Goal: Task Accomplishment & Management: Use online tool/utility

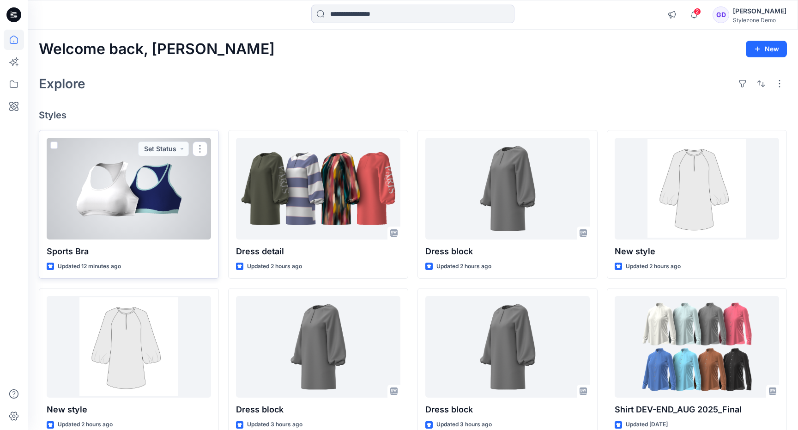
click at [131, 219] on div at bounding box center [129, 189] width 164 height 102
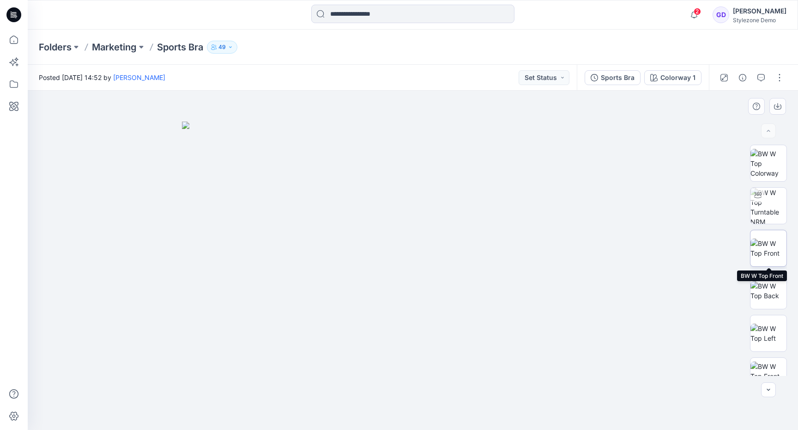
click at [762, 255] on img at bounding box center [769, 247] width 36 height 19
click at [771, 292] on img at bounding box center [769, 290] width 36 height 19
click at [775, 258] on img at bounding box center [769, 247] width 36 height 19
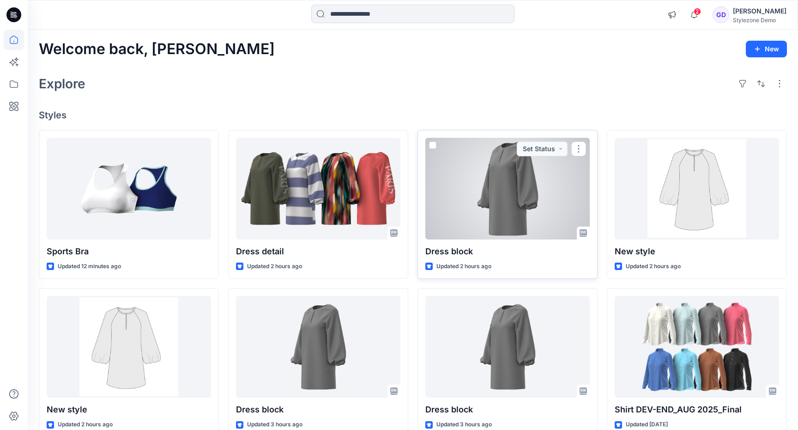
click at [502, 183] on div at bounding box center [508, 189] width 164 height 102
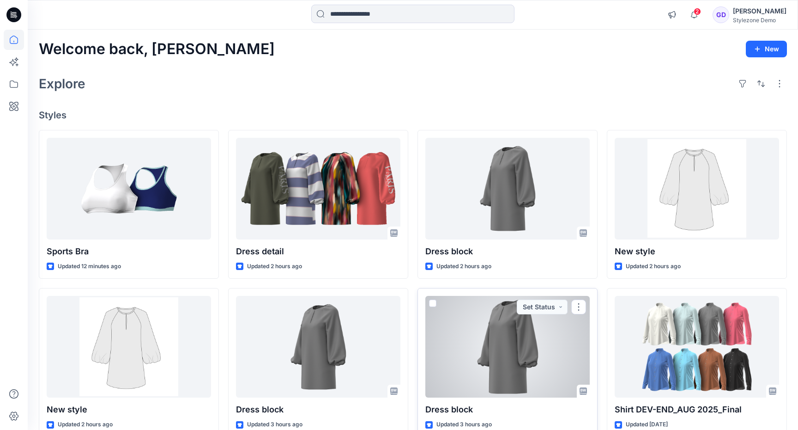
click at [492, 322] on div at bounding box center [508, 347] width 164 height 102
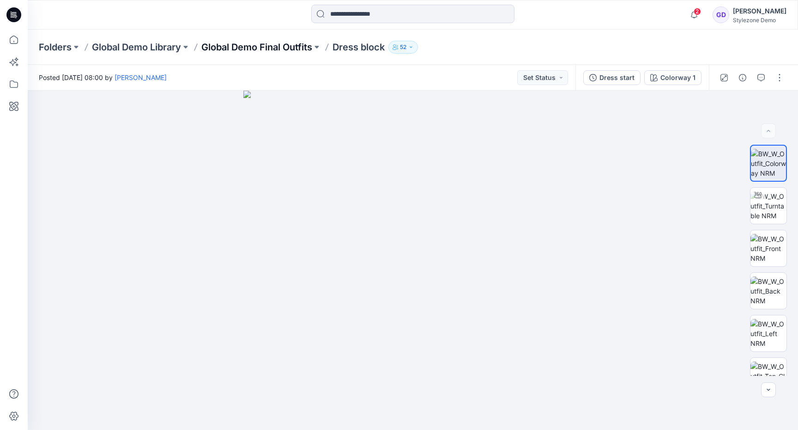
click at [253, 43] on p "Global Demo Final Outfits" at bounding box center [256, 47] width 111 height 13
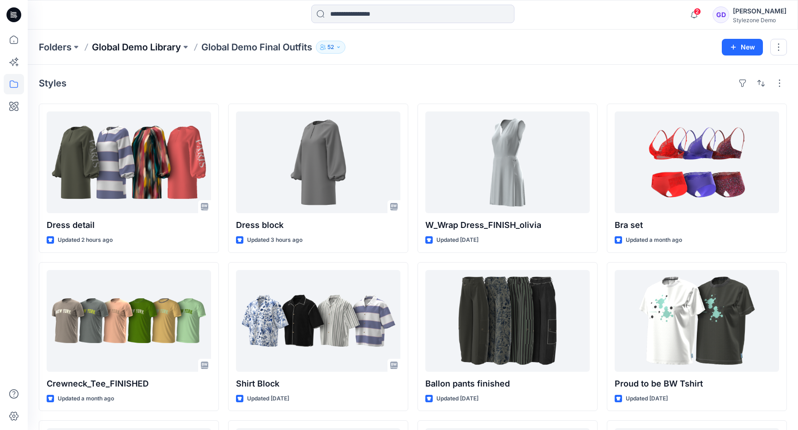
click at [177, 50] on p "Global Demo Library" at bounding box center [136, 47] width 89 height 13
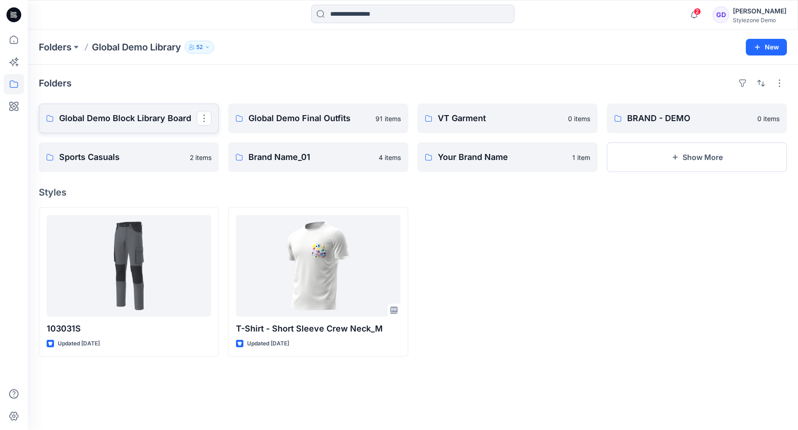
click at [123, 119] on p "Global Demo Block Library Board" at bounding box center [128, 118] width 138 height 13
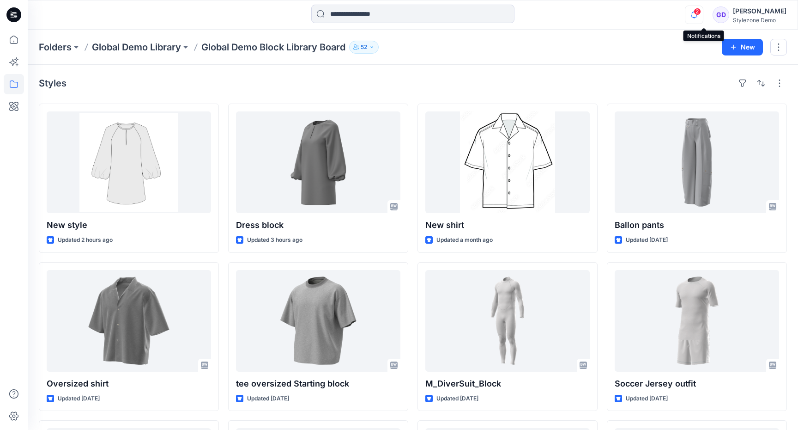
click at [699, 11] on icon "button" at bounding box center [695, 15] width 18 height 18
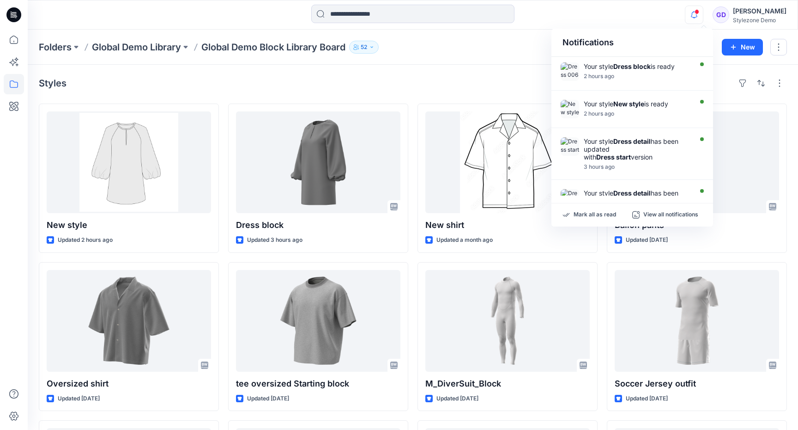
click at [699, 11] on icon "button" at bounding box center [695, 15] width 18 height 18
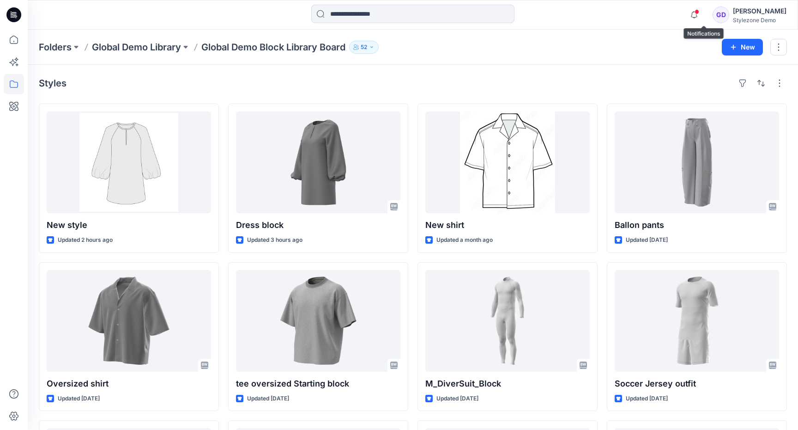
click at [699, 63] on div "Folders Global Demo Library Global Demo Block Library Board 52 New" at bounding box center [413, 47] width 771 height 35
click at [13, 65] on icon at bounding box center [12, 62] width 7 height 7
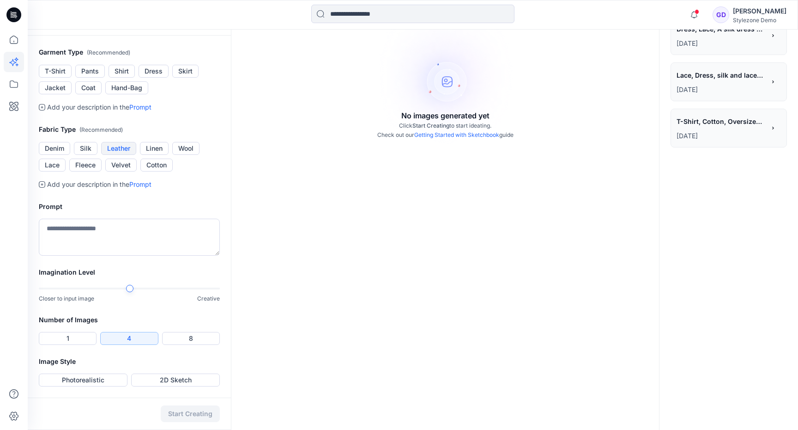
scroll to position [228, 0]
click at [154, 78] on button "Dress" at bounding box center [154, 71] width 30 height 13
click at [81, 145] on button "Silk" at bounding box center [86, 148] width 24 height 13
click at [97, 238] on textarea at bounding box center [129, 237] width 181 height 37
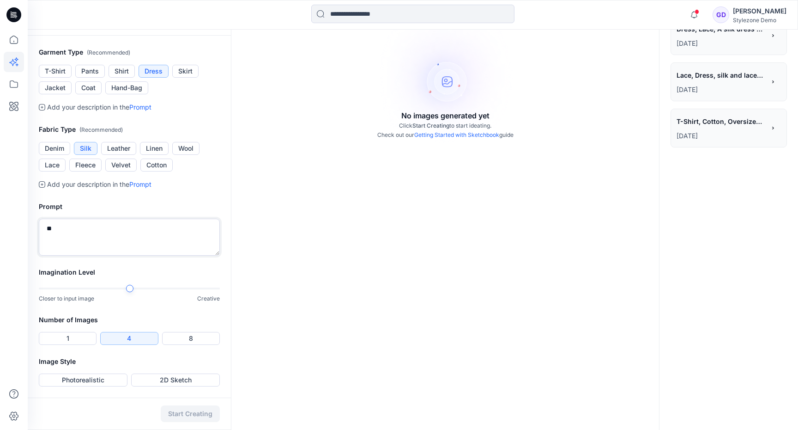
type textarea "*"
type textarea "**********"
click at [102, 380] on button "Photorealistic" at bounding box center [83, 379] width 89 height 13
click at [181, 412] on button "Start Creating" at bounding box center [190, 413] width 59 height 17
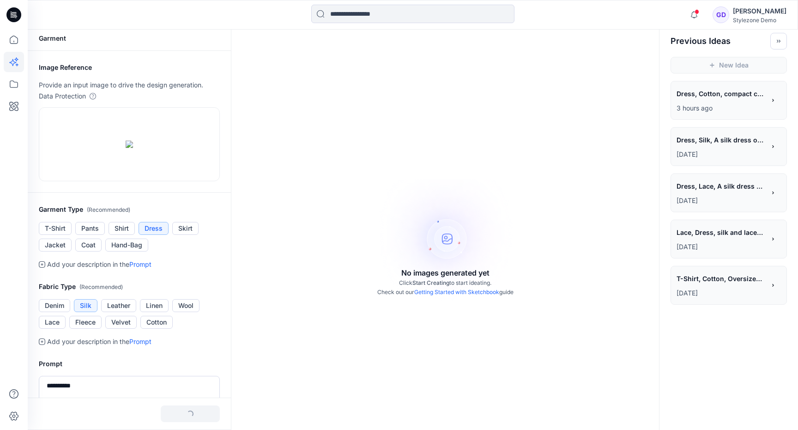
scroll to position [0, 0]
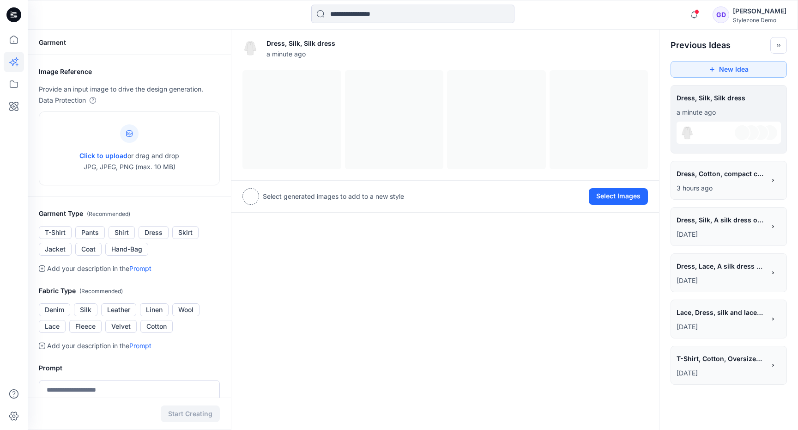
click at [382, 325] on div "Dress, Silk, Silk dress a minute ago View Settings Select generated images to a…" at bounding box center [445, 310] width 429 height 561
click at [737, 100] on div "**********" at bounding box center [729, 99] width 104 height 16
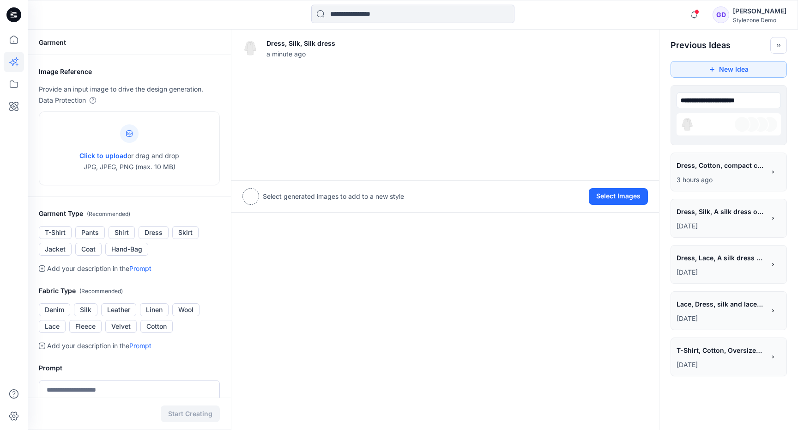
click at [719, 134] on div at bounding box center [729, 124] width 104 height 22
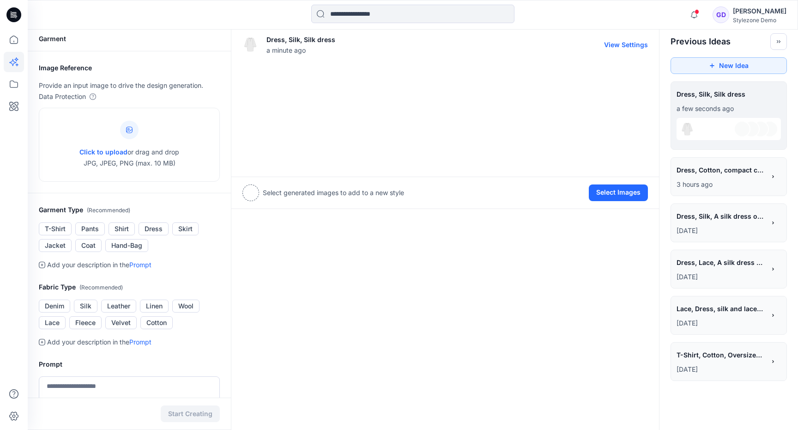
click at [278, 141] on div at bounding box center [446, 116] width 406 height 99
click at [733, 170] on span "Dress, Cotton, compact cotton flannel dress" at bounding box center [721, 169] width 88 height 13
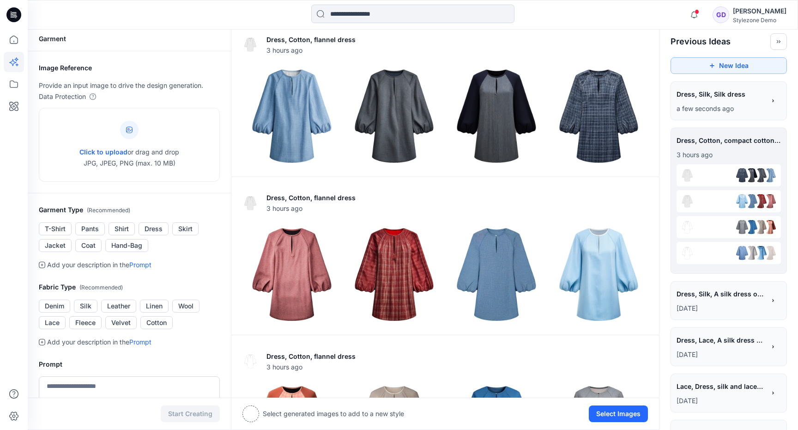
click at [718, 109] on p "a few seconds ago" at bounding box center [721, 108] width 89 height 11
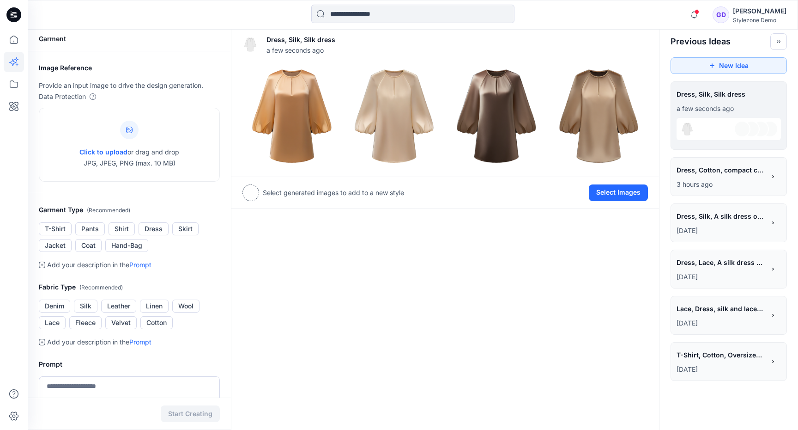
click at [730, 167] on span "Dress, Cotton, compact cotton flannel dress" at bounding box center [721, 169] width 88 height 13
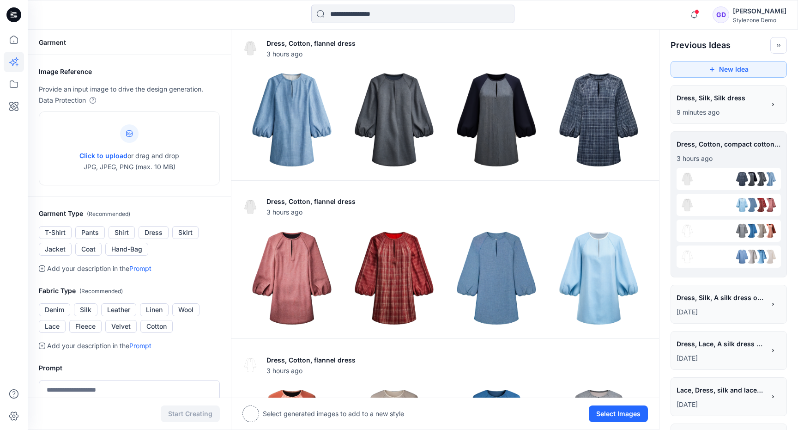
click at [706, 109] on p "9 minutes ago" at bounding box center [721, 112] width 89 height 11
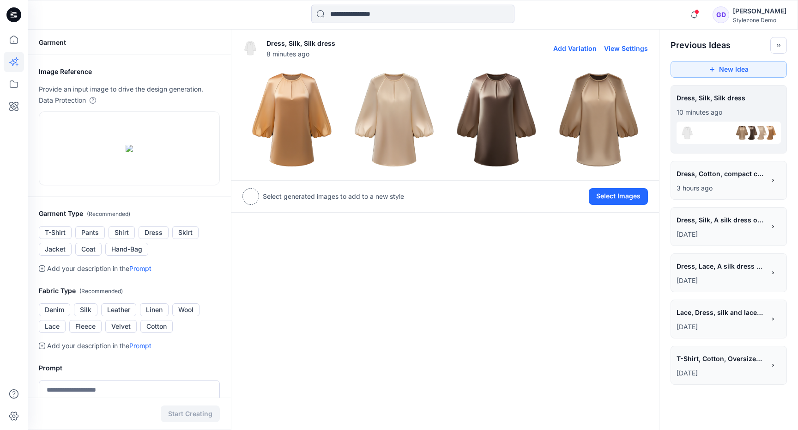
click at [591, 135] on img at bounding box center [599, 120] width 98 height 98
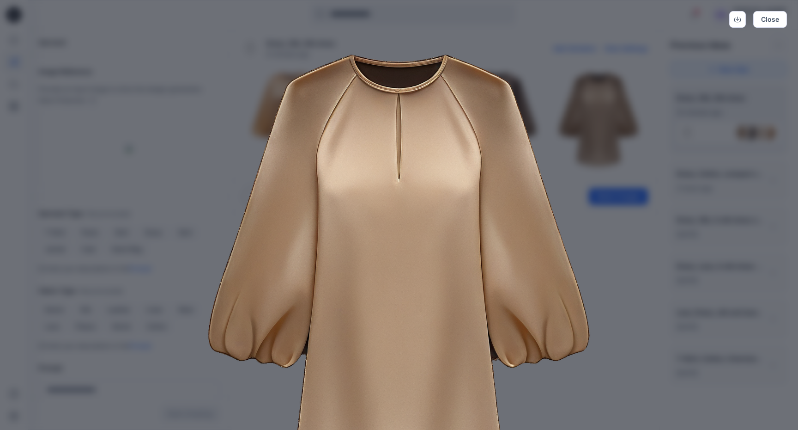
scroll to position [90, 0]
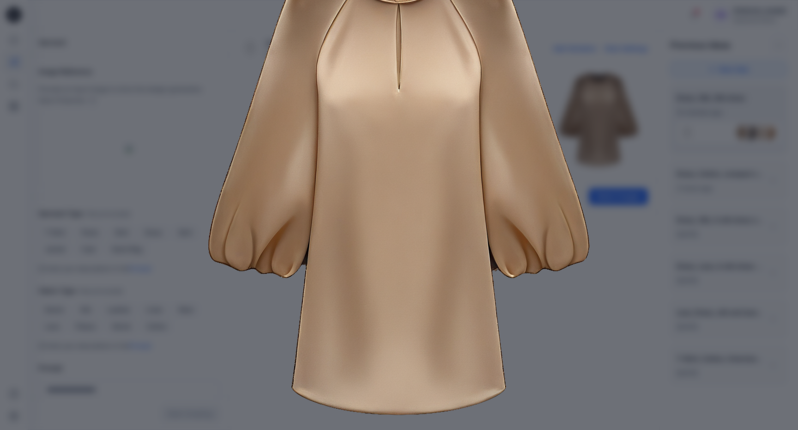
click at [732, 263] on div "Close" at bounding box center [399, 215] width 798 height 430
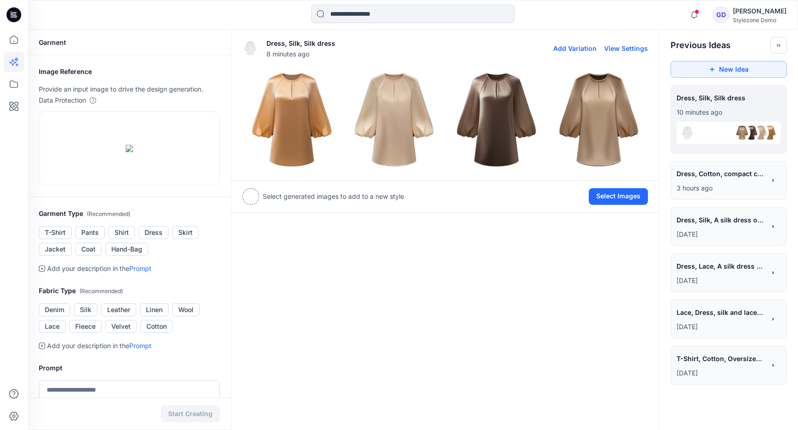
click at [432, 100] on img at bounding box center [395, 120] width 98 height 98
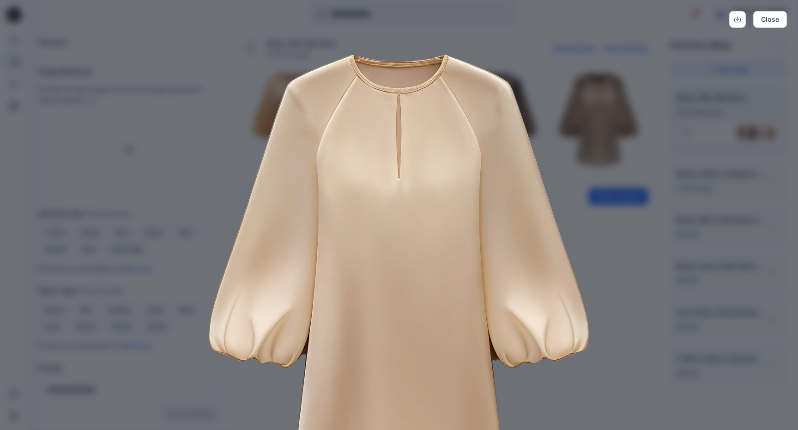
click at [675, 226] on div "Close" at bounding box center [399, 215] width 798 height 430
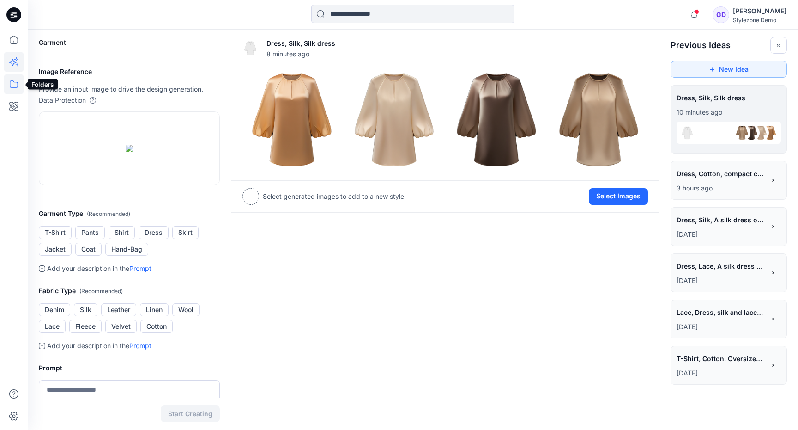
click at [10, 80] on icon at bounding box center [14, 84] width 20 height 20
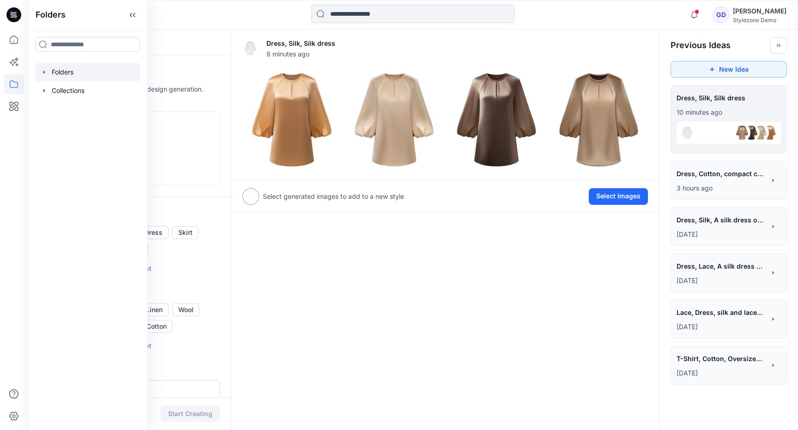
click at [67, 74] on div at bounding box center [87, 72] width 105 height 18
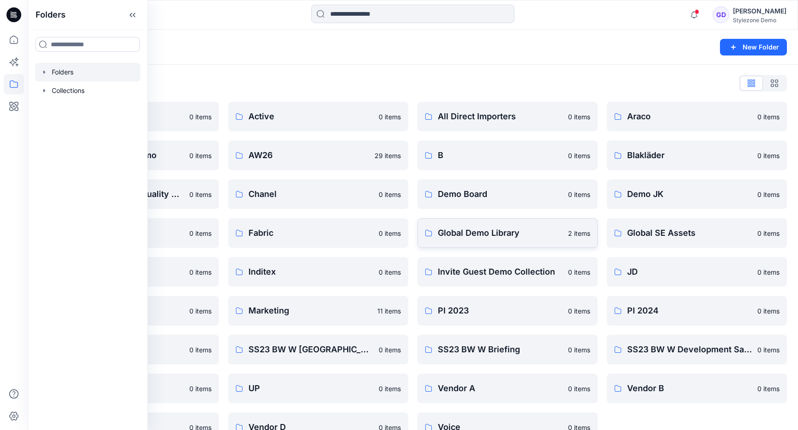
click at [483, 230] on p "Global Demo Library" at bounding box center [500, 232] width 125 height 13
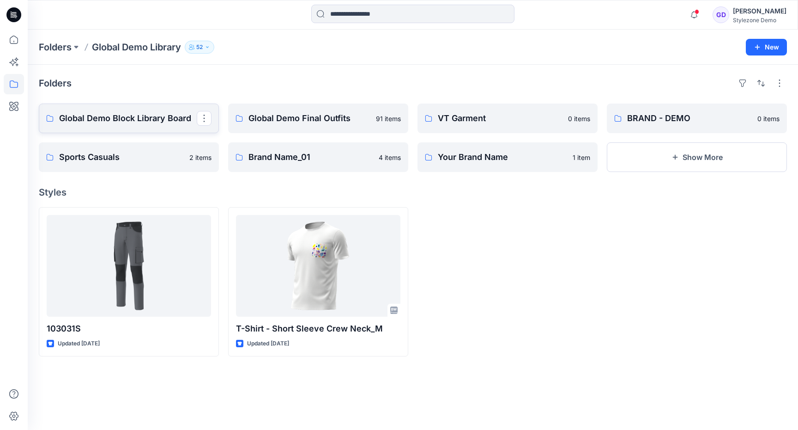
click at [112, 122] on p "Global Demo Block Library Board" at bounding box center [128, 118] width 138 height 13
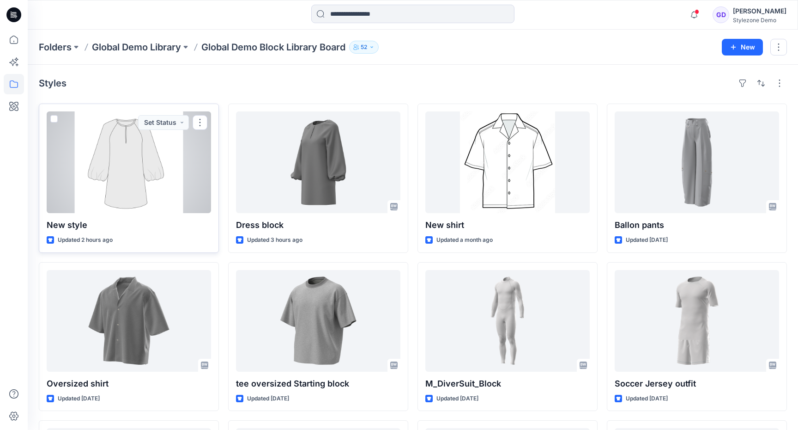
click at [122, 159] on div at bounding box center [129, 162] width 164 height 102
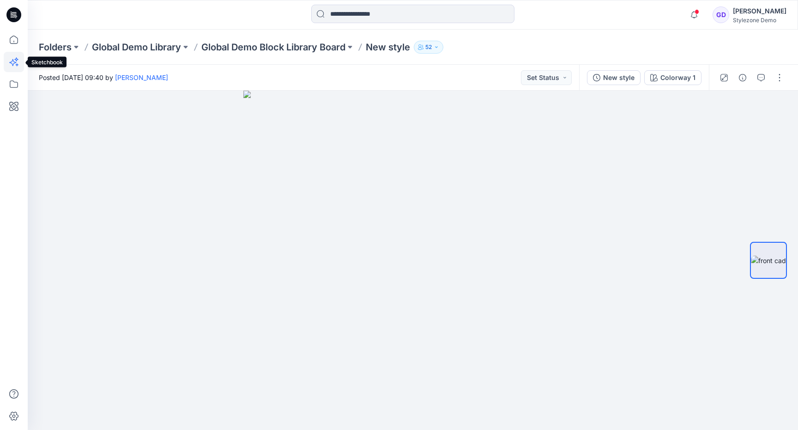
click at [12, 68] on icon at bounding box center [14, 62] width 20 height 20
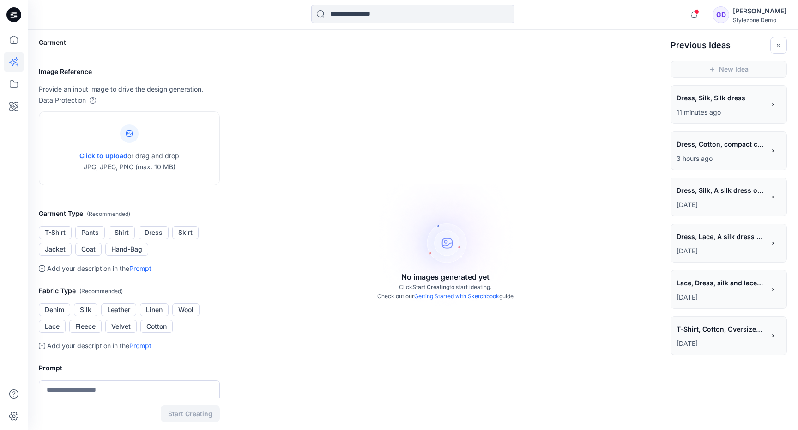
click at [722, 106] on div "**********" at bounding box center [721, 99] width 89 height 16
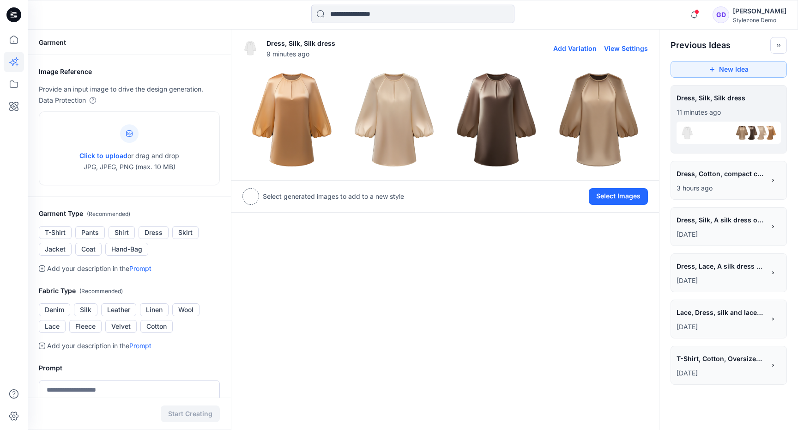
click at [599, 128] on img at bounding box center [599, 120] width 98 height 98
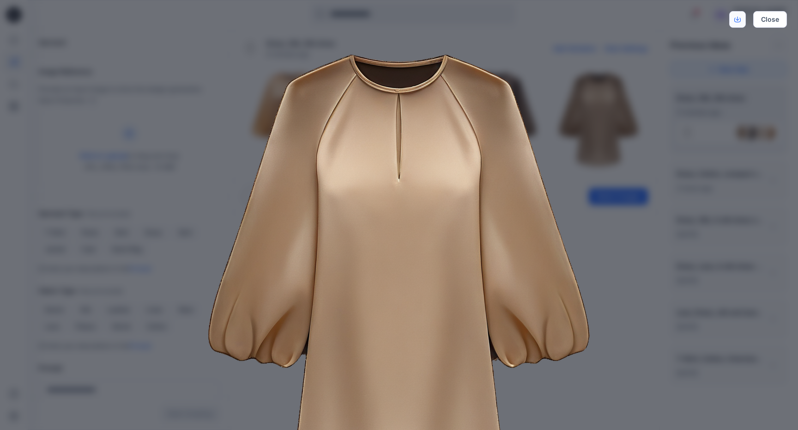
click at [734, 22] on link "Download" at bounding box center [738, 19] width 17 height 17
click at [769, 19] on button "Close" at bounding box center [771, 19] width 34 height 17
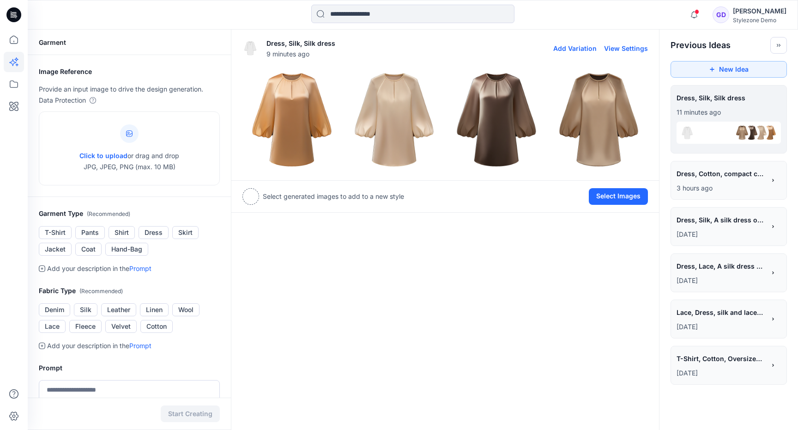
click at [115, 61] on div "Image Reference Provide an input image to drive the design generation. Data Pro…" at bounding box center [129, 126] width 203 height 142
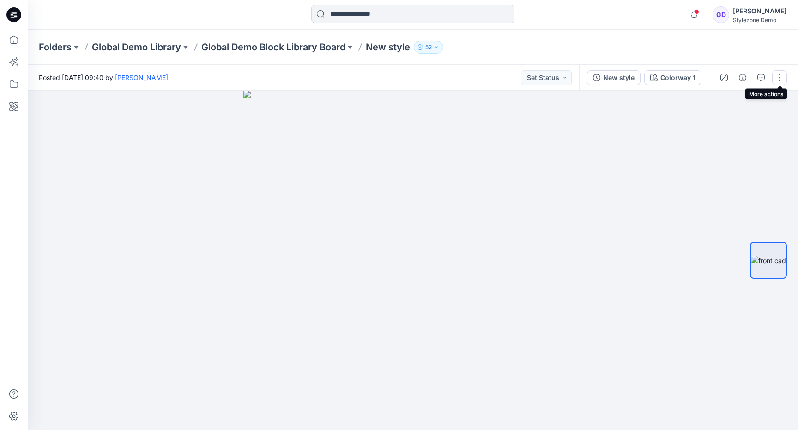
click at [778, 80] on button "button" at bounding box center [779, 77] width 15 height 15
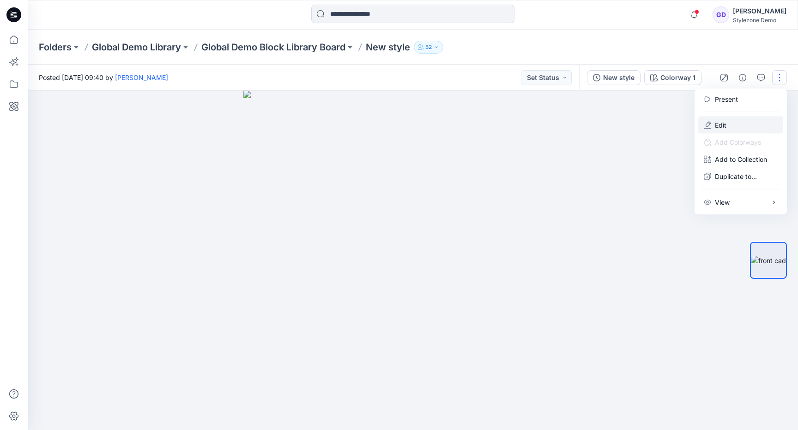
click at [732, 126] on button "Edit" at bounding box center [741, 124] width 85 height 17
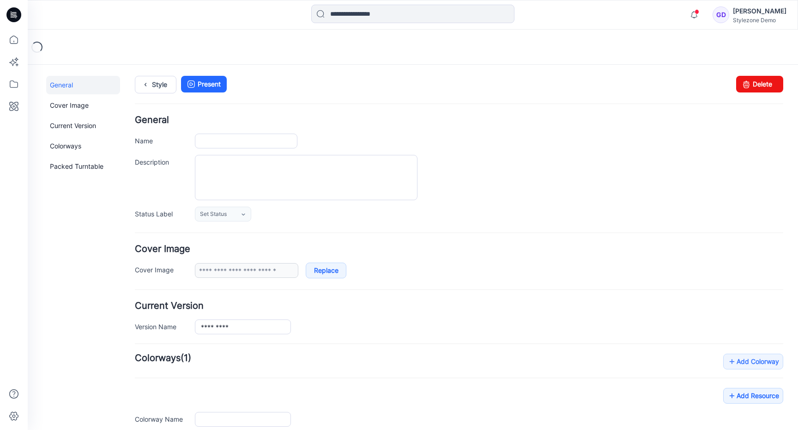
type input "*********"
type input "**********"
type input "*********"
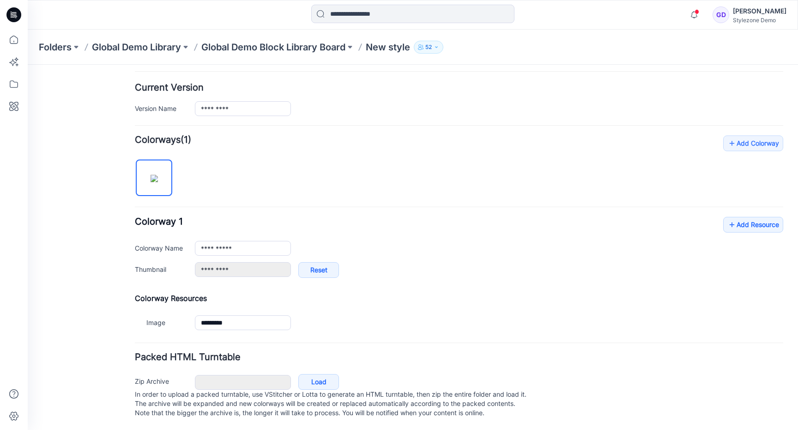
scroll to position [228, 0]
click at [768, 217] on link "Add Resource" at bounding box center [754, 225] width 60 height 16
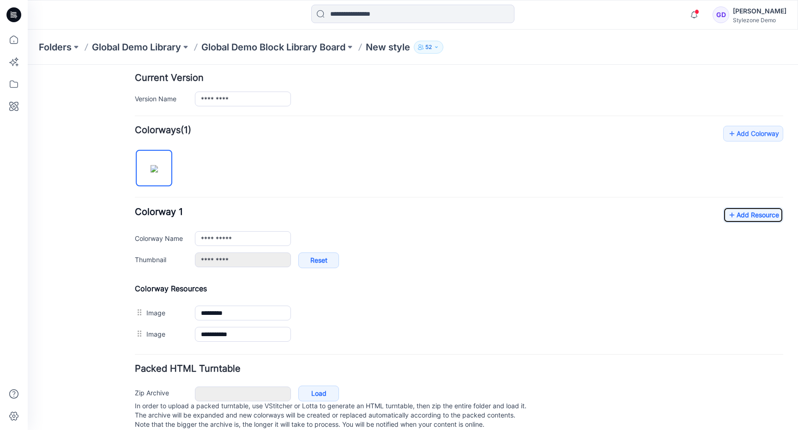
scroll to position [0, 0]
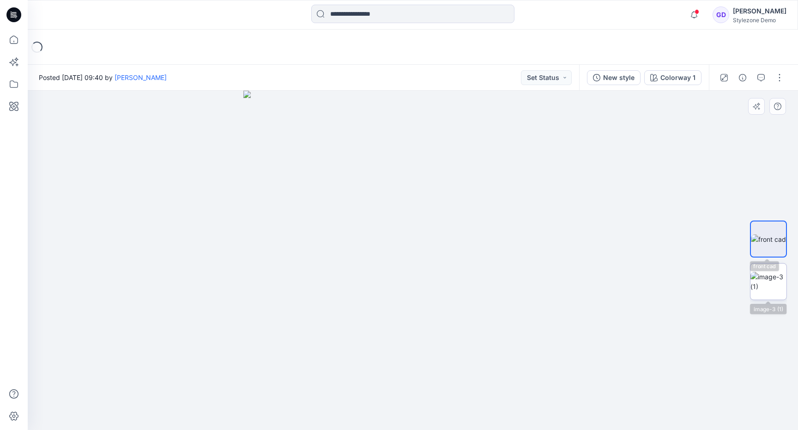
click at [761, 274] on img at bounding box center [769, 281] width 36 height 19
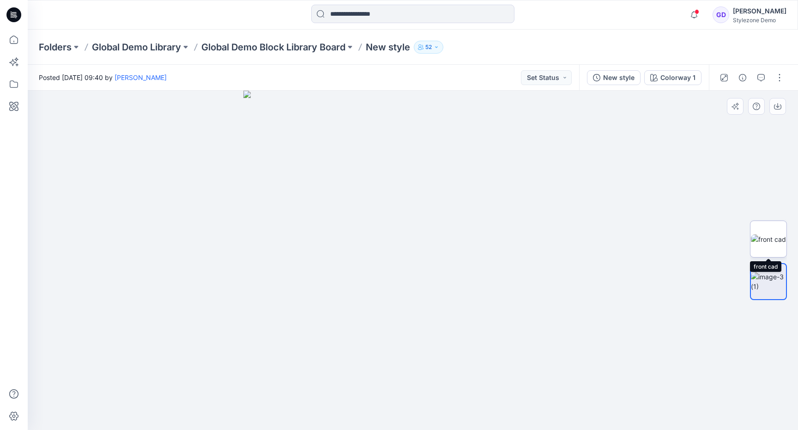
click at [772, 244] on img at bounding box center [768, 239] width 35 height 10
click at [760, 75] on icon "button" at bounding box center [761, 77] width 7 height 7
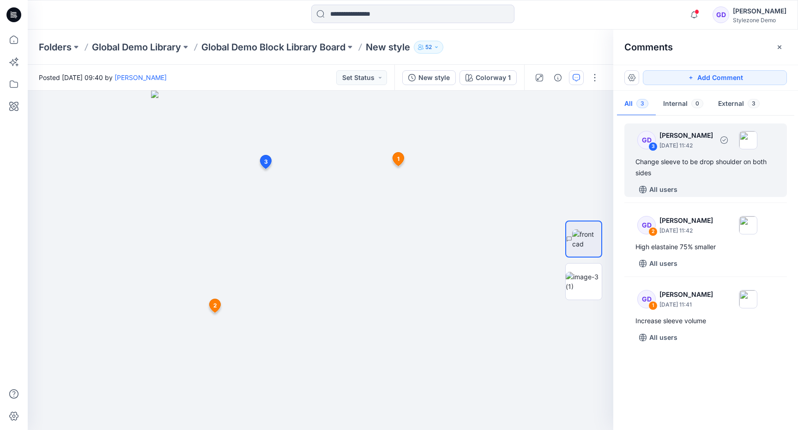
click at [718, 154] on div "GD 3 [PERSON_NAME] [DATE] 11:42 Change sleeve to be drop shoulder on both sides…" at bounding box center [706, 159] width 163 height 73
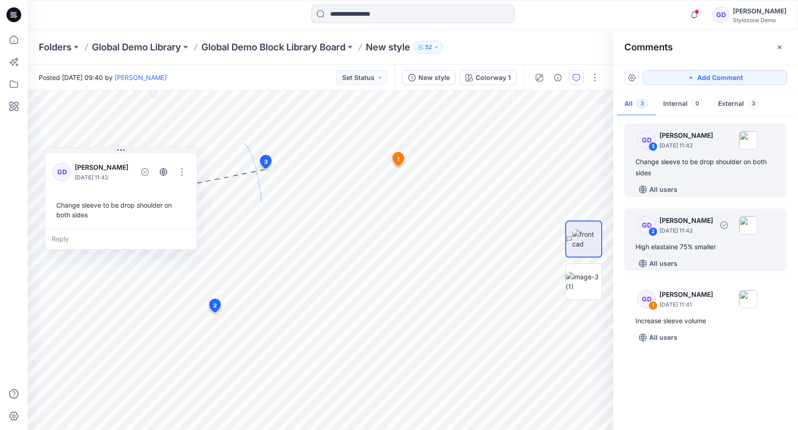
click at [695, 243] on div "High elastaine 75% smaller" at bounding box center [706, 246] width 140 height 11
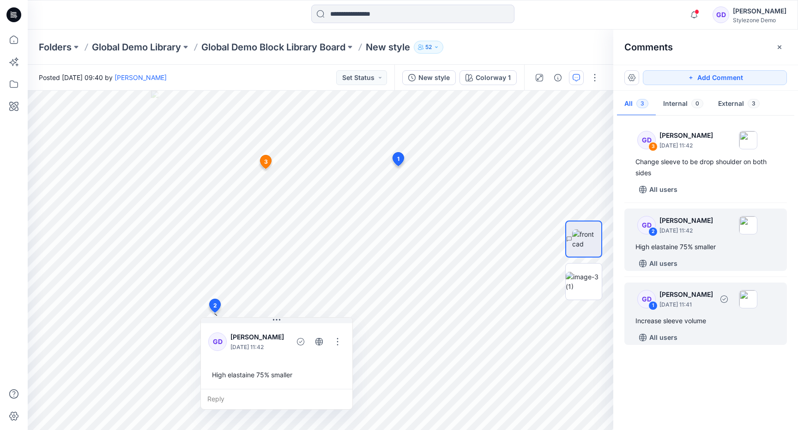
click at [705, 330] on div "All users" at bounding box center [712, 337] width 152 height 15
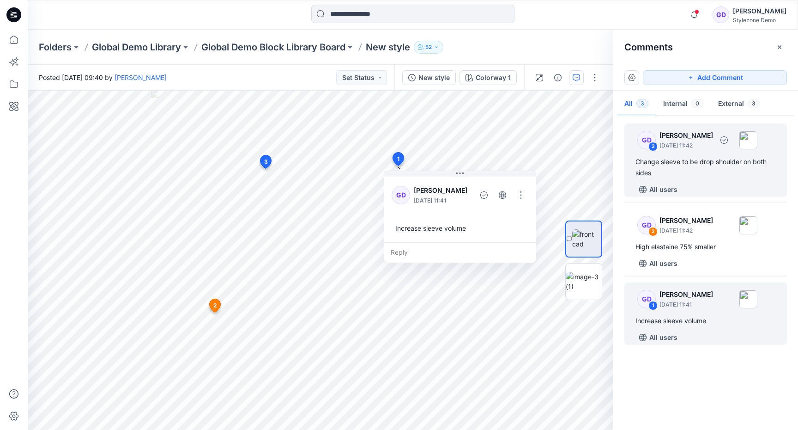
click at [684, 153] on div "GD 3 Gregory Dodd September 02, 2025 11:42 Change sleeve to be drop shoulder on…" at bounding box center [706, 159] width 163 height 73
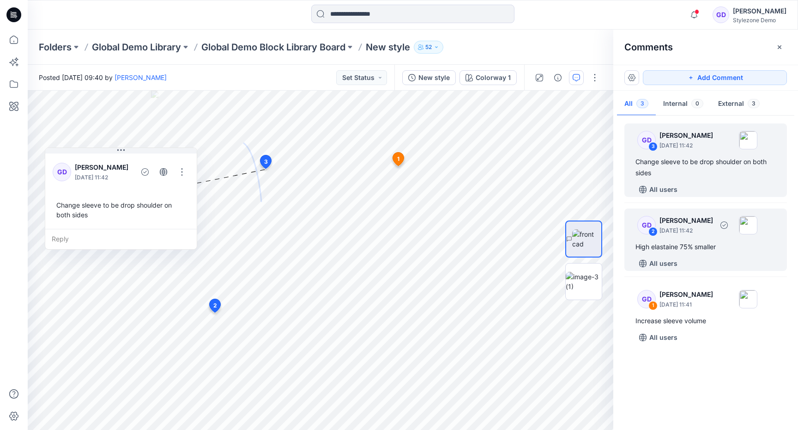
click at [709, 235] on div "GD 2 Gregory Dodd September 02, 2025 11:42" at bounding box center [694, 224] width 128 height 25
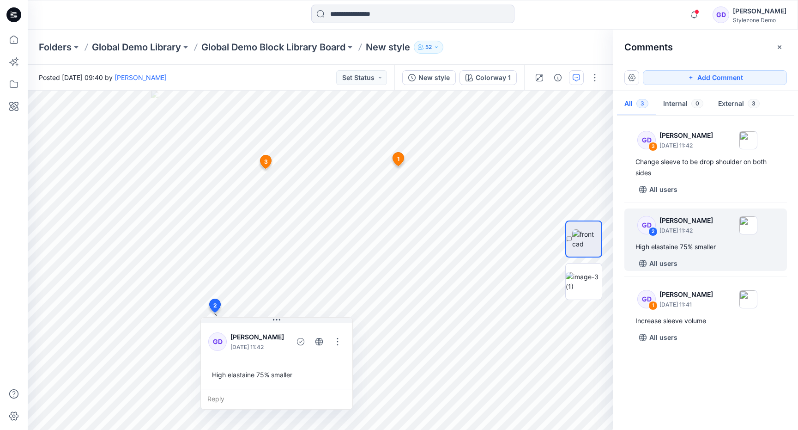
click at [273, 54] on div "Folders Global Demo Library Global Demo Block Library Board New style 52" at bounding box center [413, 47] width 771 height 35
click at [287, 51] on p "Global Demo Block Library Board" at bounding box center [273, 47] width 144 height 13
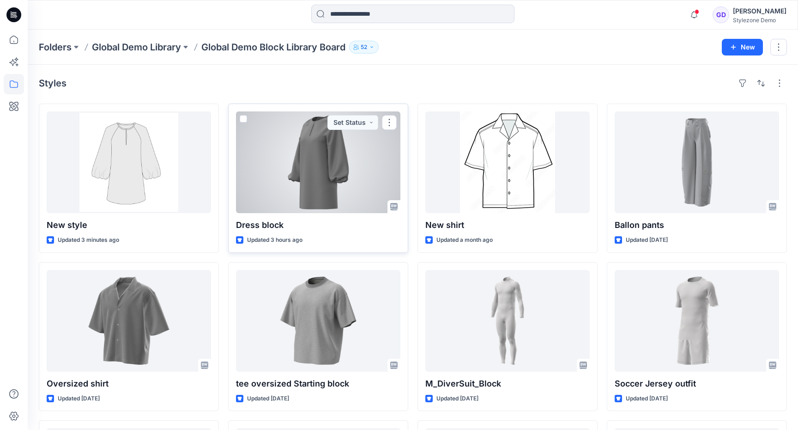
click at [307, 159] on div at bounding box center [318, 162] width 164 height 102
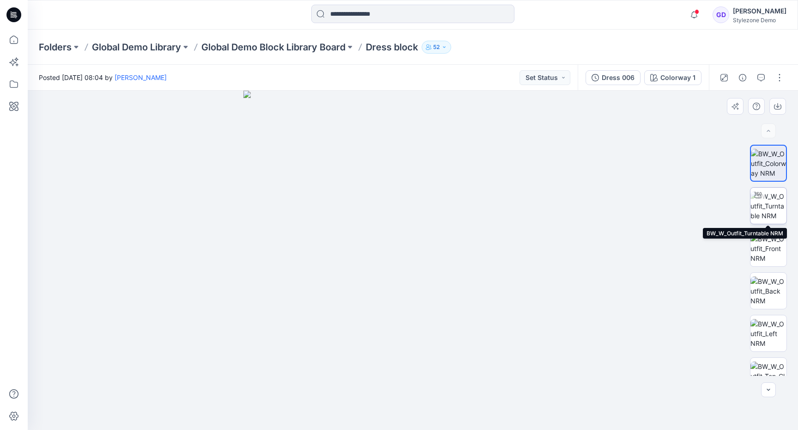
click at [776, 211] on img at bounding box center [769, 205] width 36 height 29
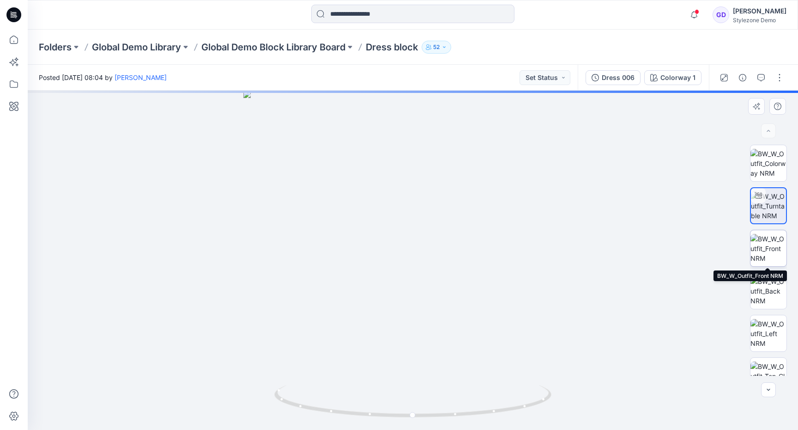
click at [772, 243] on img at bounding box center [769, 248] width 36 height 29
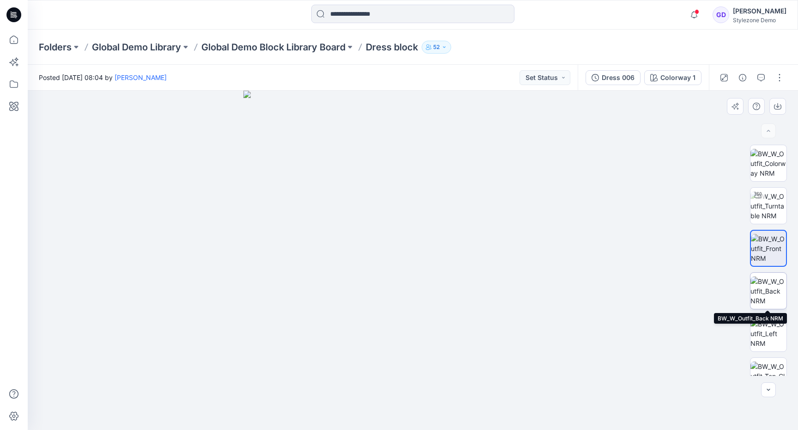
click at [772, 289] on img at bounding box center [769, 290] width 36 height 29
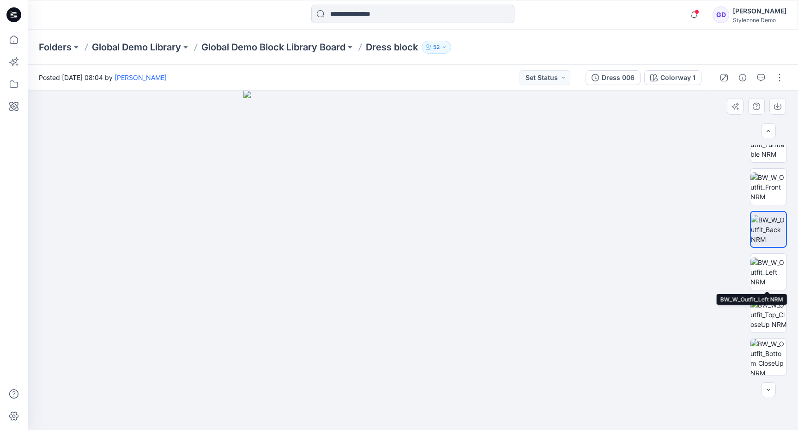
scroll to position [62, 0]
click at [771, 279] on img at bounding box center [769, 271] width 36 height 29
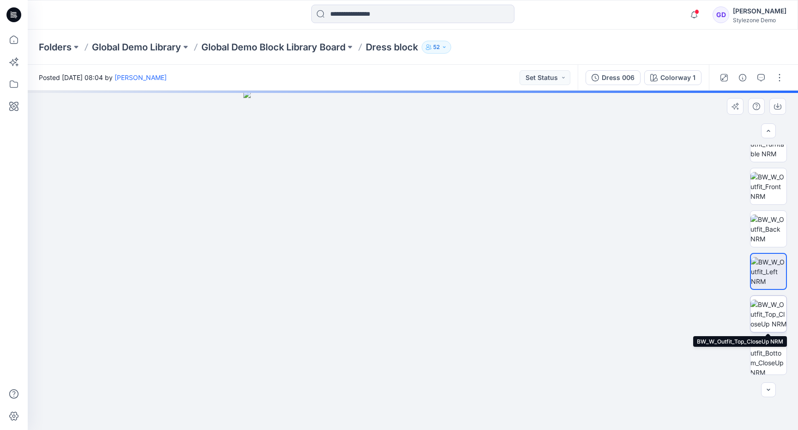
click at [770, 302] on img at bounding box center [769, 313] width 36 height 29
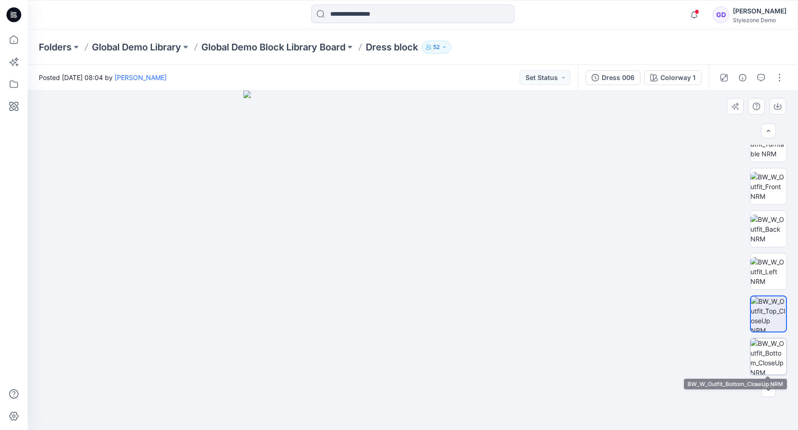
click at [769, 341] on img at bounding box center [769, 356] width 36 height 36
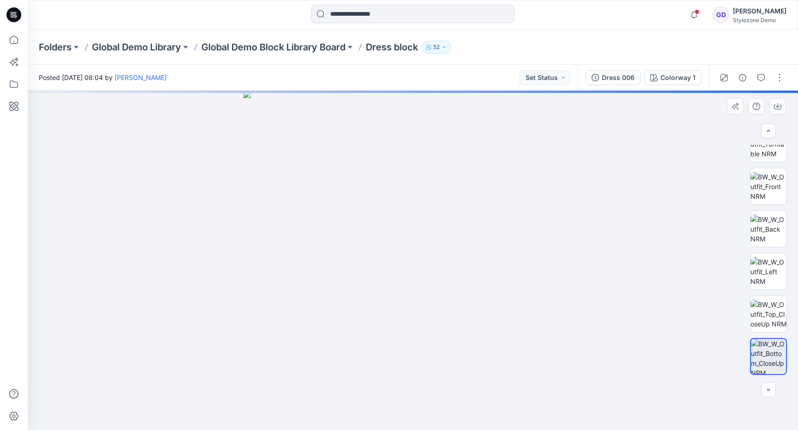
scroll to position [103, 0]
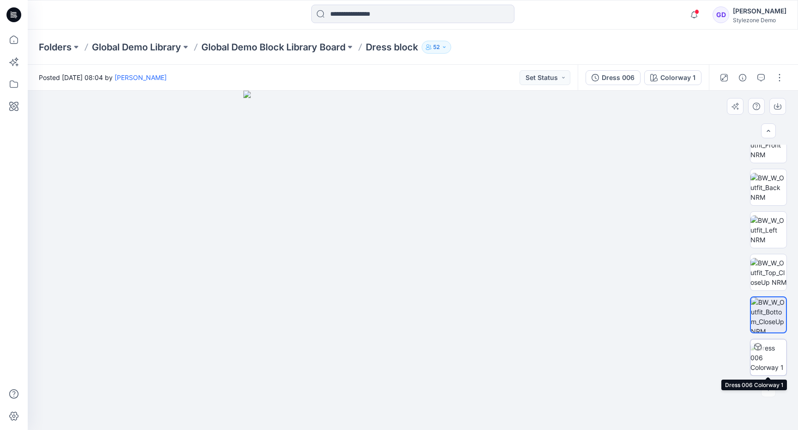
click at [767, 351] on img at bounding box center [769, 357] width 36 height 29
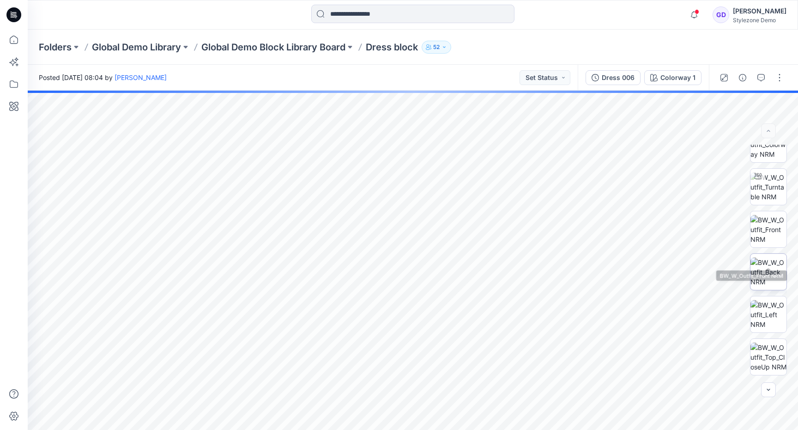
scroll to position [0, 0]
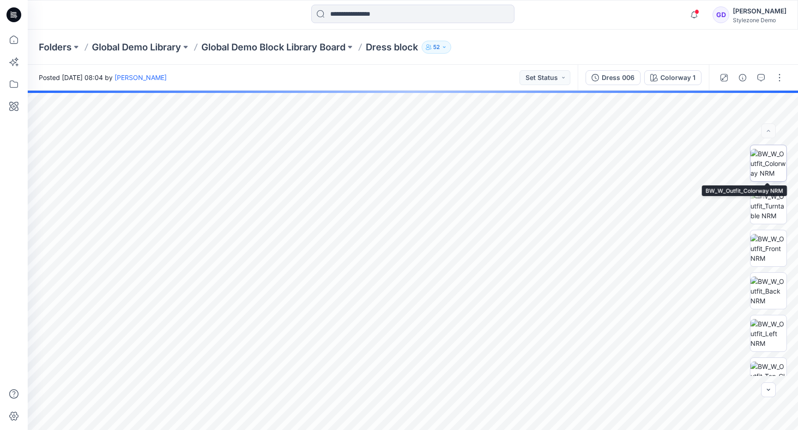
click at [773, 163] on img at bounding box center [769, 163] width 36 height 29
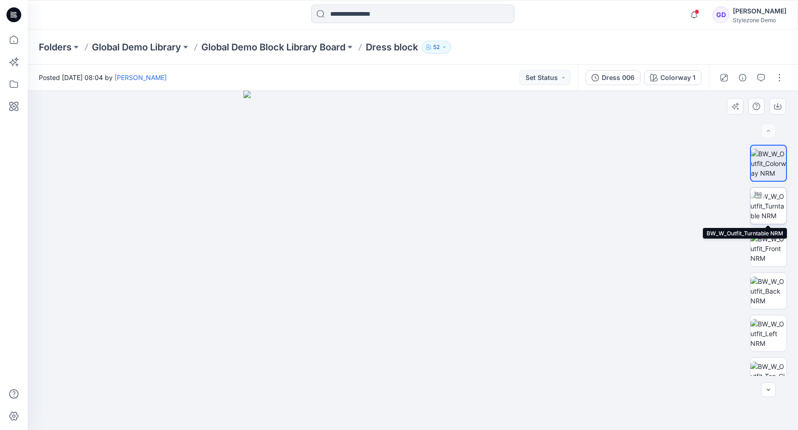
click at [769, 213] on img at bounding box center [769, 205] width 36 height 29
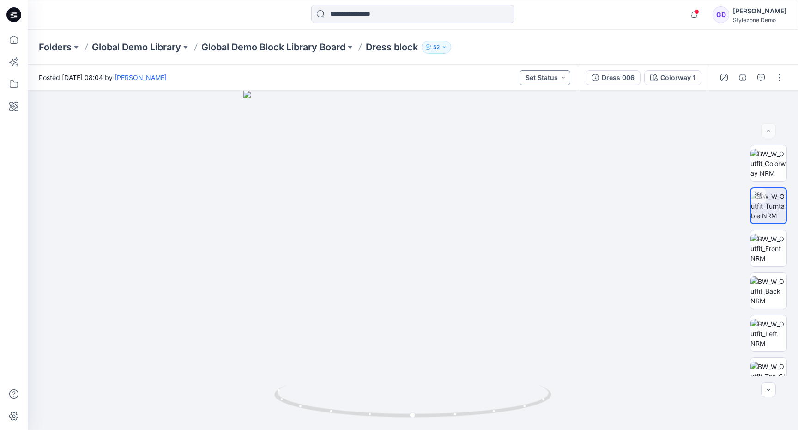
click at [545, 80] on button "Set Status" at bounding box center [545, 77] width 51 height 15
click at [529, 140] on p "Prototype" at bounding box center [523, 141] width 30 height 12
click at [611, 77] on div "Dress 006" at bounding box center [618, 78] width 33 height 10
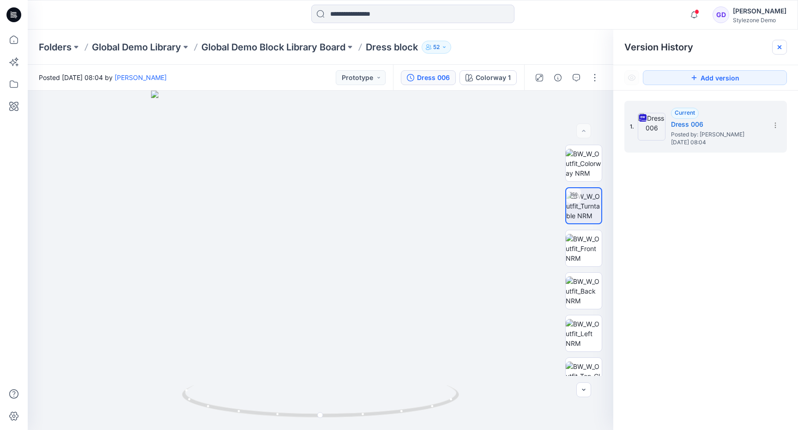
click at [780, 48] on icon at bounding box center [780, 47] width 4 height 4
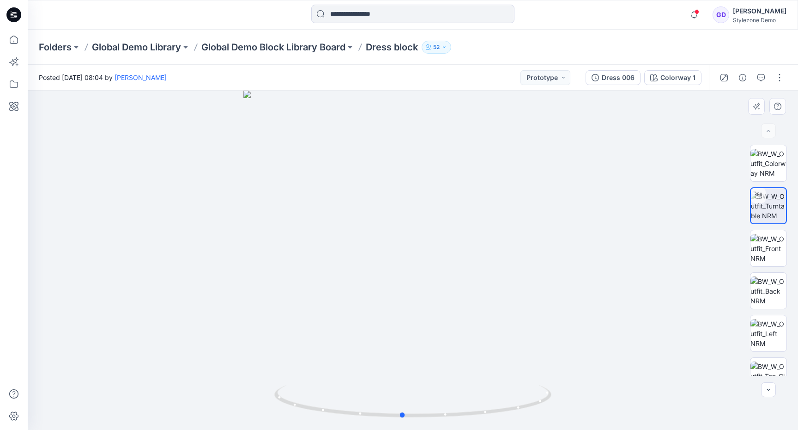
drag, startPoint x: 467, startPoint y: 292, endPoint x: 456, endPoint y: 298, distance: 11.8
click at [456, 298] on div at bounding box center [413, 260] width 771 height 339
click at [766, 240] on img at bounding box center [769, 248] width 36 height 29
drag, startPoint x: 417, startPoint y: 213, endPoint x: 404, endPoint y: 289, distance: 76.5
click at [404, 289] on img at bounding box center [413, 232] width 601 height 395
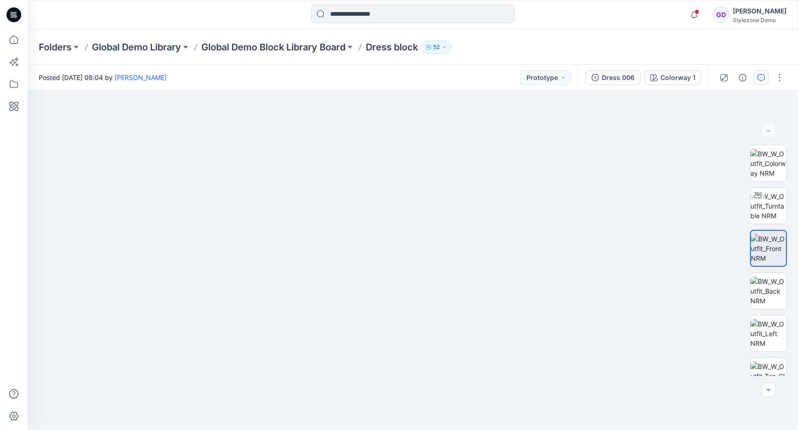
click at [760, 79] on icon "button" at bounding box center [761, 77] width 7 height 7
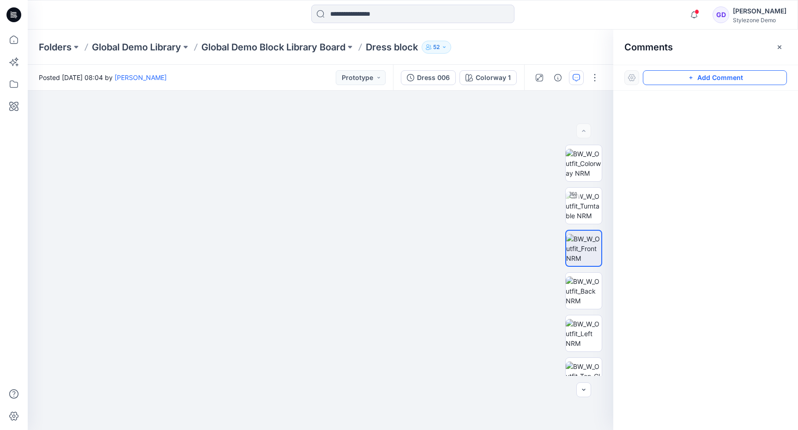
click at [726, 82] on button "Add Comment" at bounding box center [715, 77] width 144 height 15
click at [284, 152] on div "1" at bounding box center [321, 260] width 586 height 339
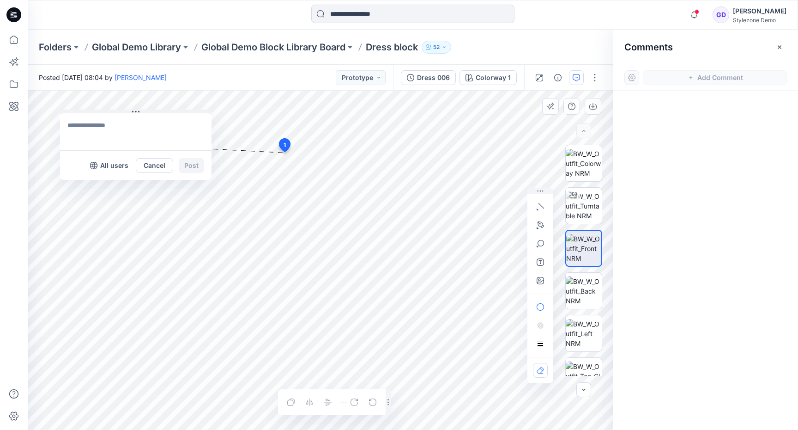
drag, startPoint x: 344, startPoint y: 158, endPoint x: 133, endPoint y: 110, distance: 216.3
click at [133, 110] on icon at bounding box center [135, 111] width 7 height 7
click at [132, 134] on textarea at bounding box center [135, 131] width 152 height 37
type textarea "**********"
click at [539, 225] on icon "button" at bounding box center [541, 224] width 6 height 6
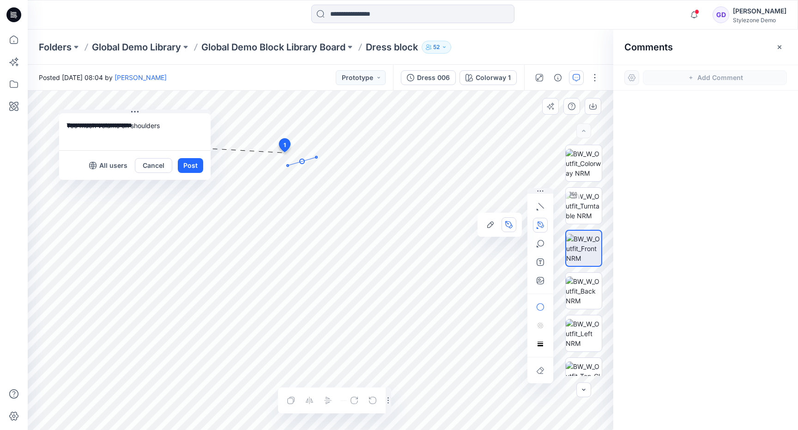
drag, startPoint x: 302, startPoint y: 161, endPoint x: 288, endPoint y: 164, distance: 14.7
click at [288, 164] on icon "Layer 1" at bounding box center [321, 260] width 586 height 339
drag, startPoint x: 268, startPoint y: 177, endPoint x: 263, endPoint y: 186, distance: 10.1
click at [263, 186] on icon "Layer 1" at bounding box center [321, 260] width 586 height 339
click at [195, 165] on button "Post" at bounding box center [190, 165] width 25 height 15
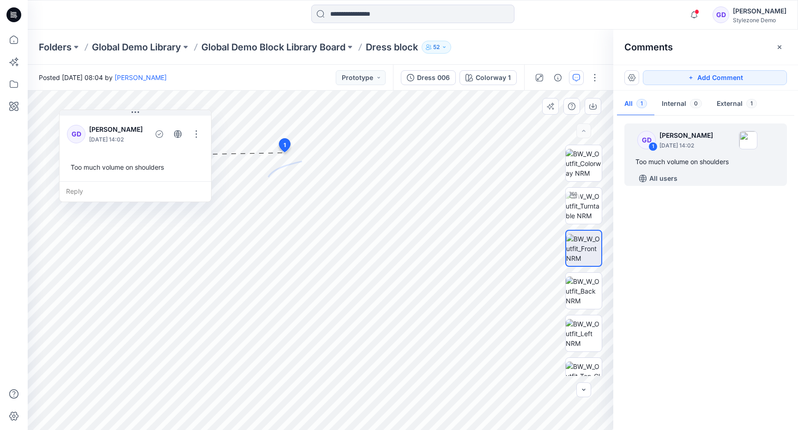
click at [88, 195] on div "Reply" at bounding box center [136, 191] width 152 height 20
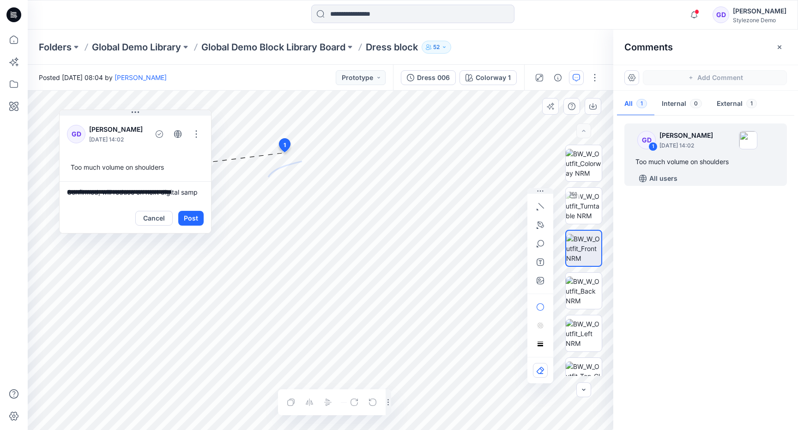
scroll to position [2, 0]
type textarea "**********"
click at [191, 221] on button "Post" at bounding box center [190, 218] width 25 height 15
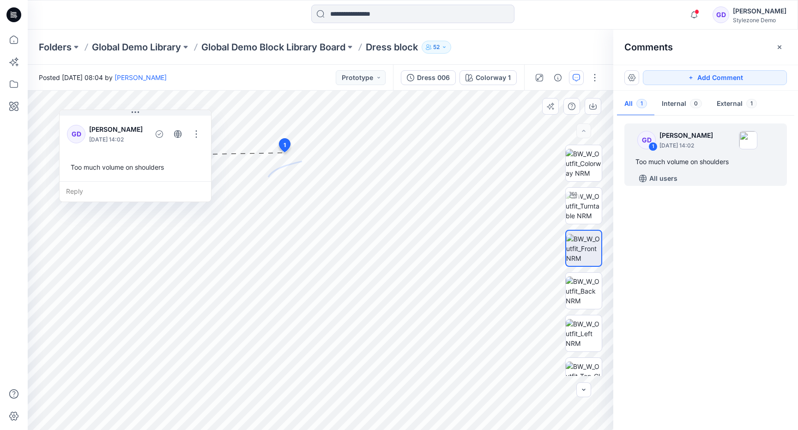
scroll to position [6, 0]
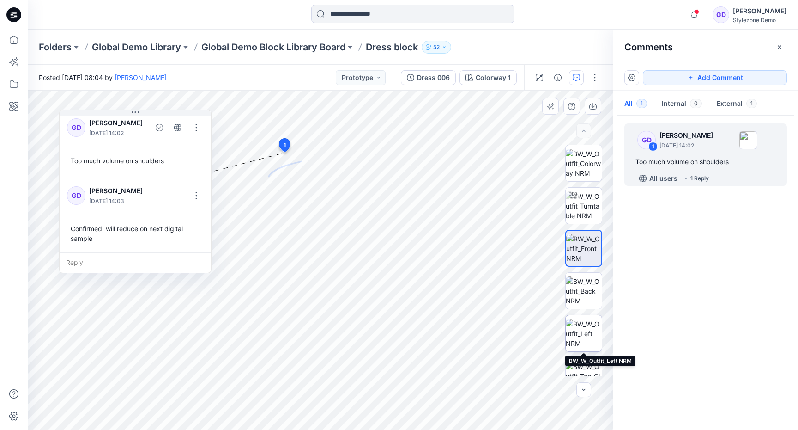
click at [586, 329] on img at bounding box center [584, 333] width 36 height 29
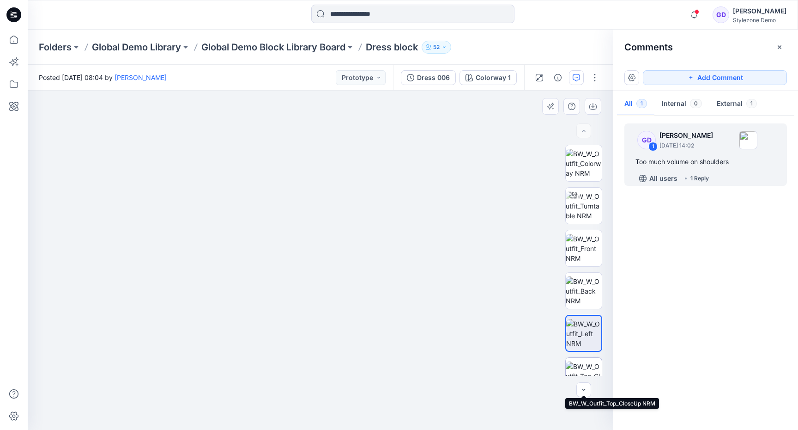
click at [585, 364] on img at bounding box center [584, 375] width 36 height 29
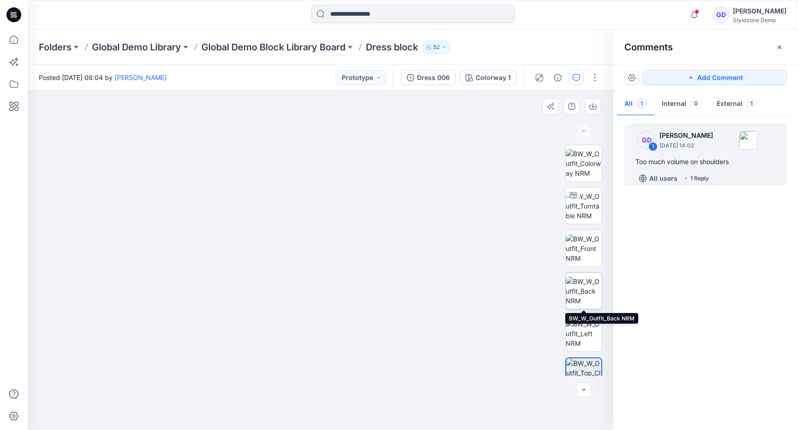
click at [587, 276] on img at bounding box center [584, 290] width 36 height 29
click at [587, 248] on img at bounding box center [584, 248] width 36 height 29
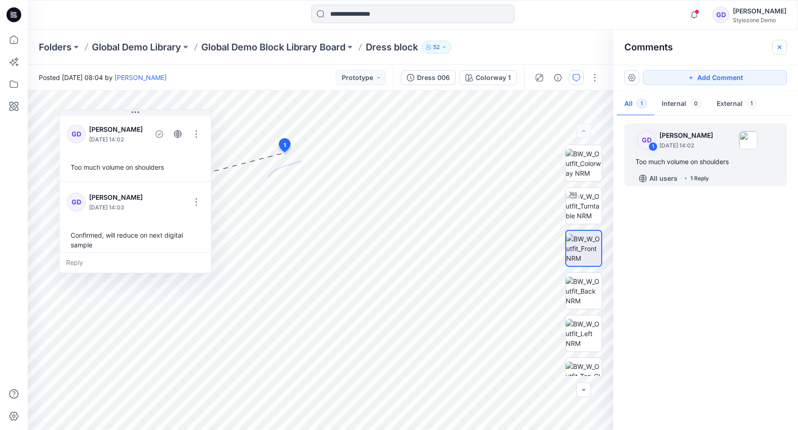
click at [782, 52] on button "button" at bounding box center [779, 47] width 15 height 15
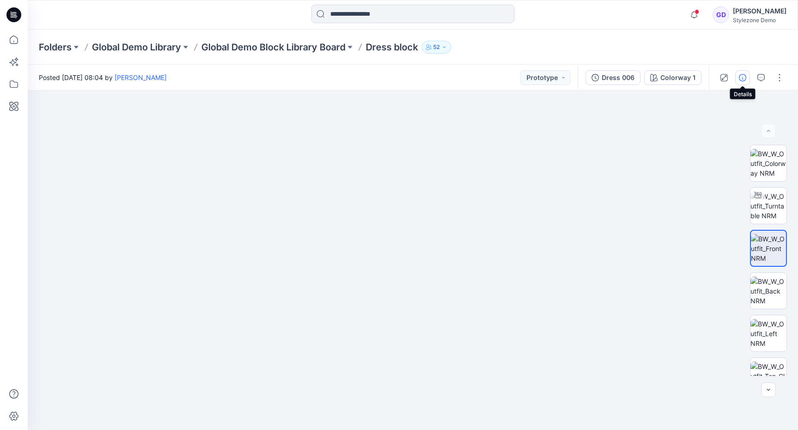
click at [741, 78] on icon "button" at bounding box center [742, 77] width 7 height 7
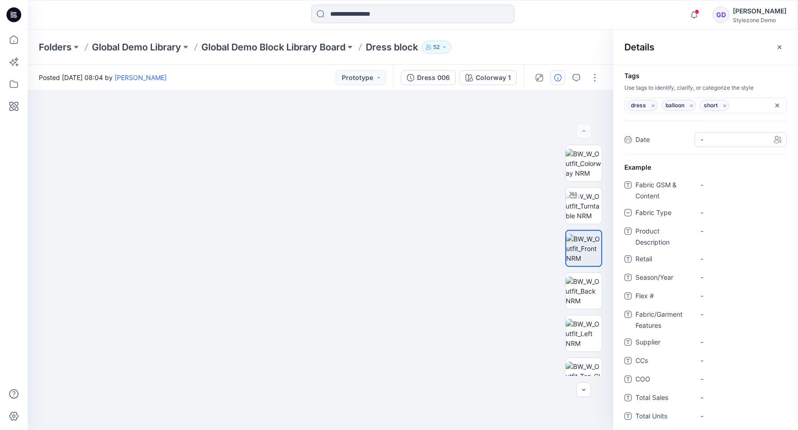
click at [711, 139] on span "-" at bounding box center [741, 139] width 80 height 10
click at [716, 208] on div "2" at bounding box center [713, 206] width 16 height 16
click at [712, 188] on Content "-" at bounding box center [741, 185] width 80 height 10
type textarea "******"
click at [712, 209] on div "-" at bounding box center [708, 212] width 14 height 10
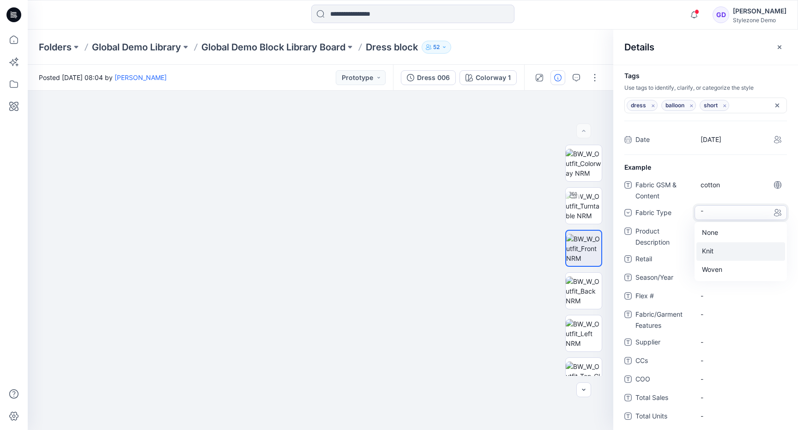
click at [710, 252] on div "Knit" at bounding box center [741, 251] width 89 height 18
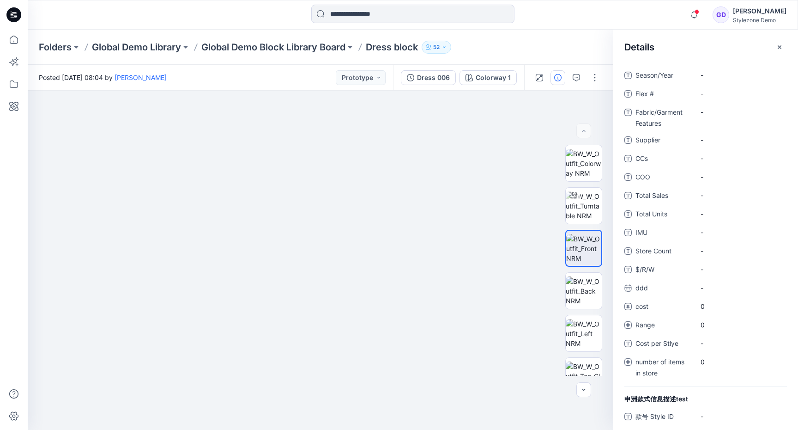
scroll to position [203, 0]
click at [783, 48] on icon "button" at bounding box center [779, 46] width 7 height 7
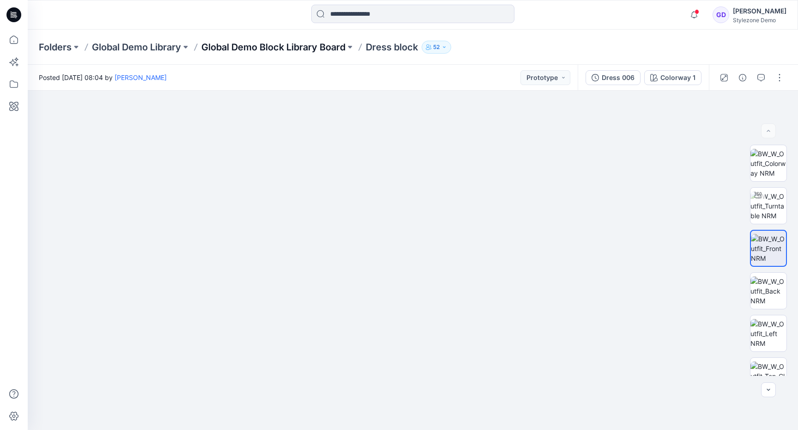
click at [279, 49] on p "Global Demo Block Library Board" at bounding box center [273, 47] width 144 height 13
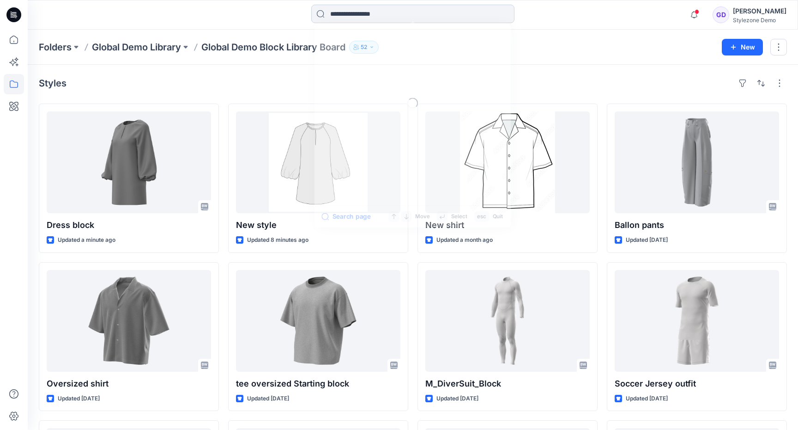
click at [385, 15] on input at bounding box center [412, 14] width 203 height 18
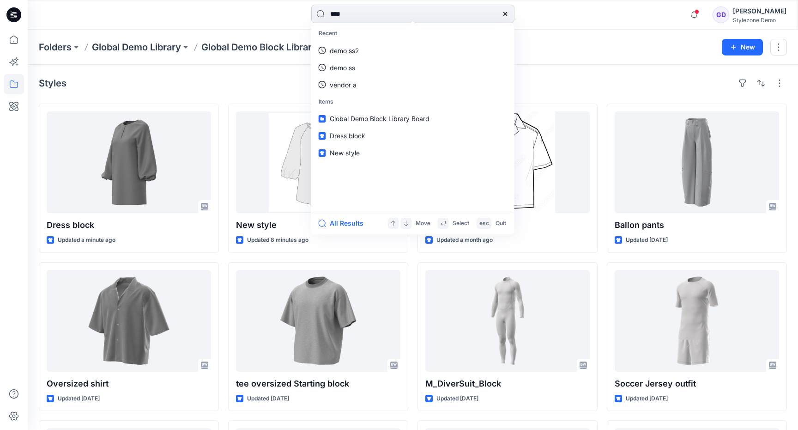
type input "*****"
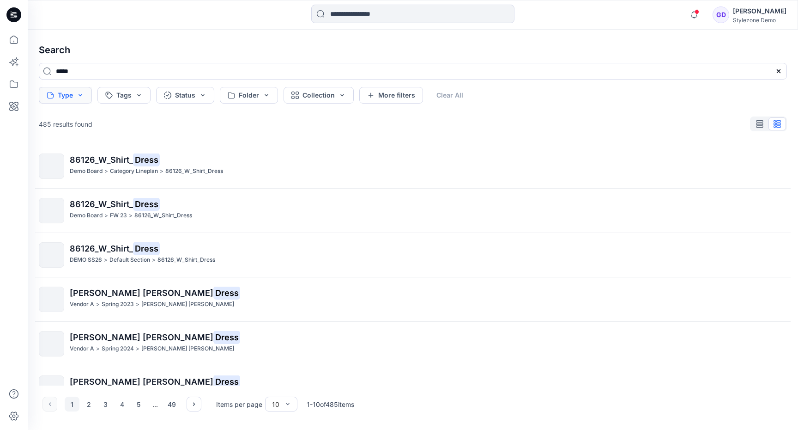
click at [78, 98] on button "Type" at bounding box center [65, 95] width 53 height 17
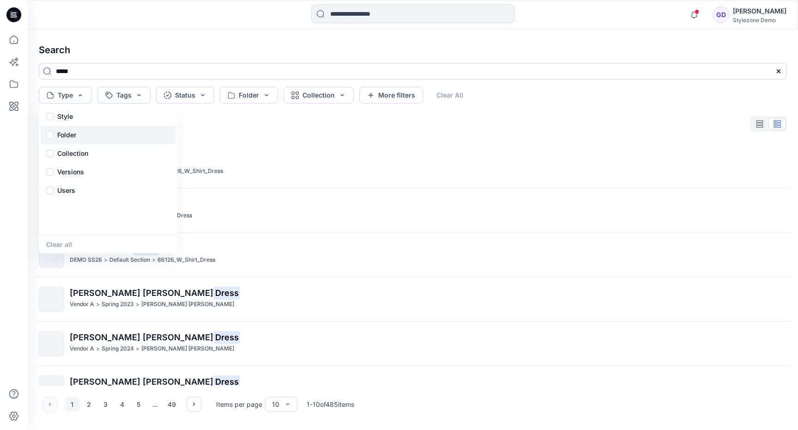
click at [54, 134] on div "Folder" at bounding box center [108, 135] width 135 height 18
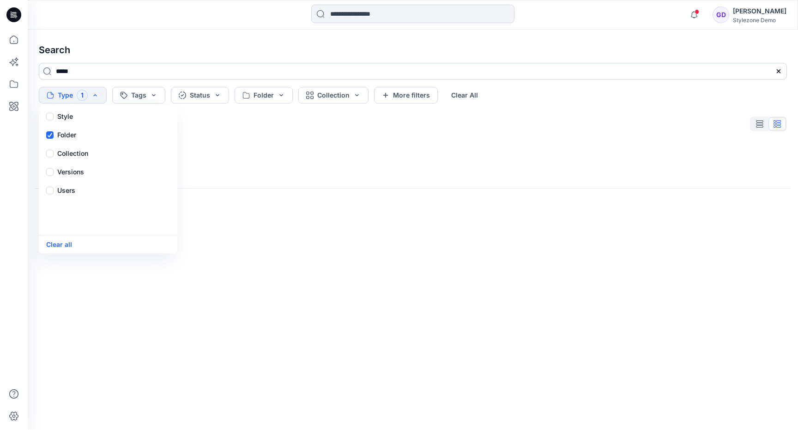
click at [152, 67] on input "*****" at bounding box center [413, 71] width 748 height 17
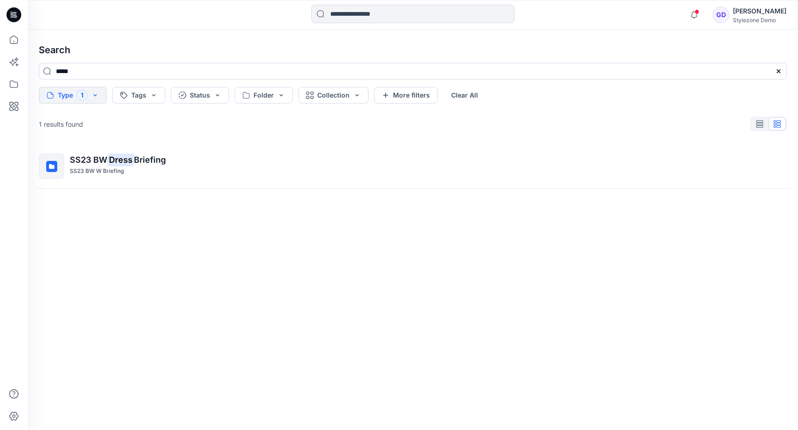
click at [82, 96] on button "Type 1" at bounding box center [73, 95] width 68 height 17
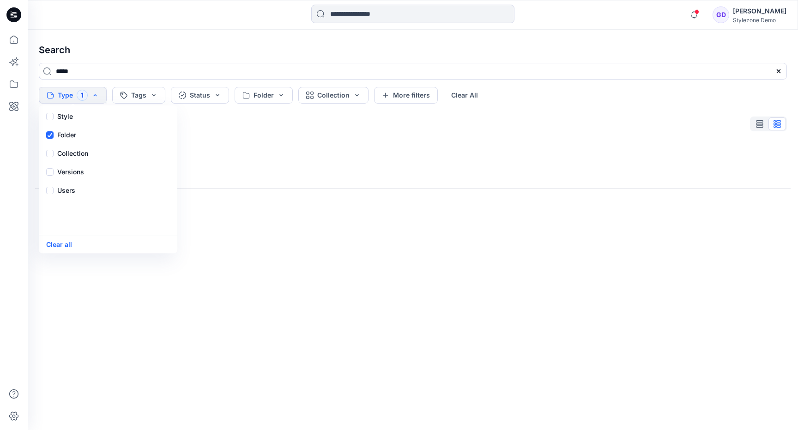
click at [82, 96] on button "Type 1" at bounding box center [73, 95] width 68 height 17
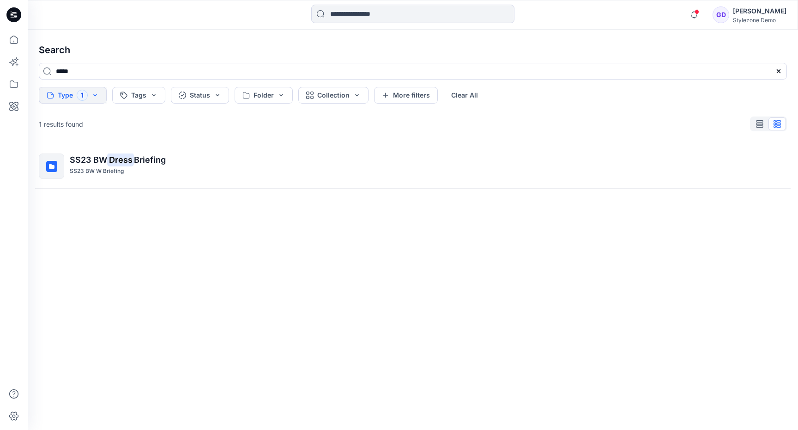
click at [85, 90] on button "Type 1" at bounding box center [73, 95] width 68 height 17
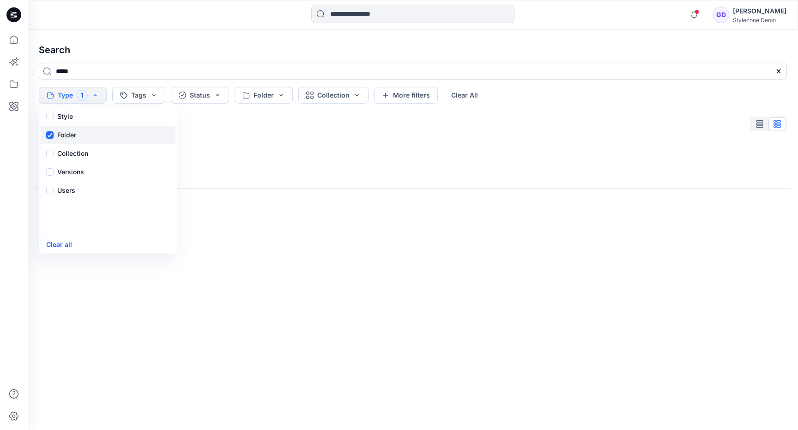
click at [54, 131] on div "Folder" at bounding box center [108, 135] width 135 height 18
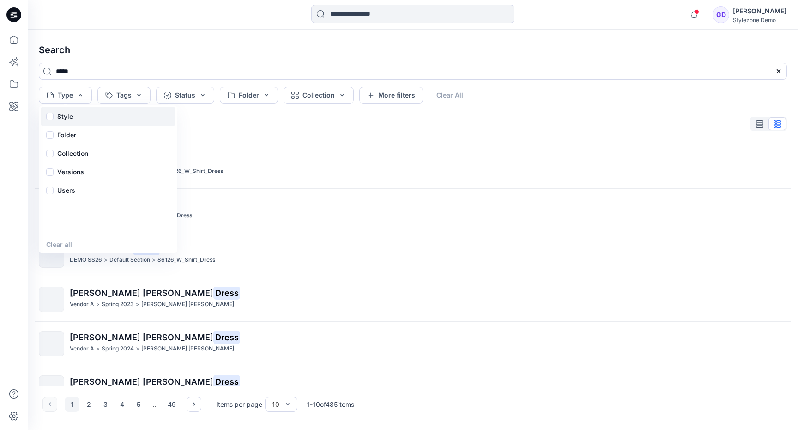
click at [59, 120] on p "Style" at bounding box center [65, 116] width 16 height 11
click at [188, 79] on input "*****" at bounding box center [413, 71] width 748 height 17
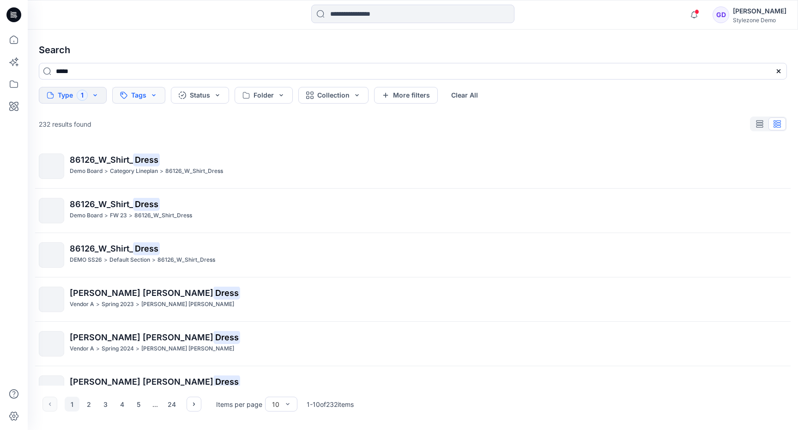
click at [158, 92] on button "Tags" at bounding box center [138, 95] width 53 height 17
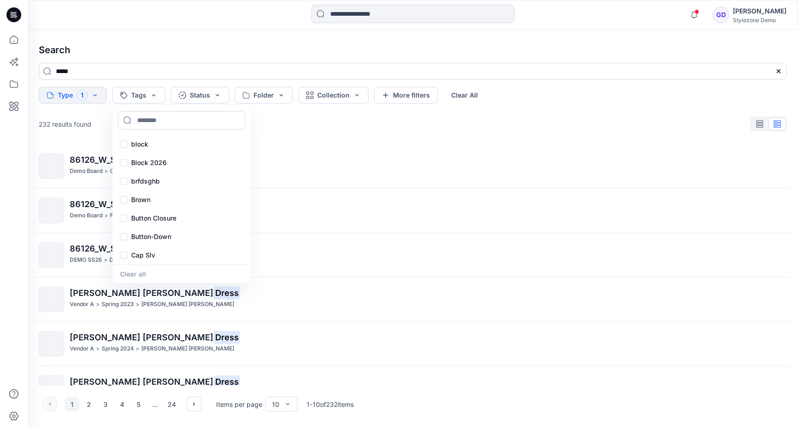
scroll to position [445, 0]
click at [177, 119] on input at bounding box center [182, 120] width 128 height 18
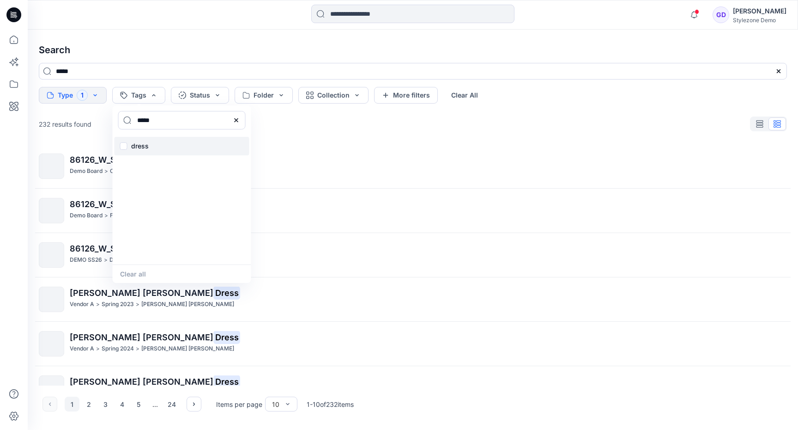
type input "*****"
click at [141, 141] on p "dress" at bounding box center [140, 145] width 18 height 11
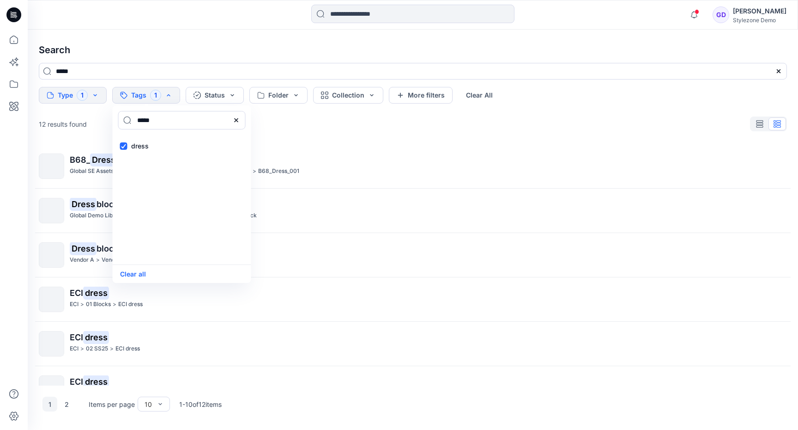
click at [195, 45] on h4 "Search" at bounding box center [412, 50] width 763 height 26
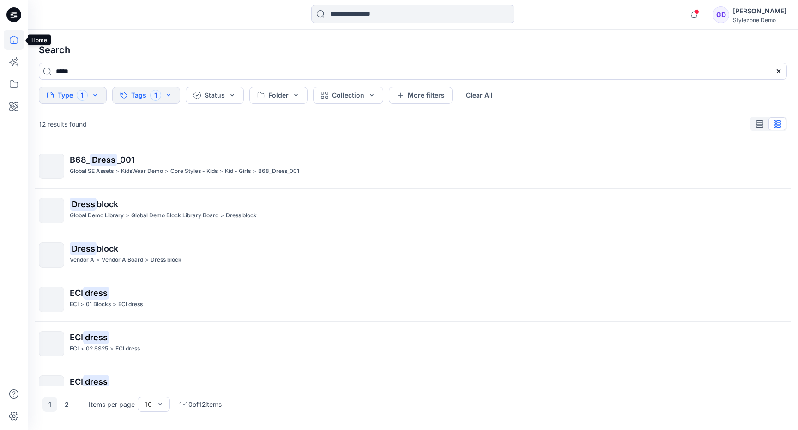
click at [13, 43] on icon at bounding box center [14, 40] width 20 height 20
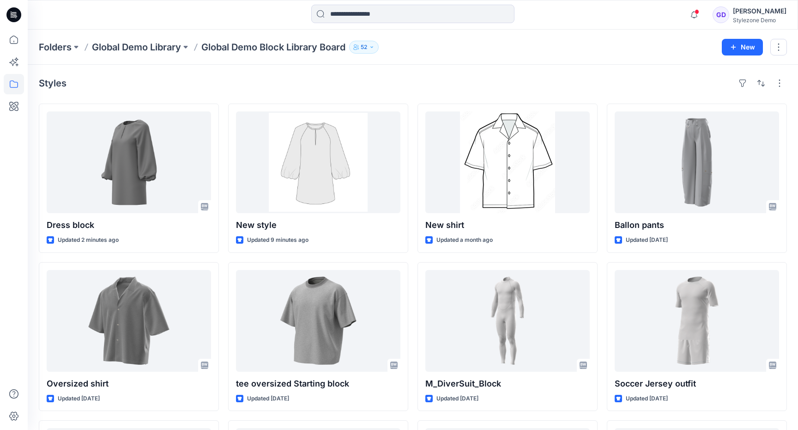
click at [314, 50] on p "Global Demo Block Library Board" at bounding box center [273, 47] width 144 height 13
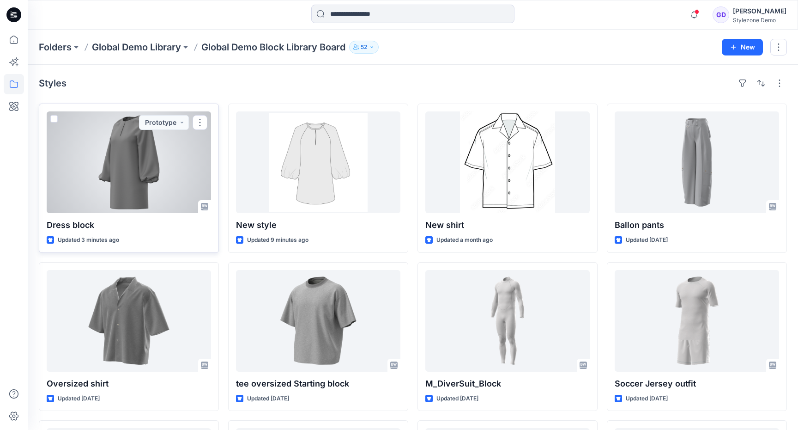
click at [140, 148] on div at bounding box center [129, 162] width 164 height 102
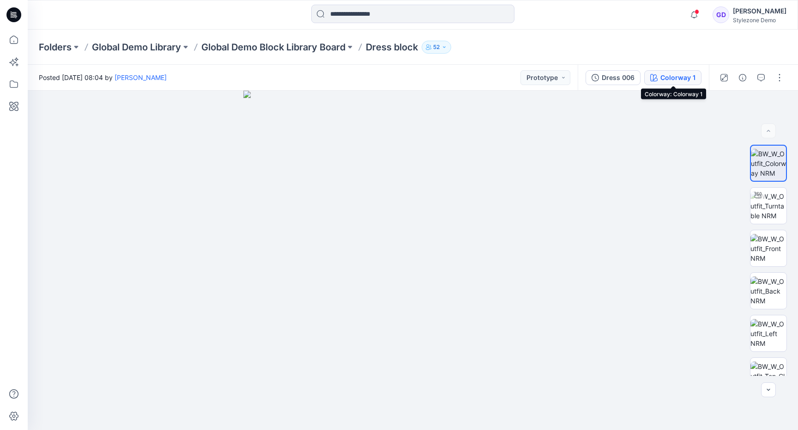
click at [676, 77] on div "Colorway 1" at bounding box center [678, 78] width 35 height 10
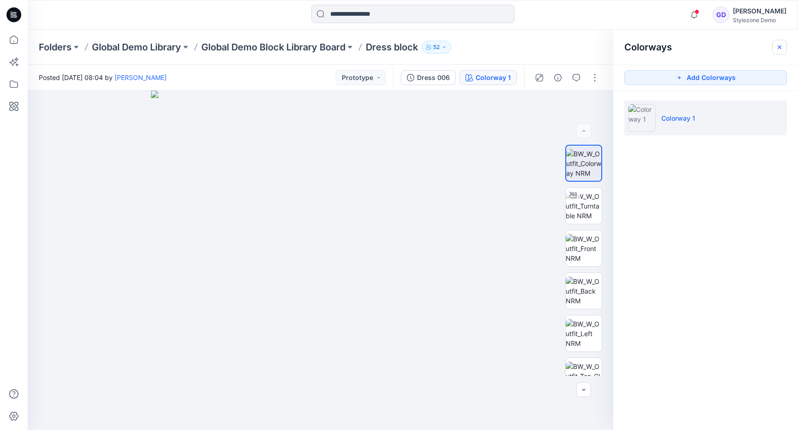
click at [780, 49] on icon "button" at bounding box center [779, 46] width 7 height 7
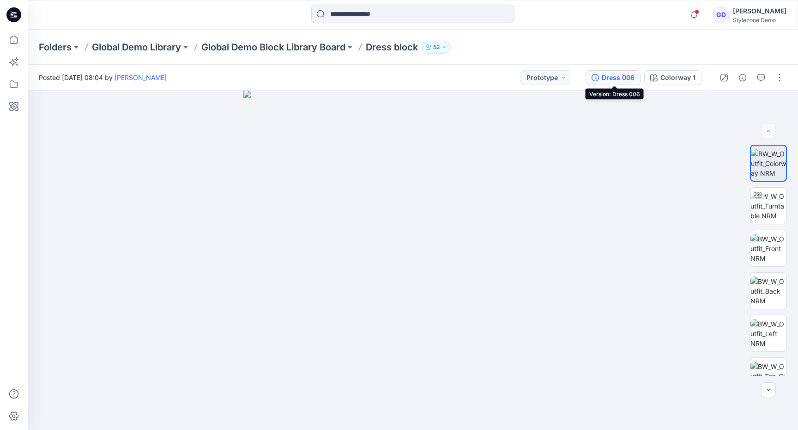
click at [597, 78] on icon "button" at bounding box center [595, 77] width 7 height 7
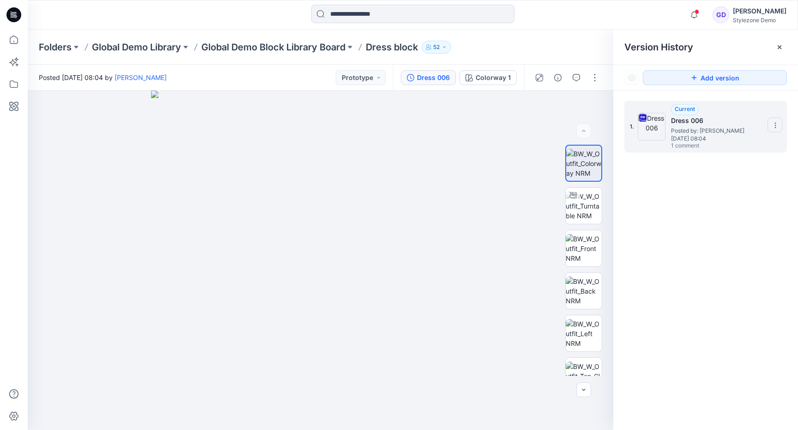
click at [779, 127] on icon at bounding box center [775, 125] width 7 height 7
click at [483, 126] on img at bounding box center [320, 260] width 339 height 339
click at [780, 47] on icon at bounding box center [780, 47] width 4 height 4
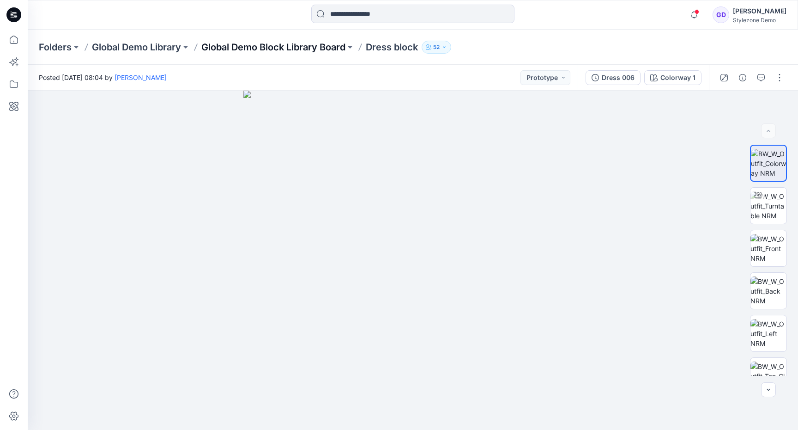
click at [273, 44] on p "Global Demo Block Library Board" at bounding box center [273, 47] width 144 height 13
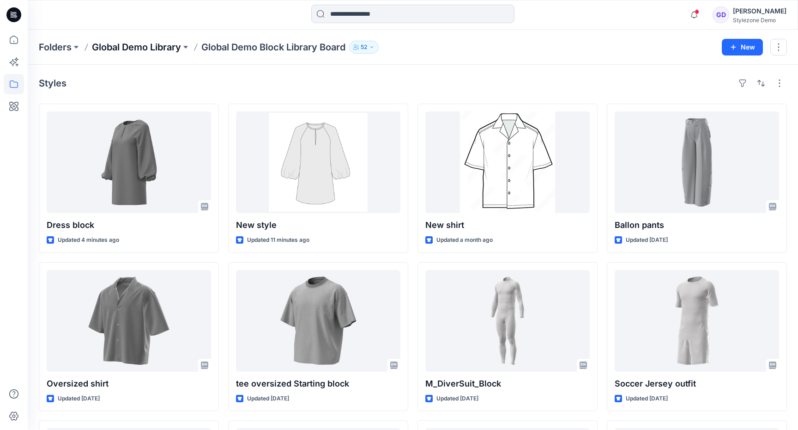
click at [157, 46] on p "Global Demo Library" at bounding box center [136, 47] width 89 height 13
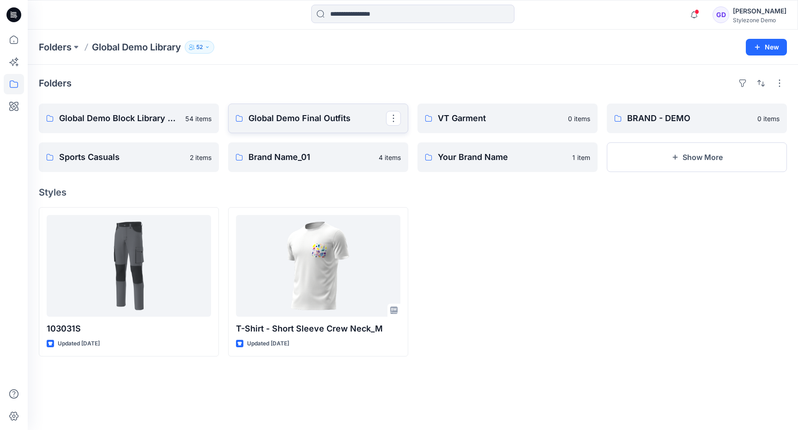
click at [332, 118] on p "Global Demo Final Outfits" at bounding box center [318, 118] width 138 height 13
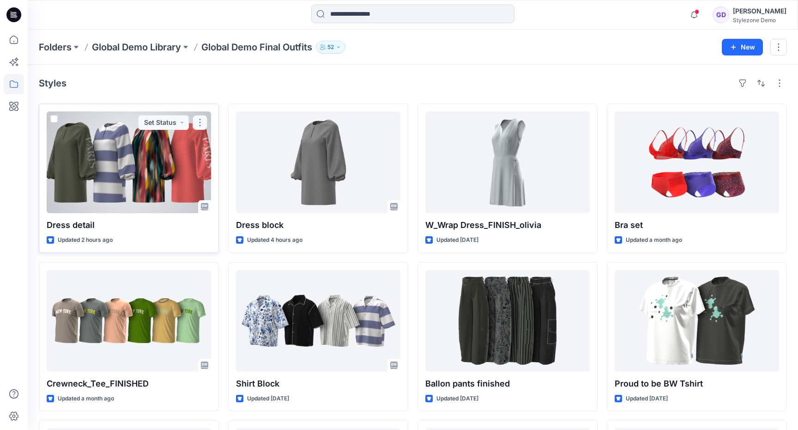
click at [206, 122] on button "button" at bounding box center [200, 122] width 15 height 15
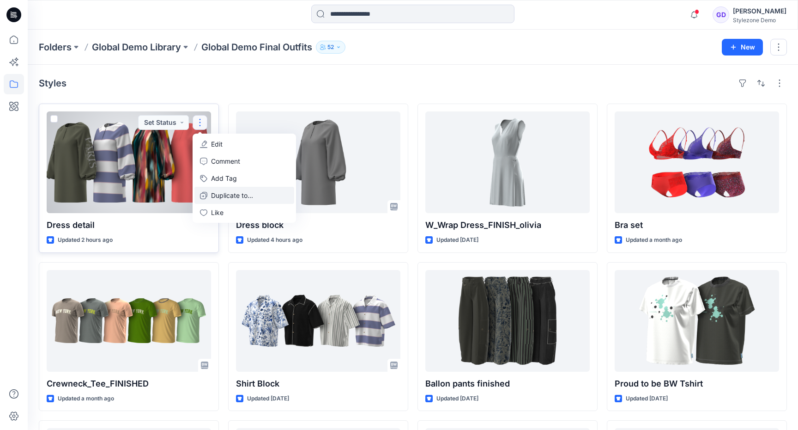
click at [239, 193] on p "Duplicate to..." at bounding box center [232, 195] width 42 height 10
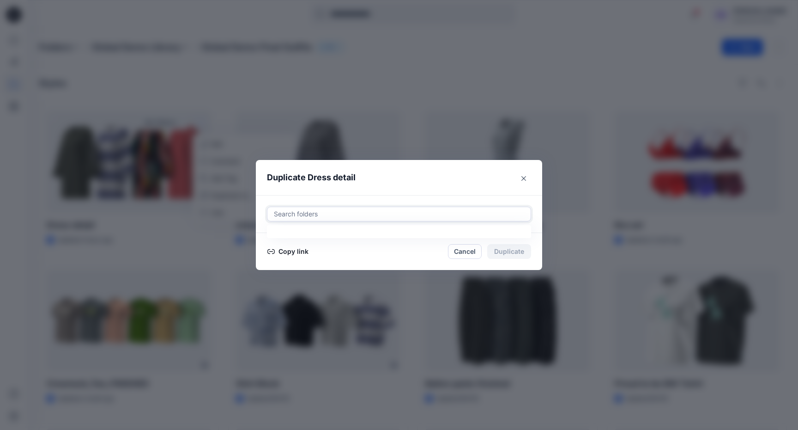
click at [412, 215] on div at bounding box center [399, 213] width 252 height 11
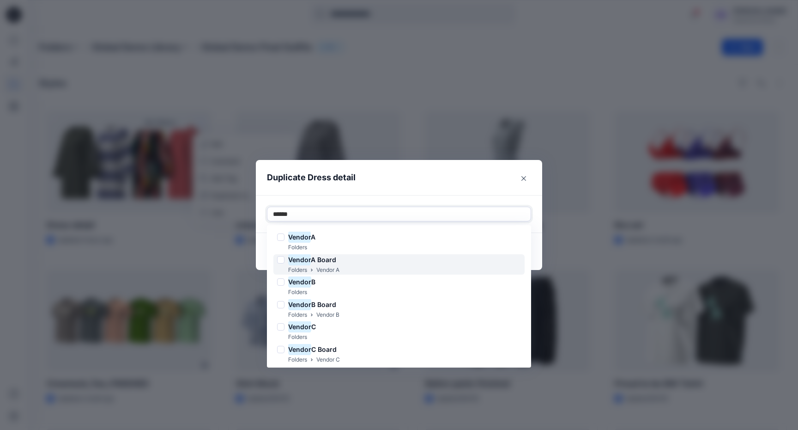
click at [436, 270] on div "Vendor A Board Folders Vendor A" at bounding box center [399, 264] width 251 height 21
type input "******"
click at [466, 185] on header "Duplicate Dress detail" at bounding box center [390, 177] width 268 height 35
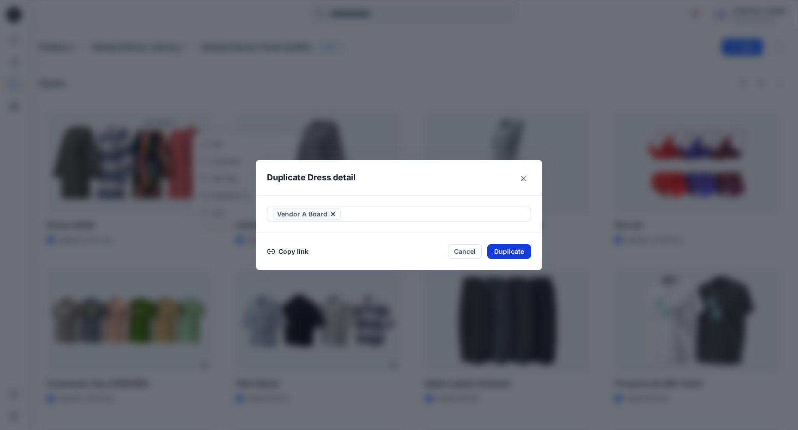
click at [511, 247] on button "Duplicate" at bounding box center [509, 251] width 44 height 15
click at [514, 249] on button "Close" at bounding box center [516, 251] width 30 height 15
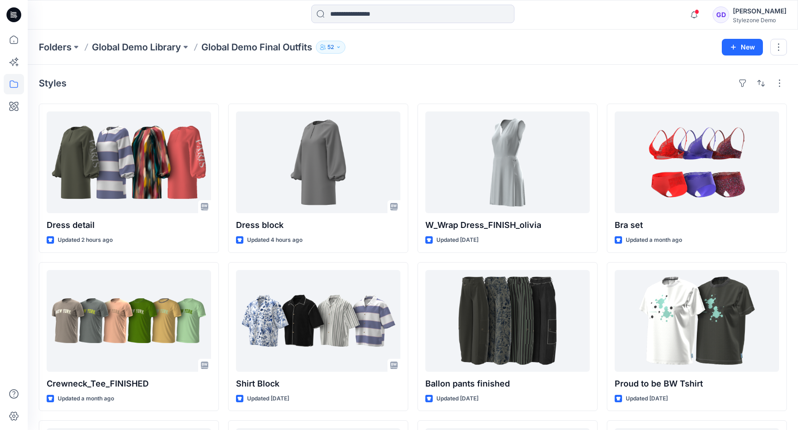
click at [212, 82] on div "Styles" at bounding box center [413, 83] width 748 height 15
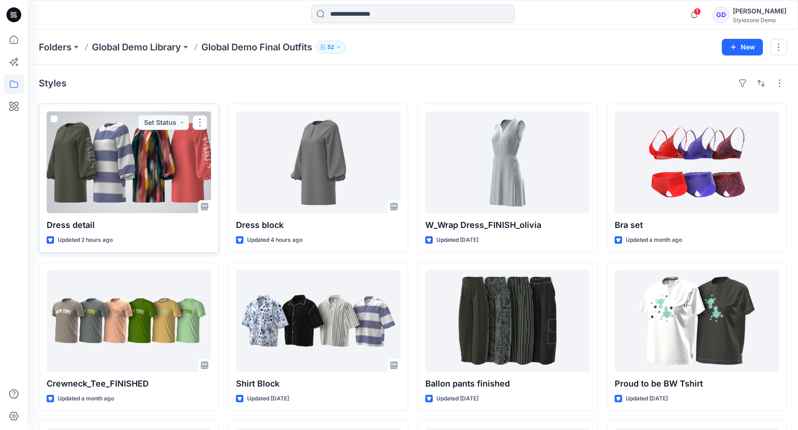
click at [152, 207] on div at bounding box center [129, 162] width 164 height 102
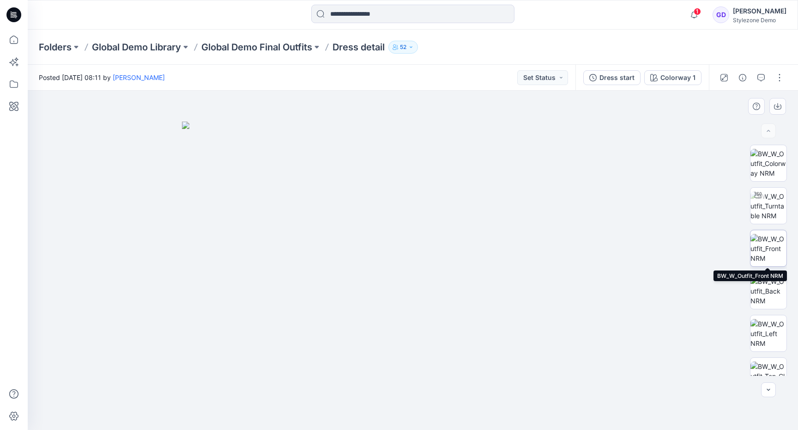
click at [772, 242] on img at bounding box center [769, 248] width 36 height 29
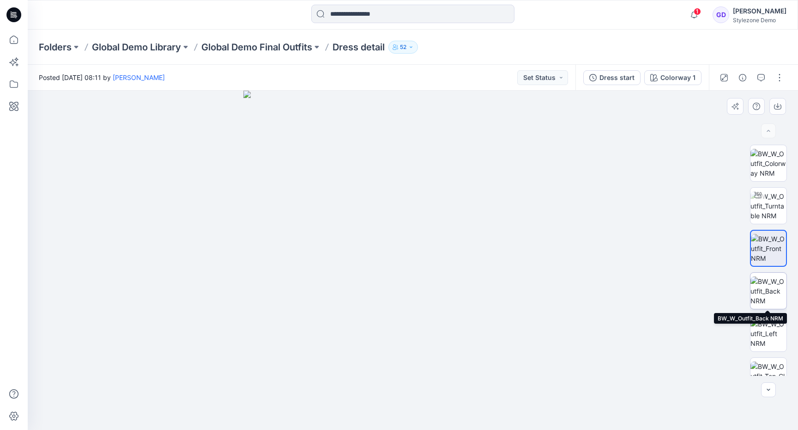
click at [764, 289] on img at bounding box center [769, 290] width 36 height 29
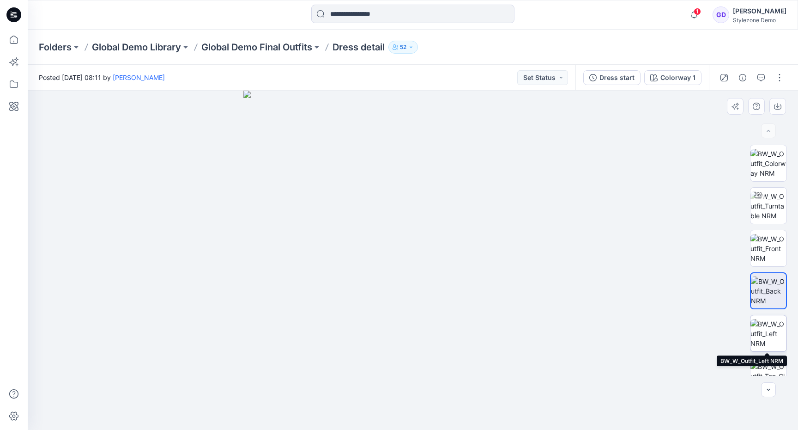
click at [771, 331] on img at bounding box center [769, 333] width 36 height 29
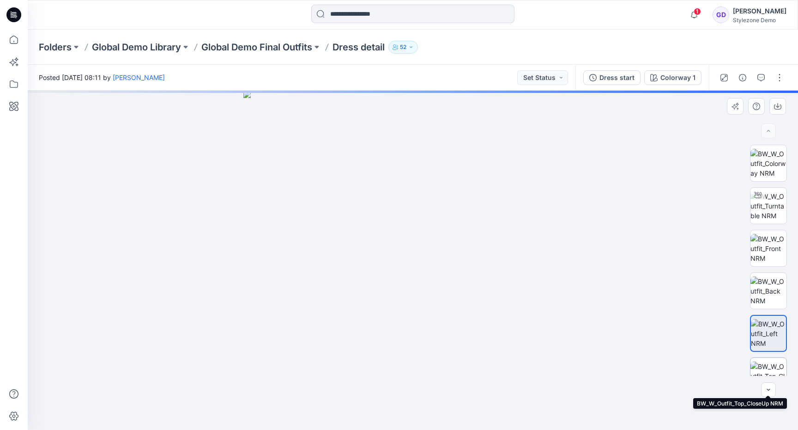
click at [768, 365] on img at bounding box center [769, 375] width 36 height 29
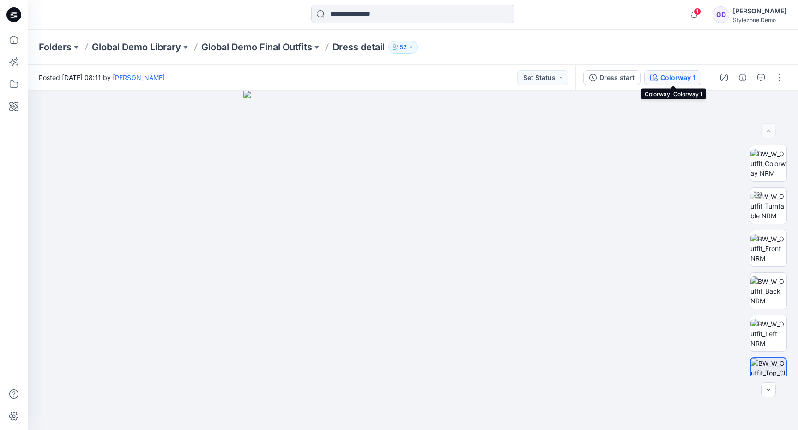
click at [676, 73] on div "Colorway 1" at bounding box center [678, 78] width 35 height 10
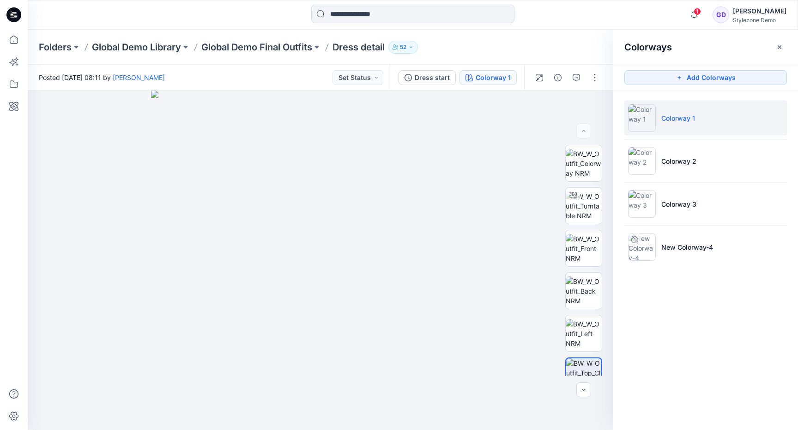
click at [689, 116] on p "Colorway 1" at bounding box center [679, 118] width 34 height 10
click at [708, 117] on li "Colorway 1" at bounding box center [706, 117] width 163 height 35
click at [707, 78] on button "Add Colorways" at bounding box center [706, 77] width 163 height 15
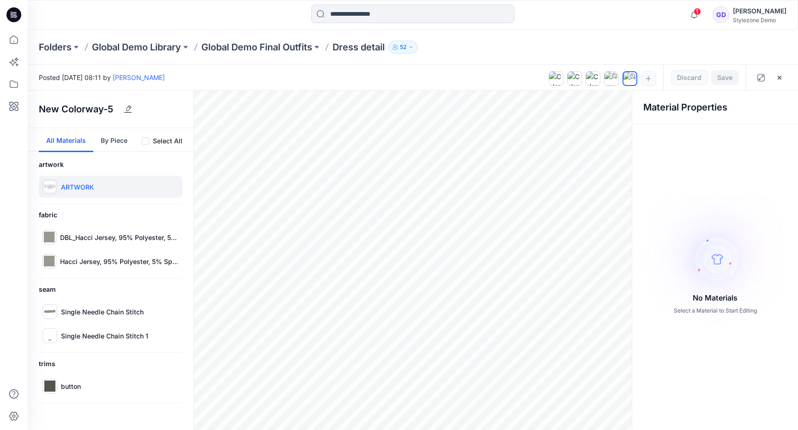
click at [87, 187] on p "ARTWORK" at bounding box center [77, 187] width 33 height 10
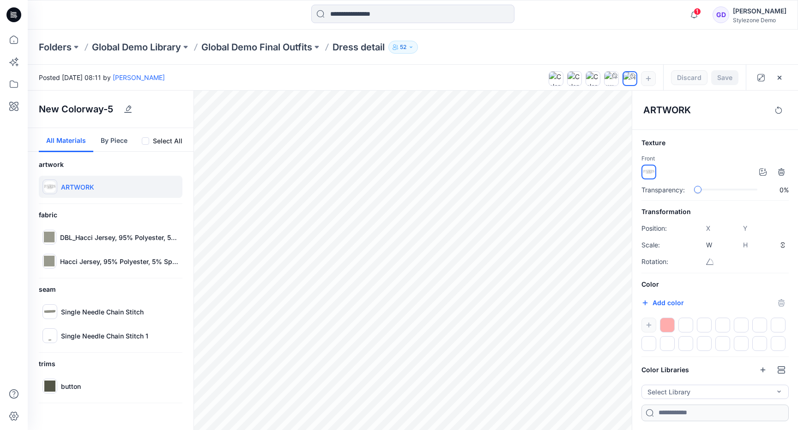
click at [651, 325] on div at bounding box center [715, 333] width 147 height 33
click at [653, 301] on input "*******" at bounding box center [655, 303] width 11 height 9
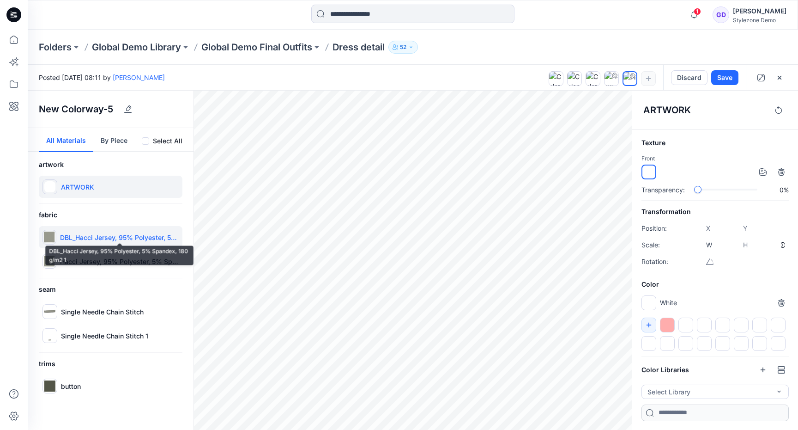
type input "*******"
click at [126, 234] on p "DBL_Hacci Jersey, 95% Polyester, 5% Spandex, 180 g/m2 1" at bounding box center [119, 237] width 119 height 10
type input "****"
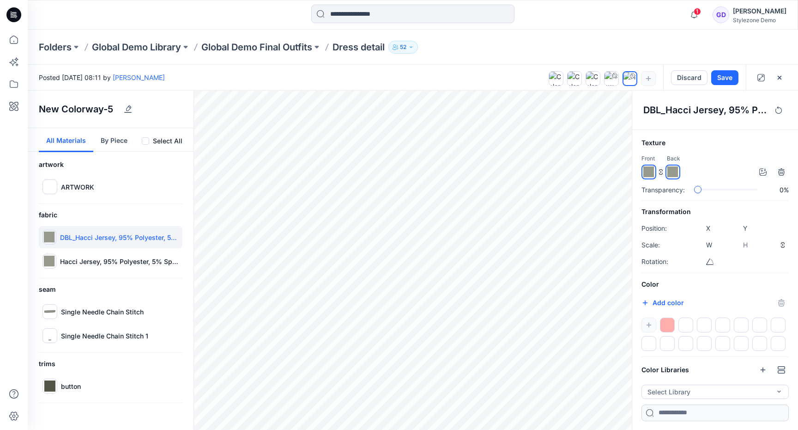
click at [667, 323] on div at bounding box center [667, 324] width 15 height 15
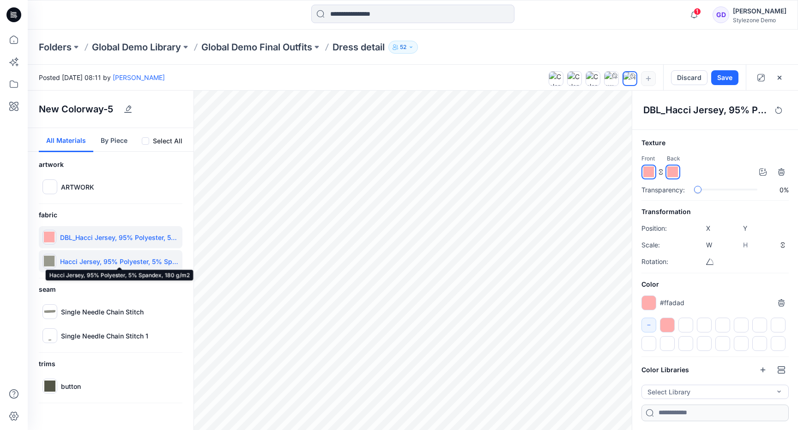
click at [116, 257] on p "Hacci Jersey, 95% Polyester, 5% Spandex, 180 g/m2" at bounding box center [119, 261] width 119 height 10
type input "****"
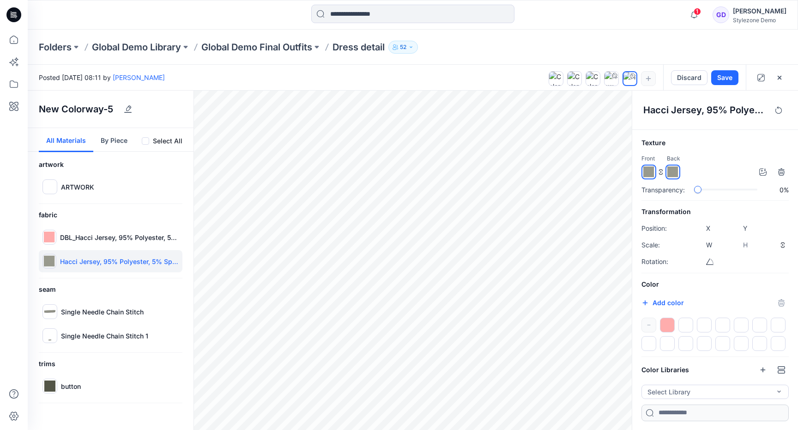
click at [670, 326] on div at bounding box center [667, 324] width 15 height 15
click at [94, 307] on p "Single Needle Chain Stitch" at bounding box center [102, 312] width 83 height 10
type input "*****"
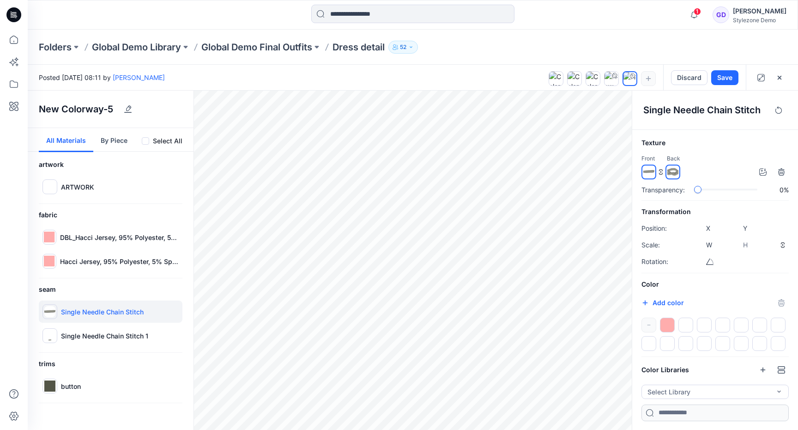
click at [666, 322] on div at bounding box center [667, 324] width 15 height 15
click at [60, 339] on div "Single Needle Chain Stitch 1" at bounding box center [111, 335] width 144 height 22
type input "*****"
click at [666, 326] on div at bounding box center [667, 324] width 15 height 15
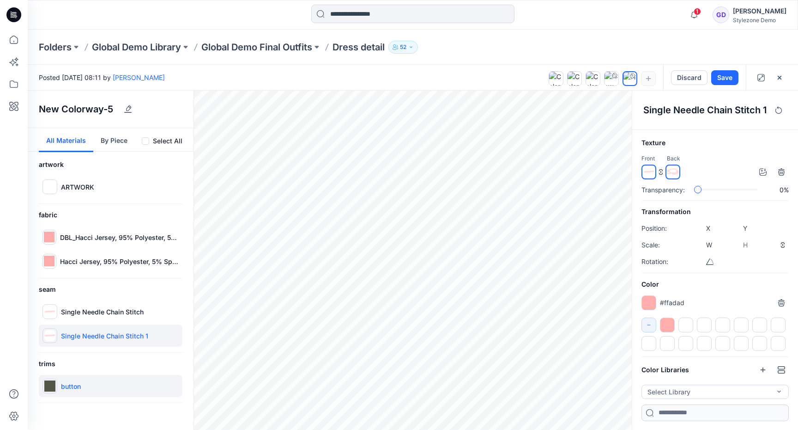
click at [96, 381] on div "button" at bounding box center [111, 386] width 144 height 22
type input "****"
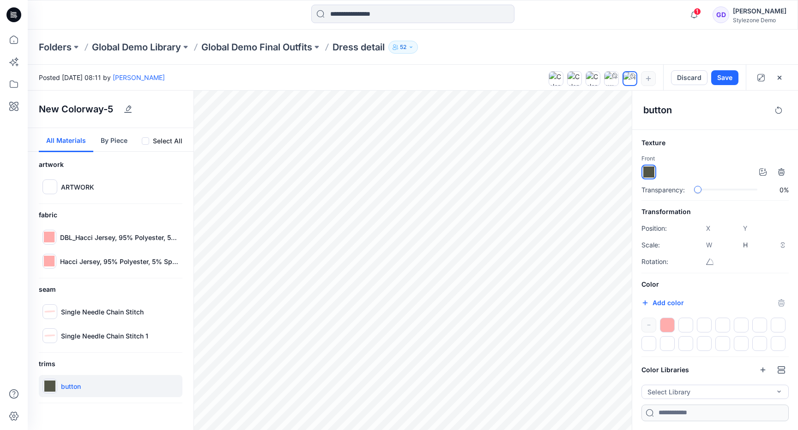
click at [669, 328] on div at bounding box center [667, 324] width 15 height 15
click at [728, 79] on button "Save" at bounding box center [724, 77] width 27 height 15
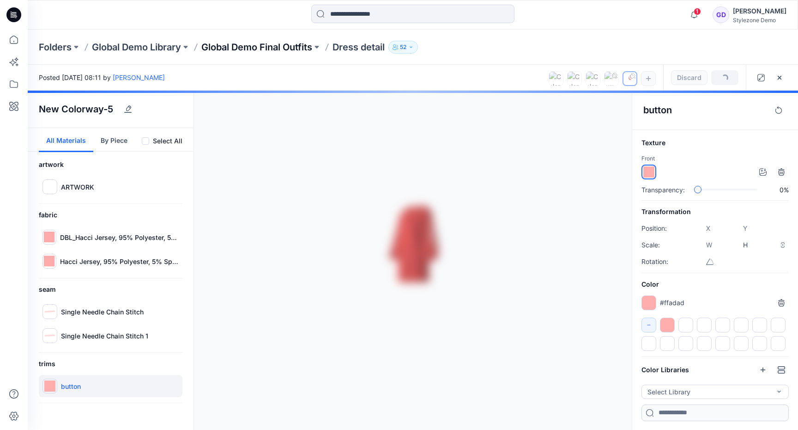
click at [293, 48] on p "Global Demo Final Outfits" at bounding box center [256, 47] width 111 height 13
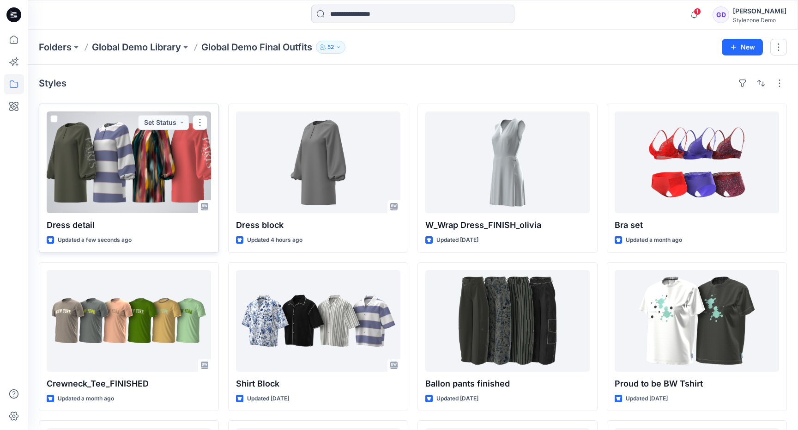
click at [179, 174] on div at bounding box center [129, 162] width 164 height 102
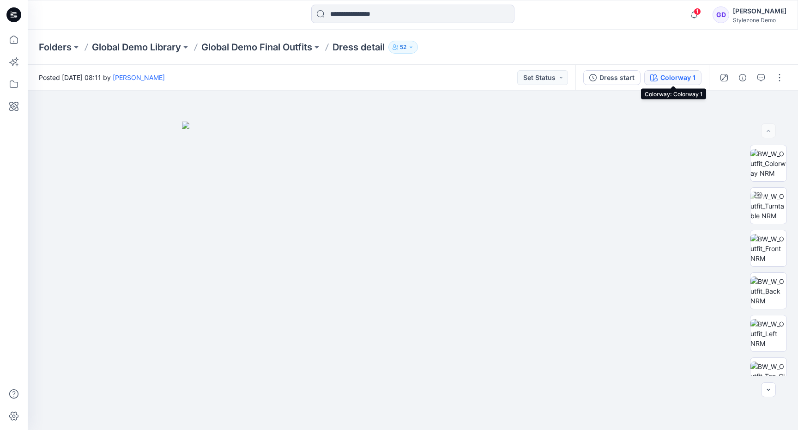
click at [678, 75] on div "Colorway 1" at bounding box center [678, 78] width 35 height 10
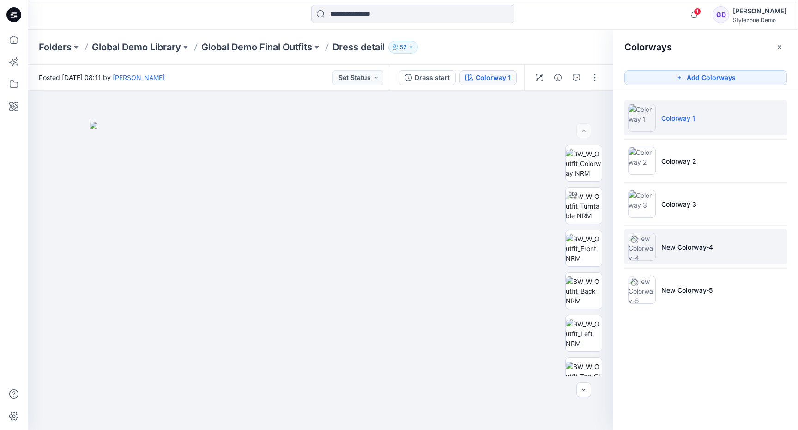
click at [756, 242] on li "New Colorway-4" at bounding box center [706, 246] width 163 height 35
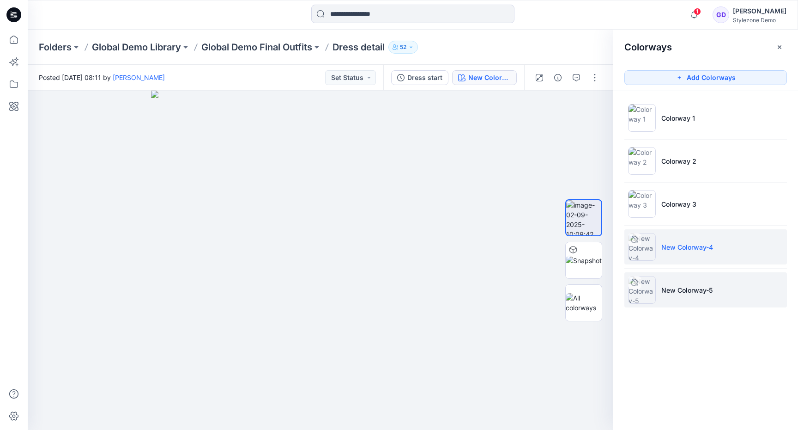
click at [681, 290] on p "New Colorway-5" at bounding box center [687, 290] width 51 height 10
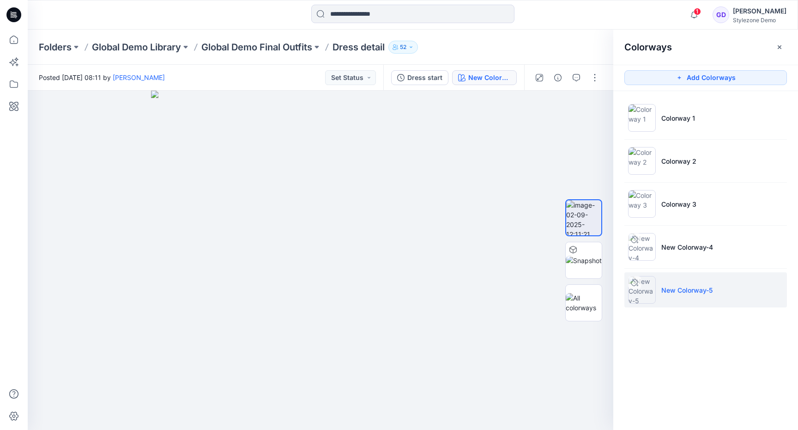
click at [631, 283] on div at bounding box center [634, 282] width 13 height 13
click at [777, 50] on button "button" at bounding box center [779, 47] width 15 height 15
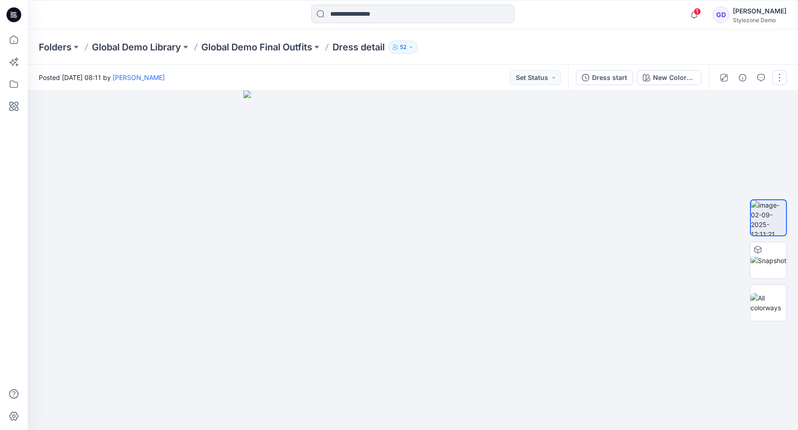
click at [786, 73] on button "button" at bounding box center [779, 77] width 15 height 15
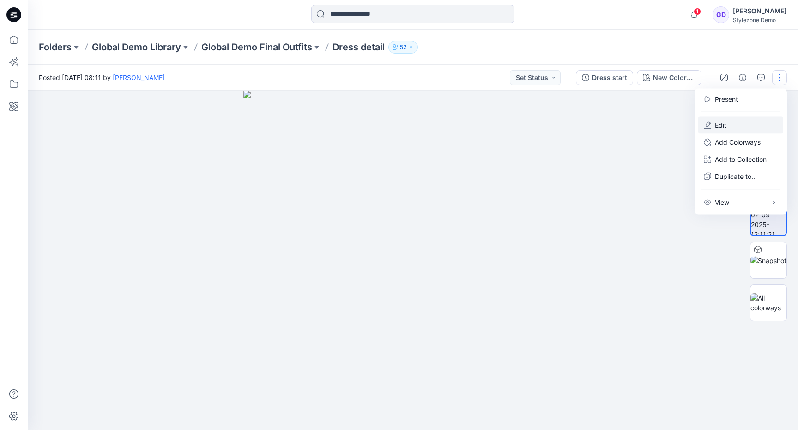
click at [759, 126] on button "Edit" at bounding box center [741, 124] width 85 height 17
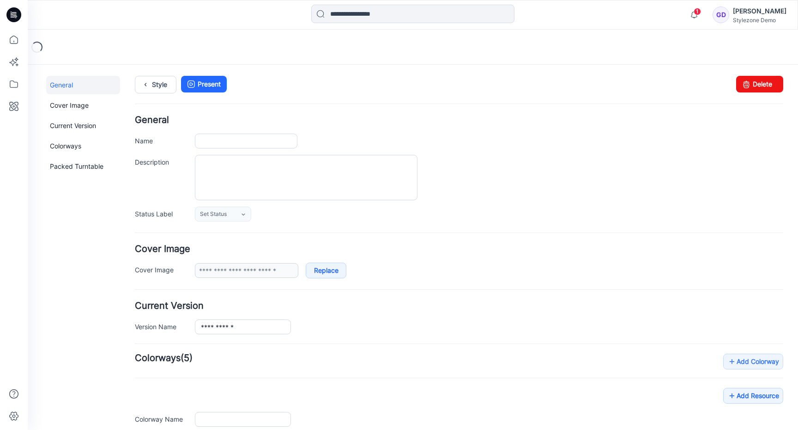
type input "**********"
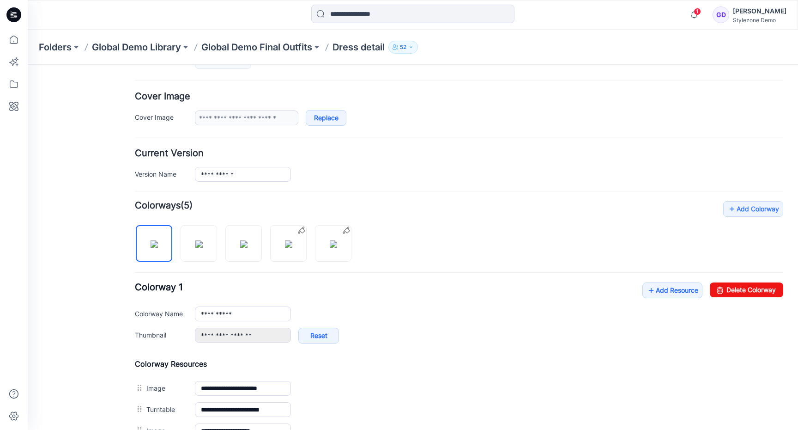
scroll to position [156, 0]
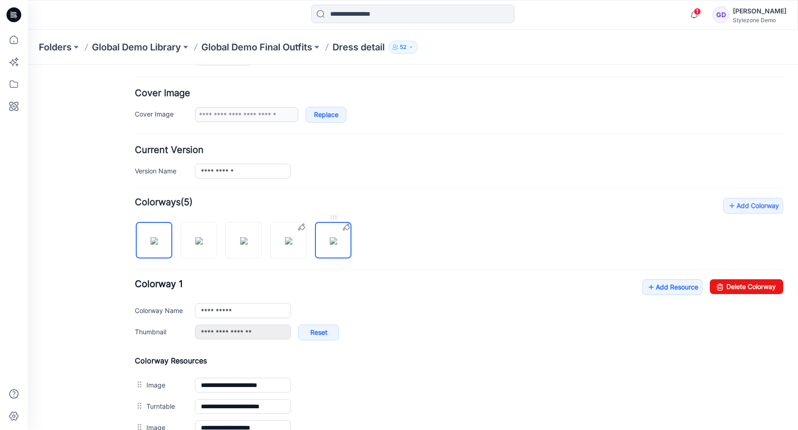
click at [337, 244] on img at bounding box center [333, 240] width 7 height 7
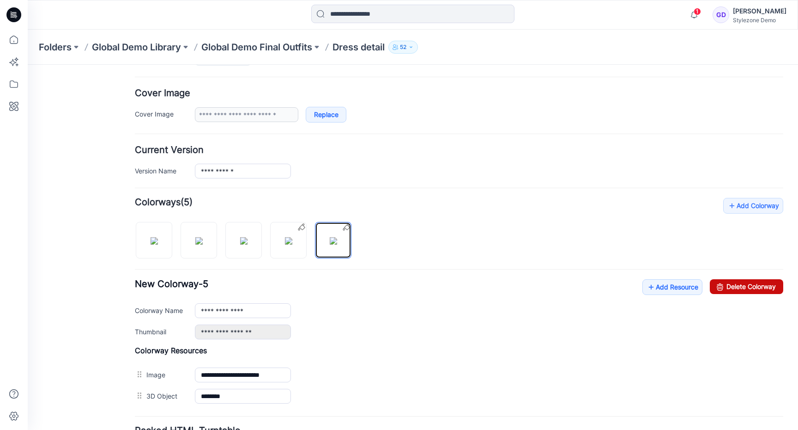
click at [725, 287] on link "Delete Colorway" at bounding box center [746, 286] width 73 height 15
type input "**********"
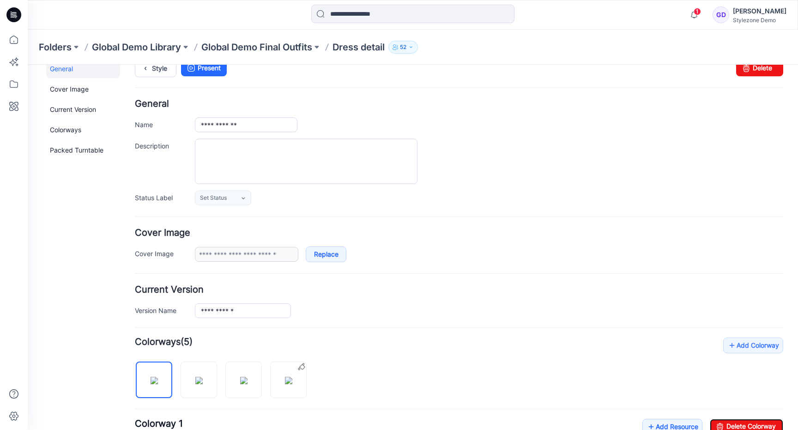
scroll to position [0, 0]
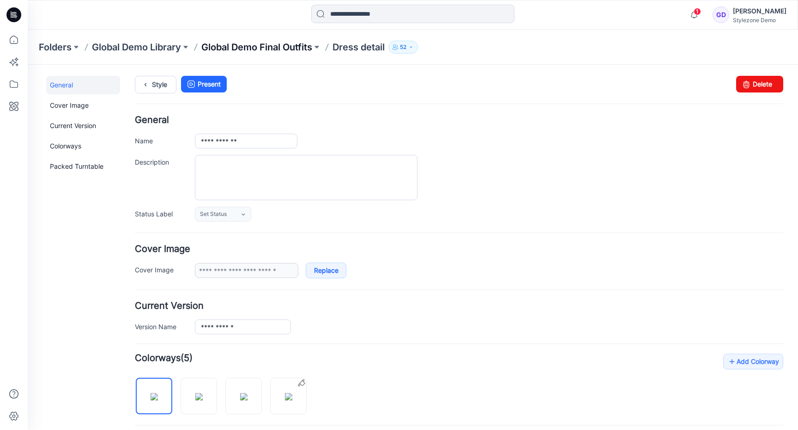
click at [304, 46] on p "Global Demo Final Outfits" at bounding box center [256, 47] width 111 height 13
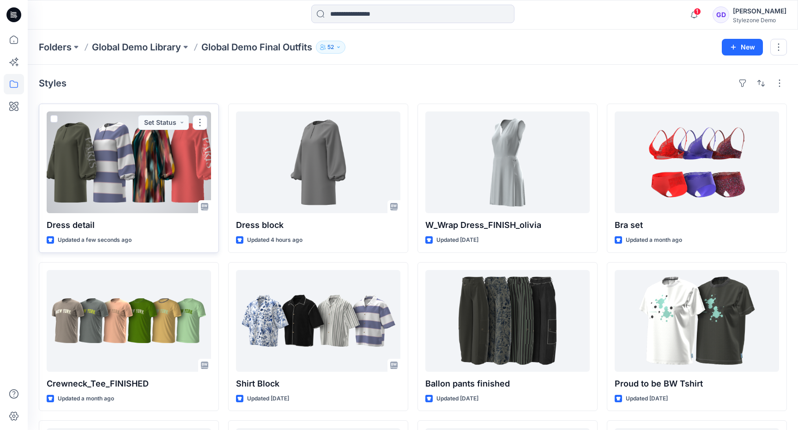
click at [182, 165] on div at bounding box center [129, 162] width 164 height 102
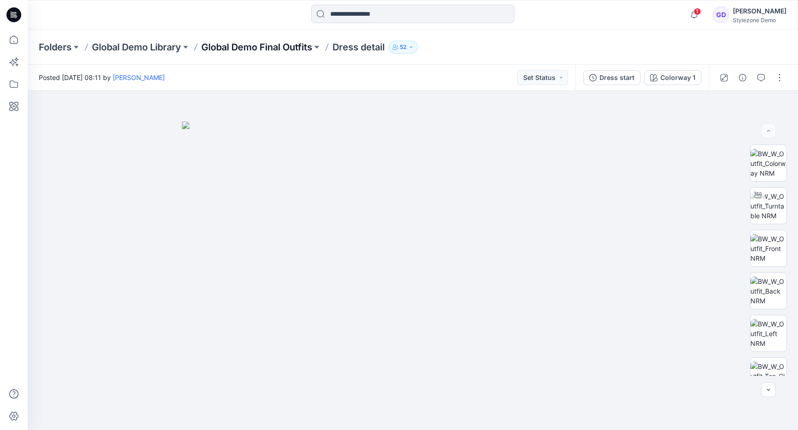
click at [296, 46] on p "Global Demo Final Outfits" at bounding box center [256, 47] width 111 height 13
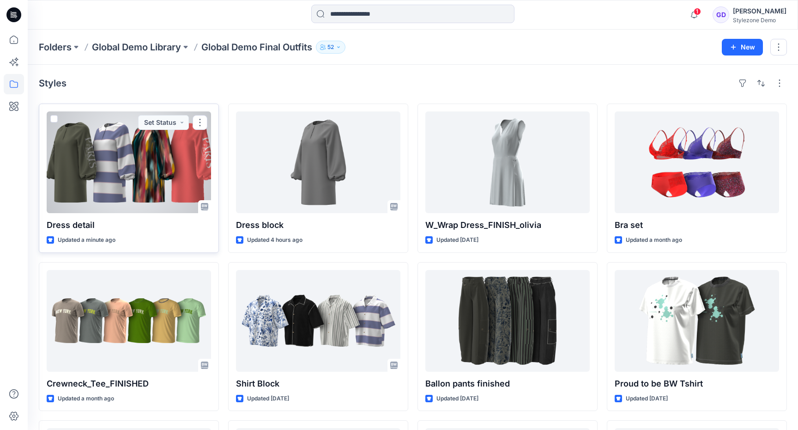
click at [156, 170] on div at bounding box center [129, 162] width 164 height 102
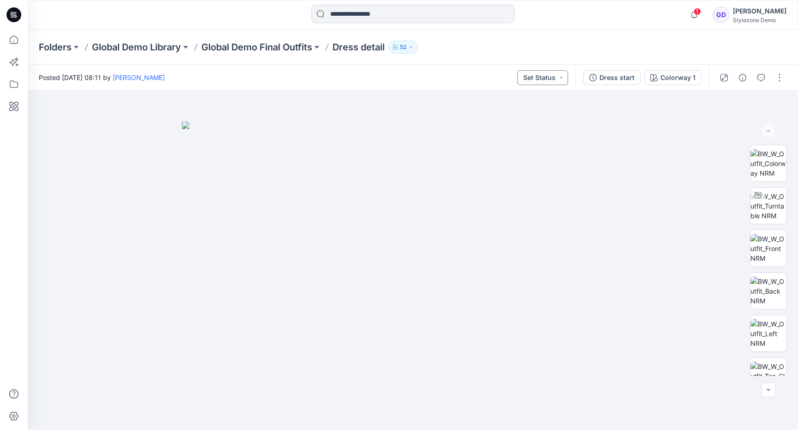
click at [539, 77] on button "Set Status" at bounding box center [542, 77] width 51 height 15
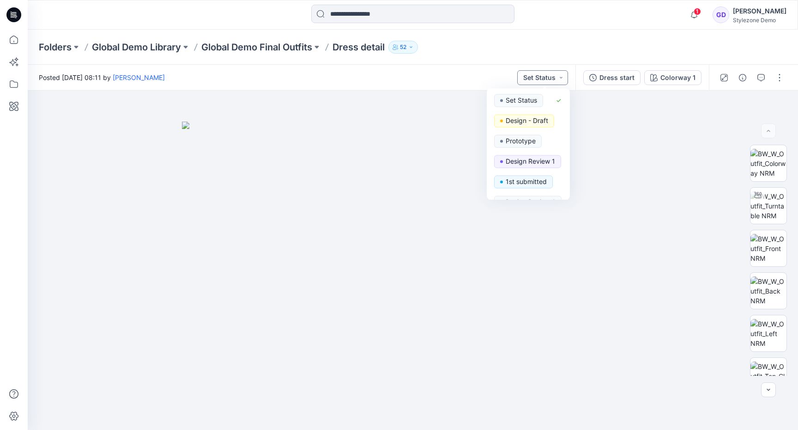
click at [539, 77] on button "Set Status" at bounding box center [542, 77] width 51 height 15
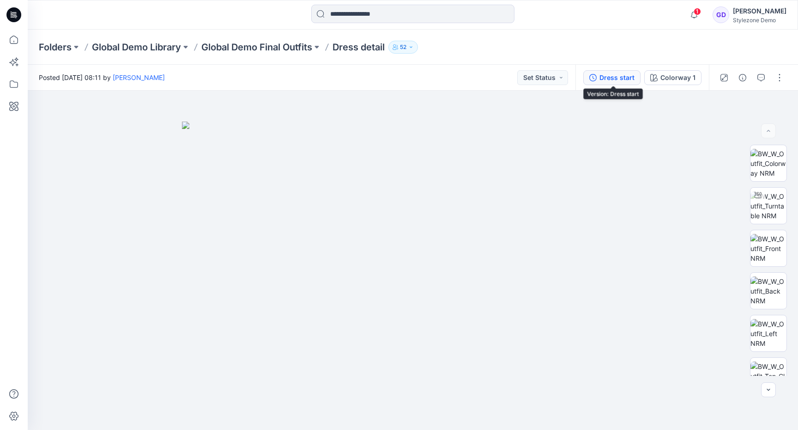
click at [607, 80] on div "Dress start" at bounding box center [617, 78] width 35 height 10
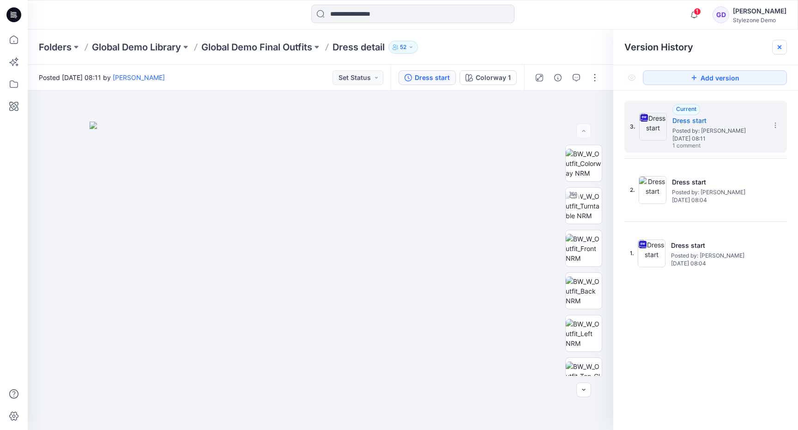
click at [774, 47] on div at bounding box center [779, 47] width 15 height 15
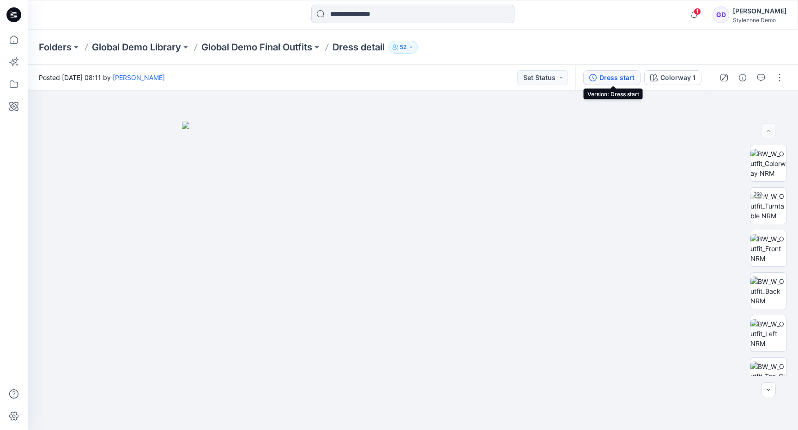
click at [615, 78] on div "Dress start" at bounding box center [617, 78] width 35 height 10
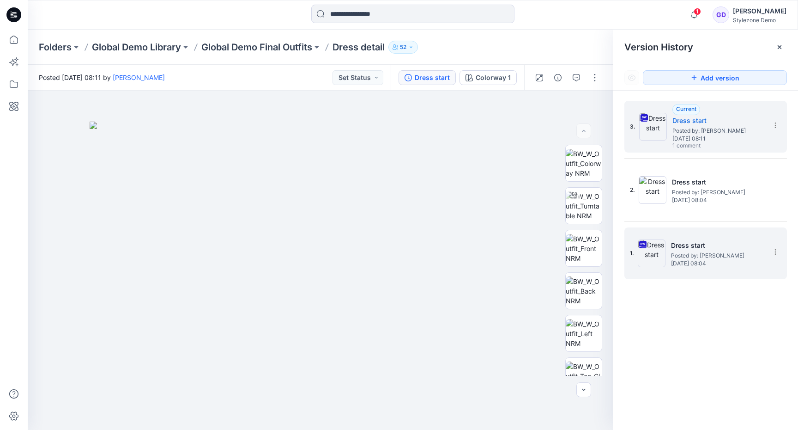
click at [704, 265] on span "[DATE] 08:04" at bounding box center [717, 263] width 92 height 6
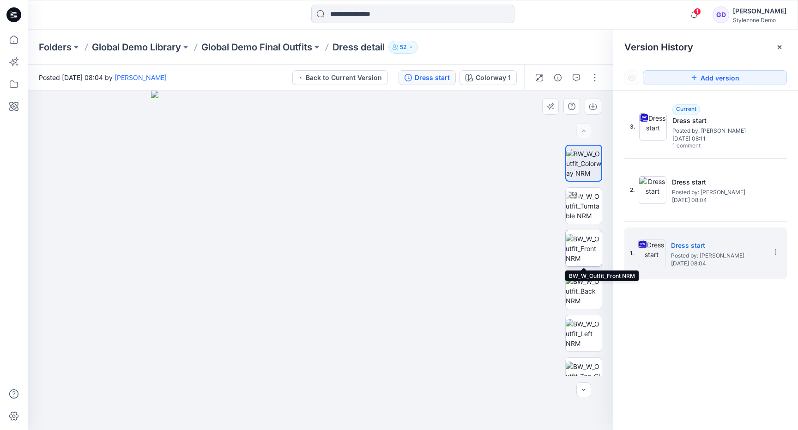
click at [580, 237] on img at bounding box center [584, 248] width 36 height 29
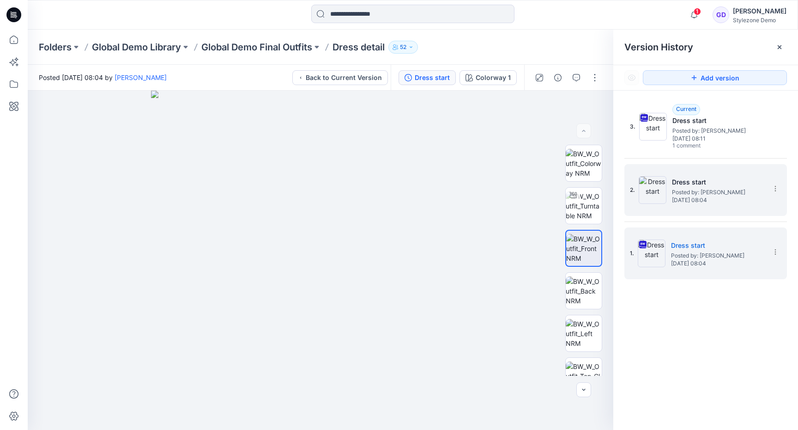
click at [717, 197] on span "[DATE] 08:04" at bounding box center [718, 200] width 92 height 6
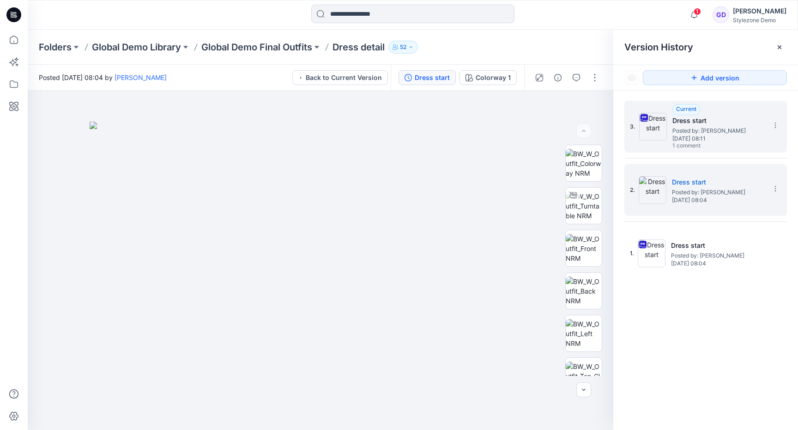
click at [726, 134] on span "Posted by: [PERSON_NAME]" at bounding box center [719, 130] width 92 height 9
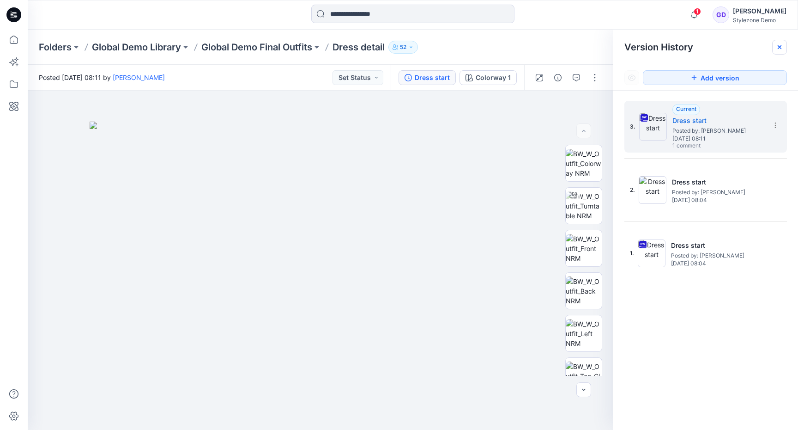
click at [777, 49] on icon at bounding box center [779, 46] width 7 height 7
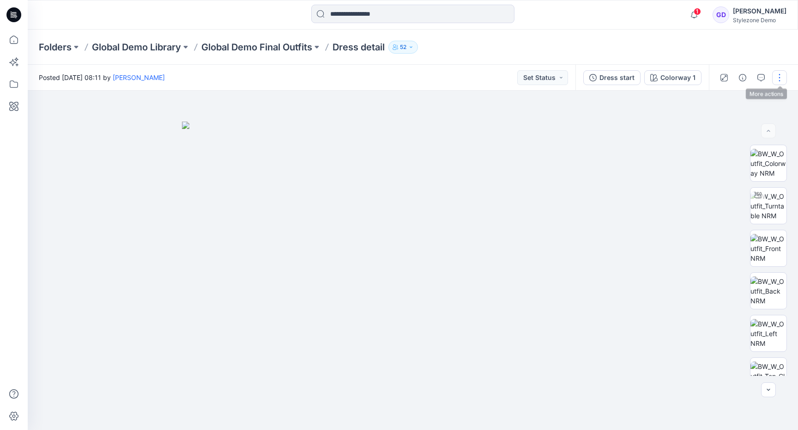
click at [775, 80] on button "button" at bounding box center [779, 77] width 15 height 15
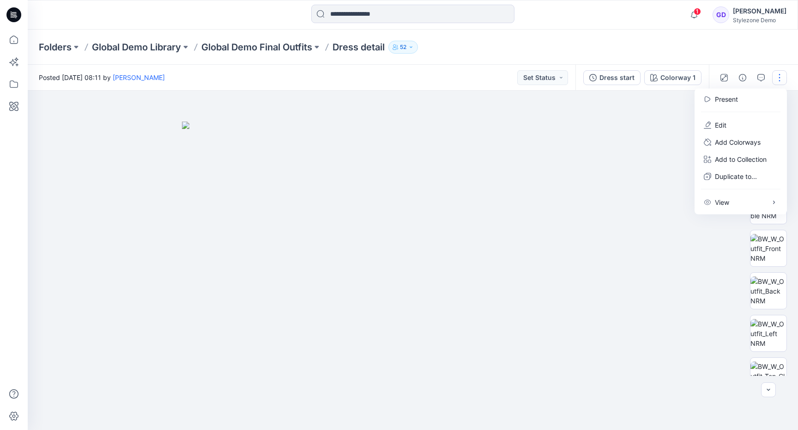
click at [529, 166] on img at bounding box center [413, 276] width 462 height 308
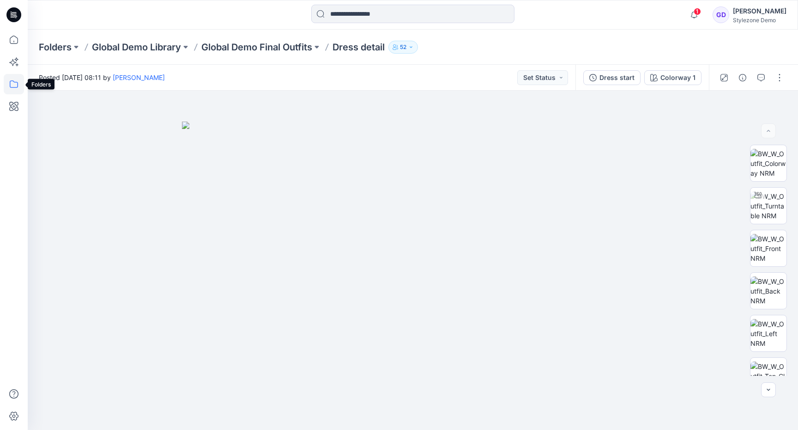
click at [9, 88] on icon at bounding box center [14, 84] width 20 height 20
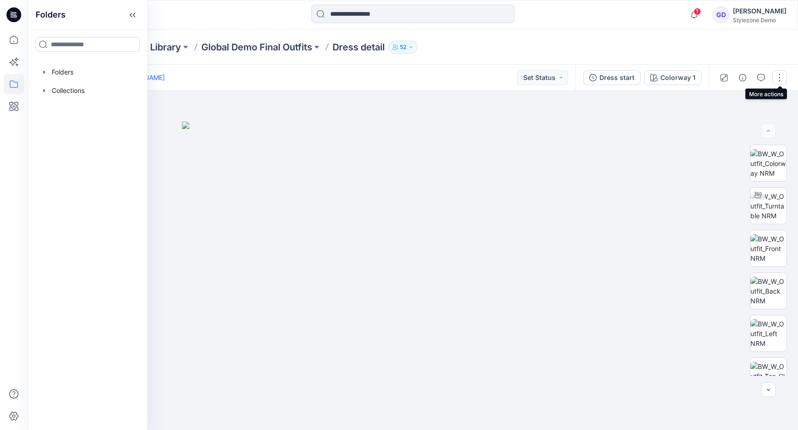
click at [784, 80] on button "button" at bounding box center [779, 77] width 15 height 15
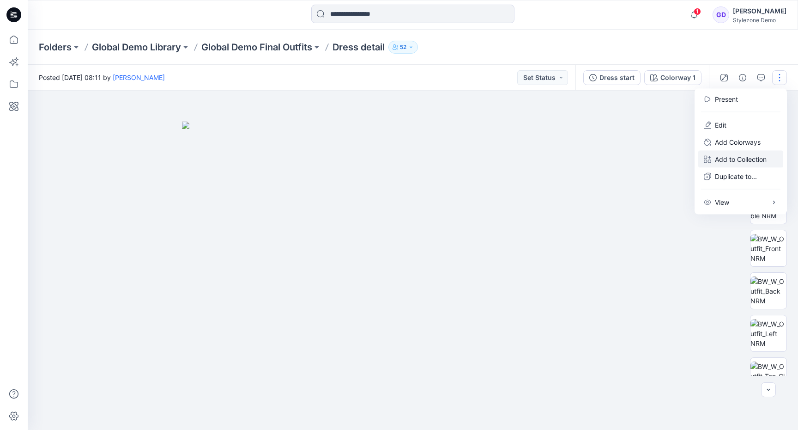
click at [737, 159] on p "Add to Collection" at bounding box center [741, 159] width 52 height 10
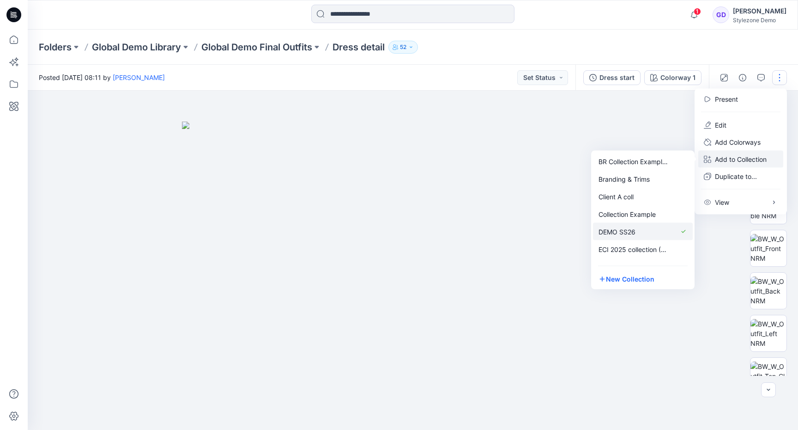
scroll to position [80, 0]
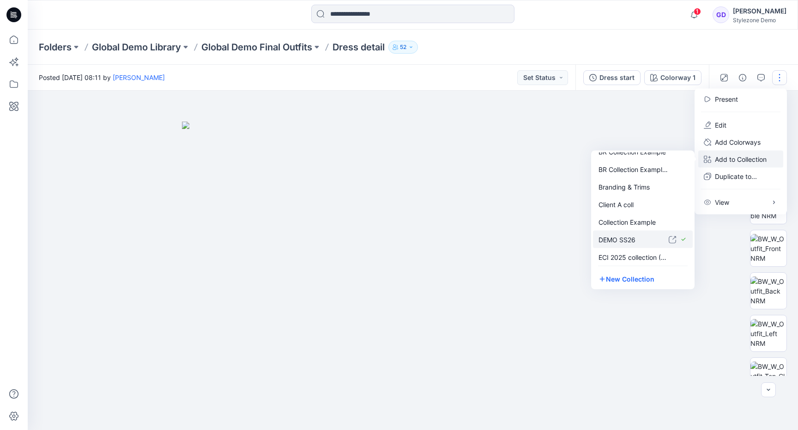
click at [627, 236] on p "DEMO SS26" at bounding box center [634, 239] width 70 height 10
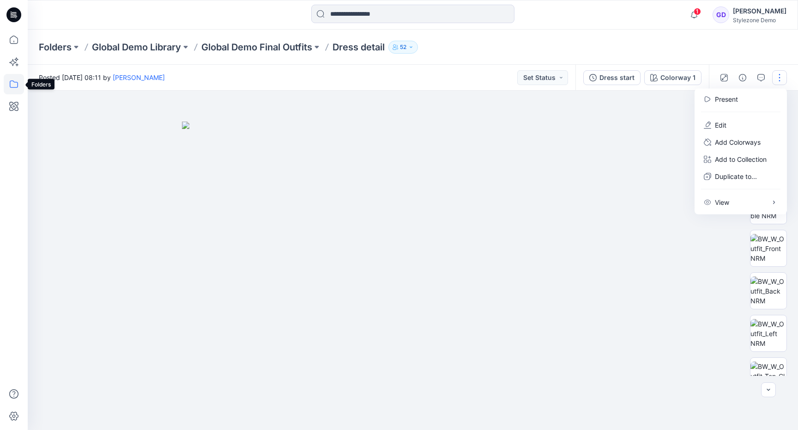
click at [16, 85] on icon at bounding box center [14, 84] width 20 height 20
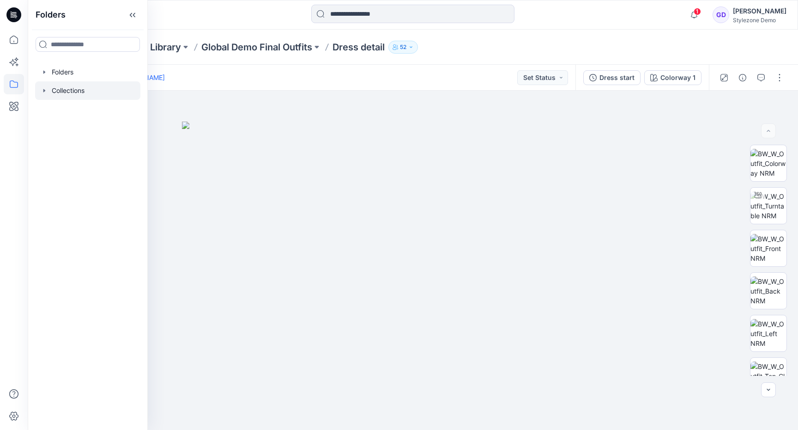
click at [81, 87] on div at bounding box center [87, 90] width 105 height 18
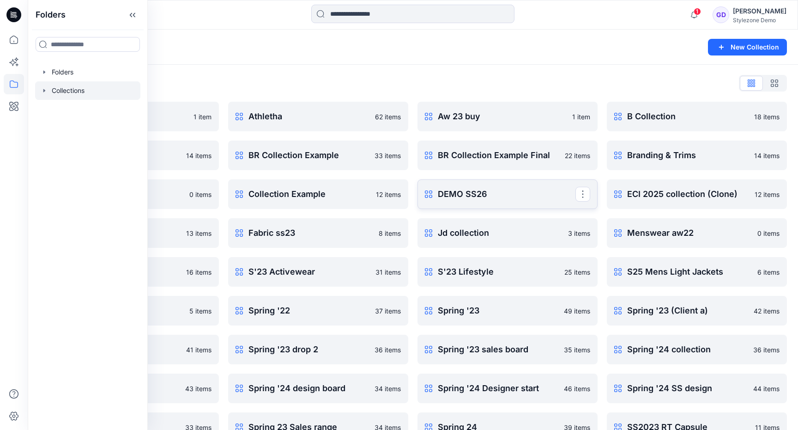
click at [502, 204] on link "DEMO SS26 Rename Collection Clone Collection Present Collection Delete Collecti…" at bounding box center [508, 194] width 180 height 30
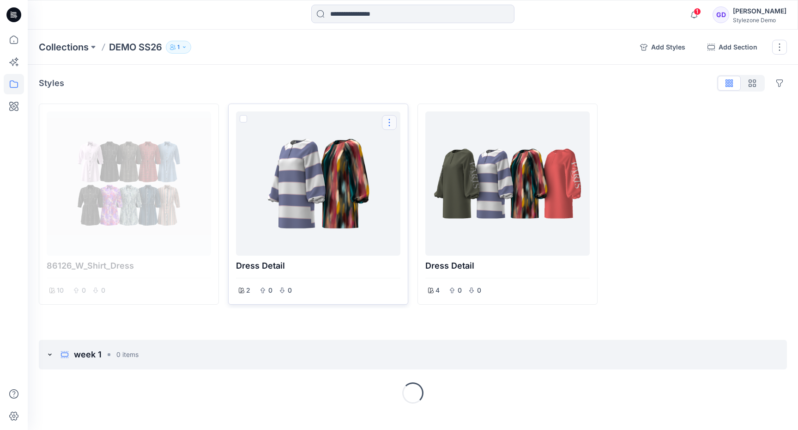
click at [392, 124] on button "Options" at bounding box center [389, 122] width 15 height 15
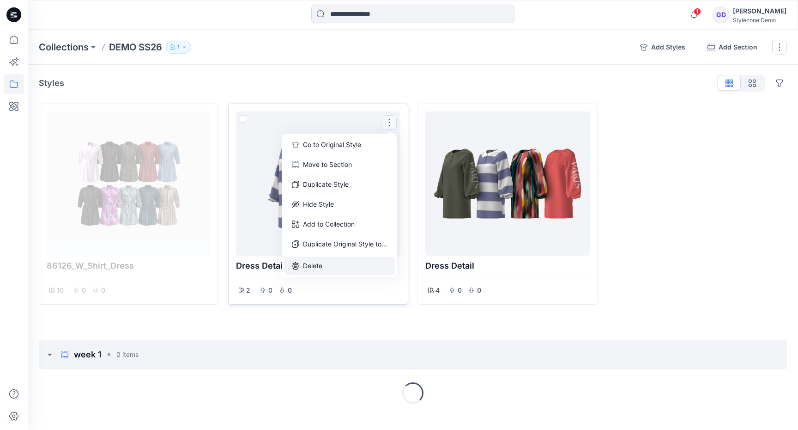
click at [327, 268] on button "Delete" at bounding box center [339, 265] width 111 height 18
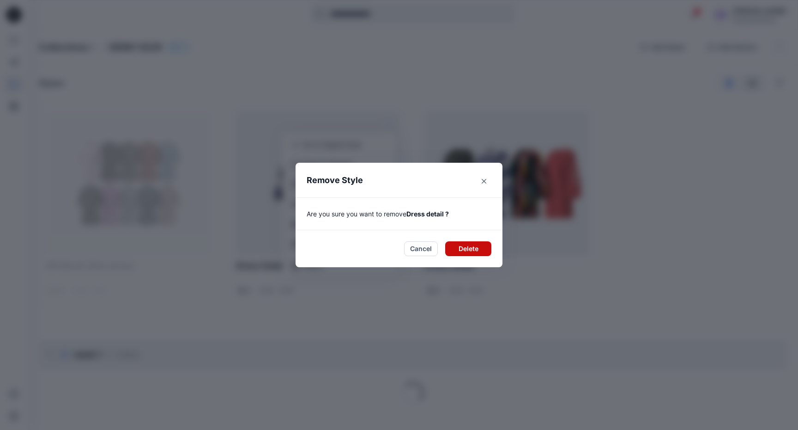
click at [486, 250] on button "Delete" at bounding box center [468, 248] width 46 height 15
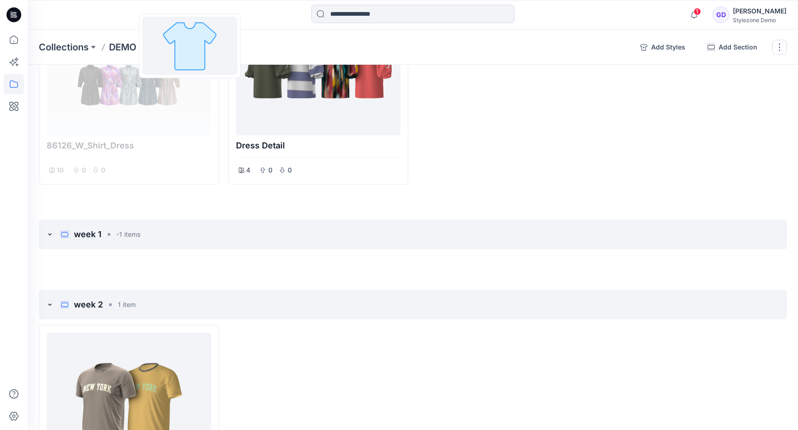
scroll to position [109, 0]
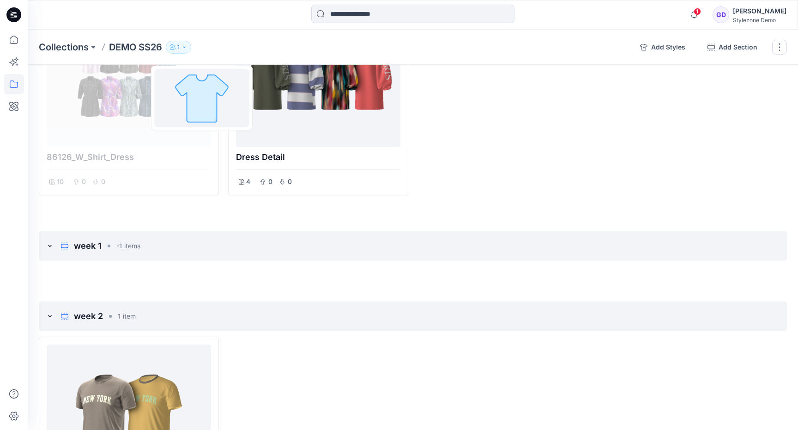
drag, startPoint x: 145, startPoint y: 289, endPoint x: 209, endPoint y: 112, distance: 187.7
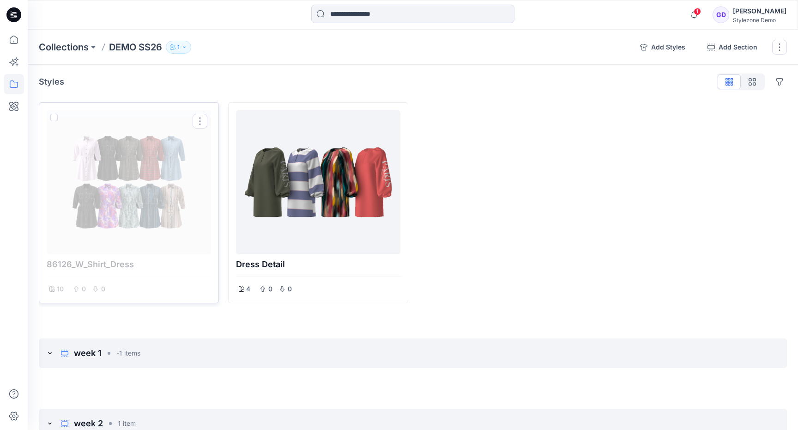
scroll to position [0, 0]
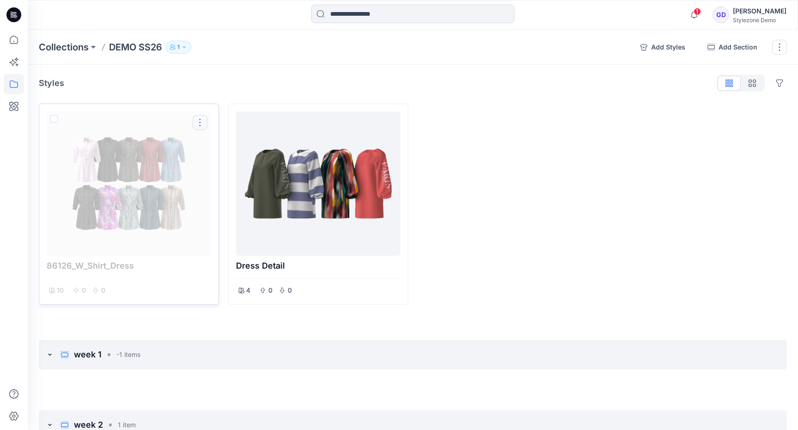
click at [200, 124] on button "Options" at bounding box center [200, 122] width 15 height 15
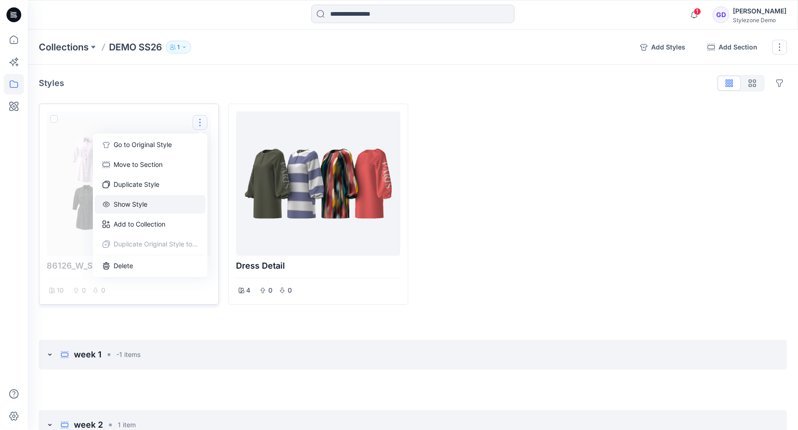
click at [157, 209] on button "Show Style" at bounding box center [150, 204] width 111 height 18
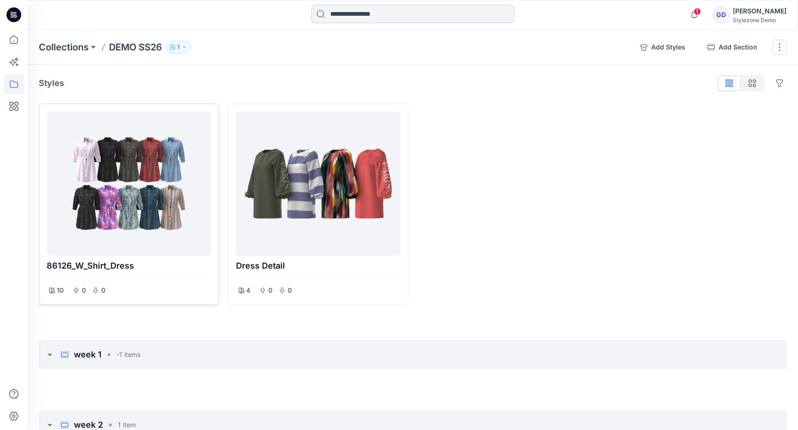
click at [361, 16] on input at bounding box center [412, 14] width 203 height 18
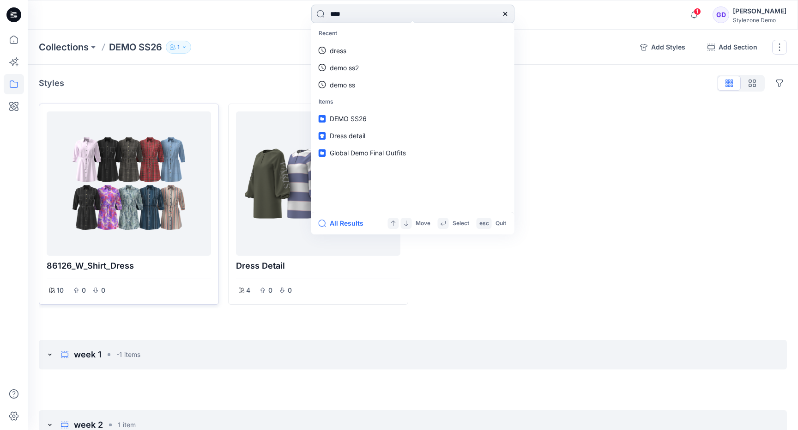
type input "*****"
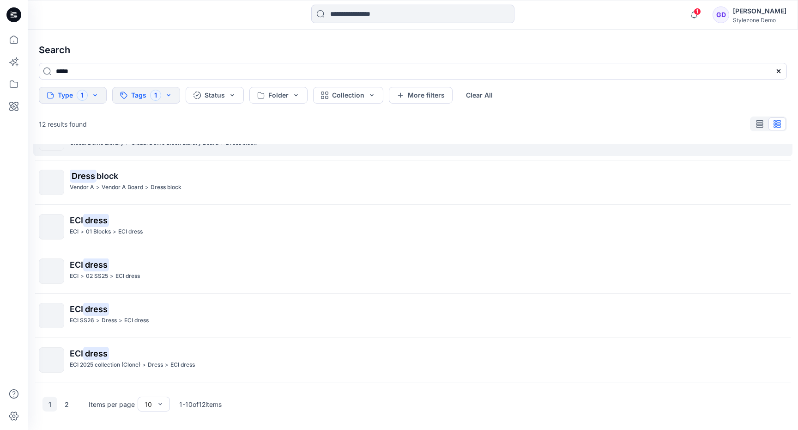
scroll to position [202, 0]
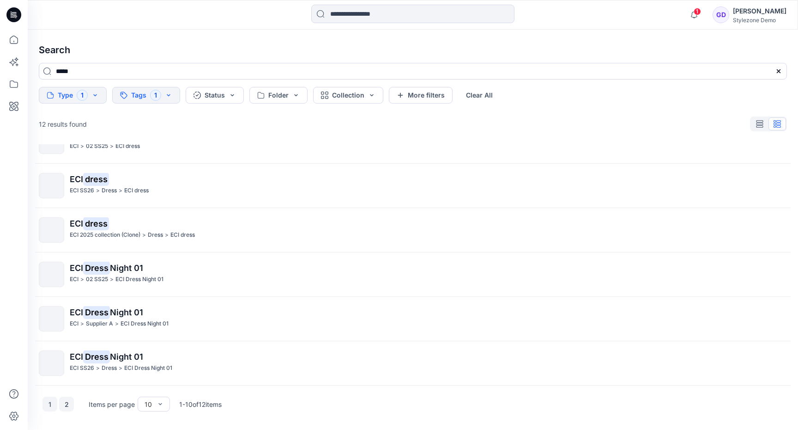
click at [67, 405] on button "2" at bounding box center [66, 403] width 15 height 15
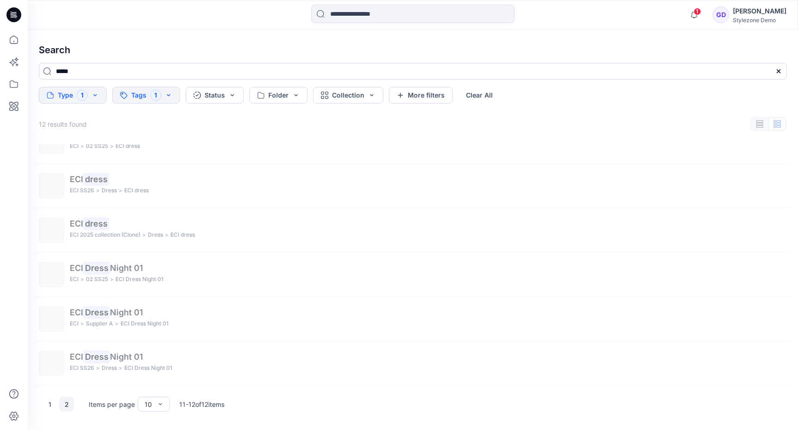
scroll to position [0, 0]
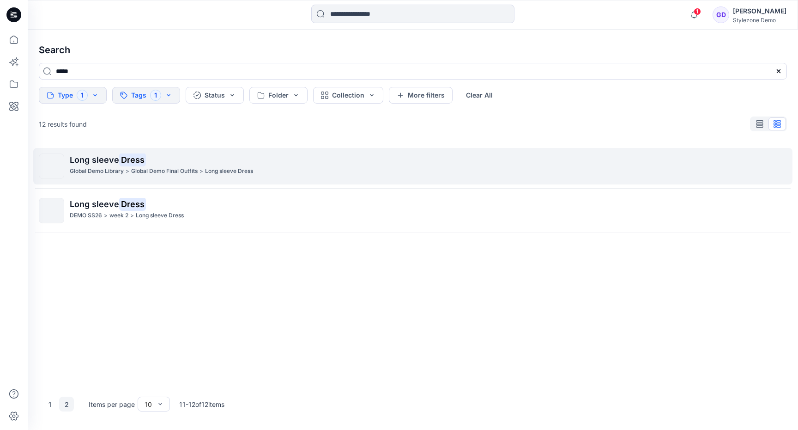
click at [106, 164] on span "Long sleeve" at bounding box center [94, 160] width 49 height 10
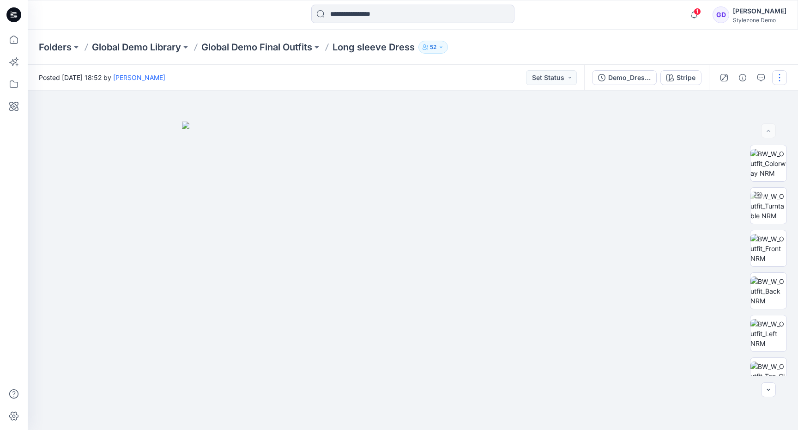
click at [780, 85] on div at bounding box center [751, 78] width 85 height 26
click at [785, 74] on button "button" at bounding box center [779, 77] width 15 height 15
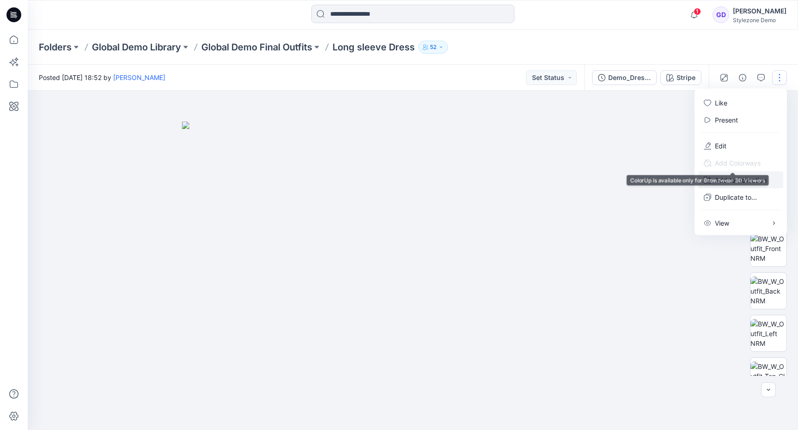
click at [739, 175] on p "Add to Collection" at bounding box center [741, 180] width 52 height 10
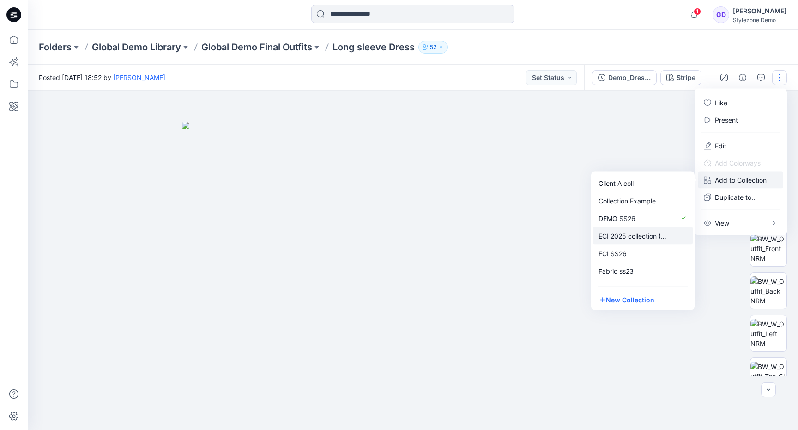
scroll to position [130, 0]
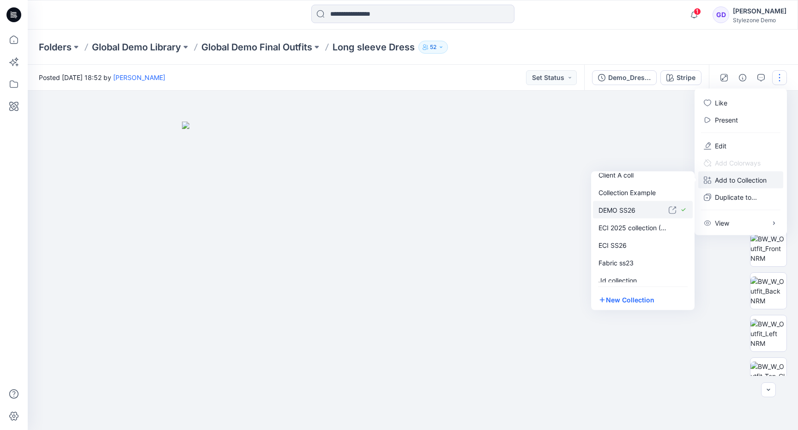
click at [615, 207] on p "DEMO SS26" at bounding box center [634, 210] width 70 height 10
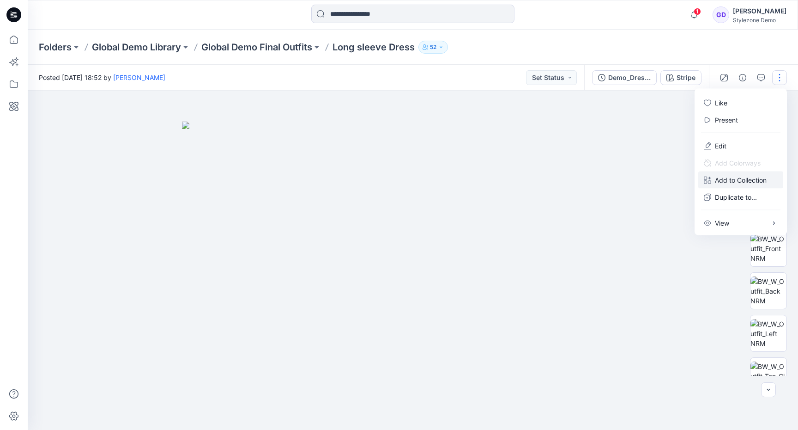
click at [184, 164] on img at bounding box center [413, 276] width 462 height 308
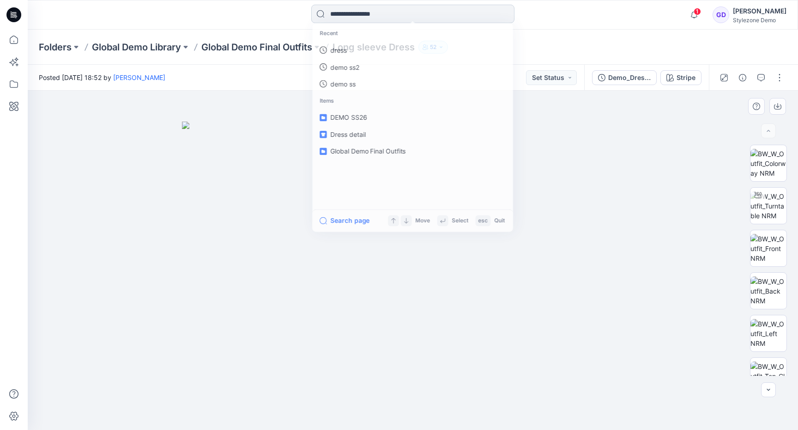
click at [404, 18] on input at bounding box center [412, 14] width 203 height 18
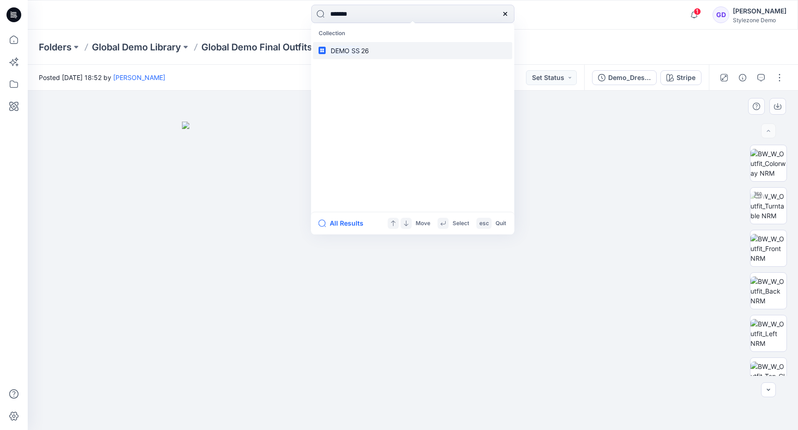
type input "*******"
click at [356, 43] on link "DEMO SS 26" at bounding box center [413, 50] width 200 height 17
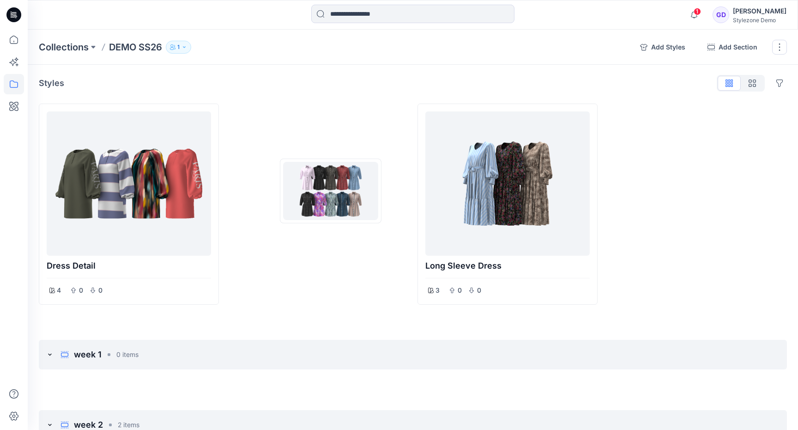
drag, startPoint x: 144, startPoint y: 185, endPoint x: 330, endPoint y: 191, distance: 186.3
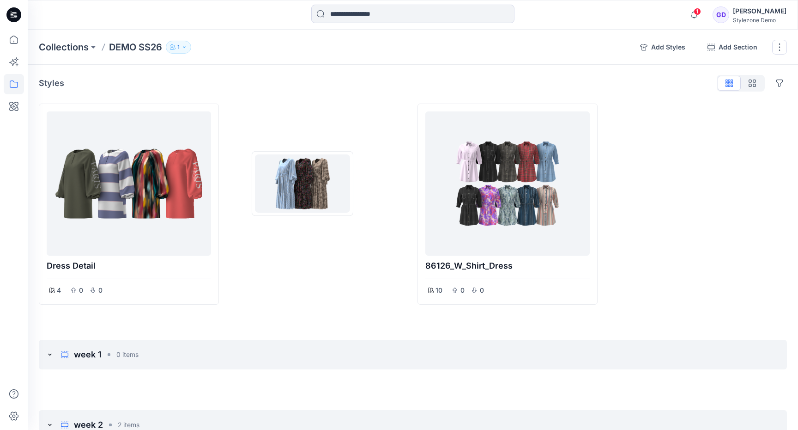
drag, startPoint x: 518, startPoint y: 186, endPoint x: 303, endPoint y: 183, distance: 215.3
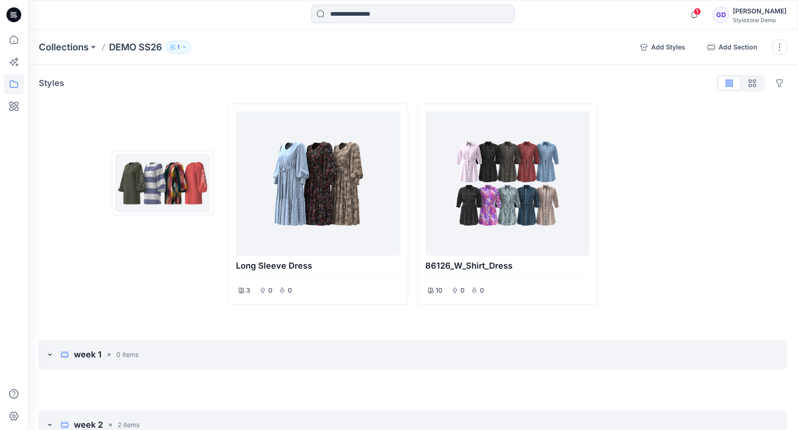
drag, startPoint x: 160, startPoint y: 189, endPoint x: 130, endPoint y: 184, distance: 30.1
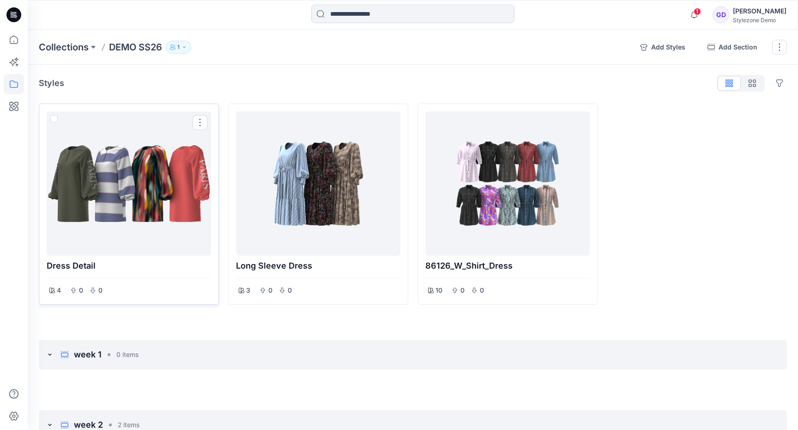
click at [173, 197] on div at bounding box center [128, 183] width 157 height 137
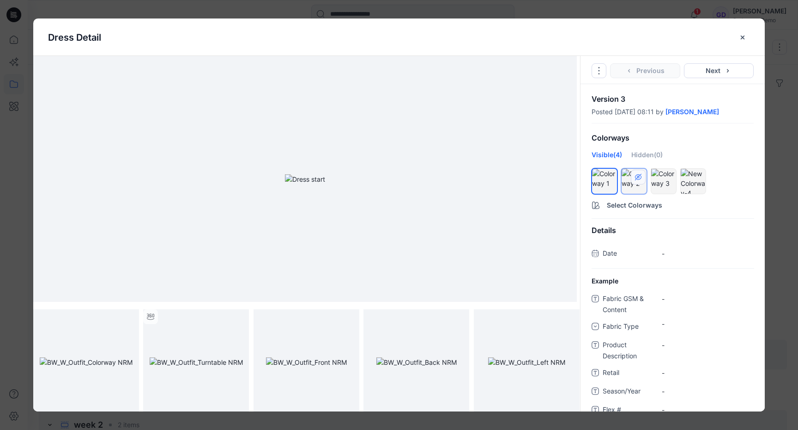
click at [640, 176] on icon "hide/show colorway" at bounding box center [638, 176] width 7 height 7
click at [748, 41] on button "close-btn" at bounding box center [743, 37] width 14 height 15
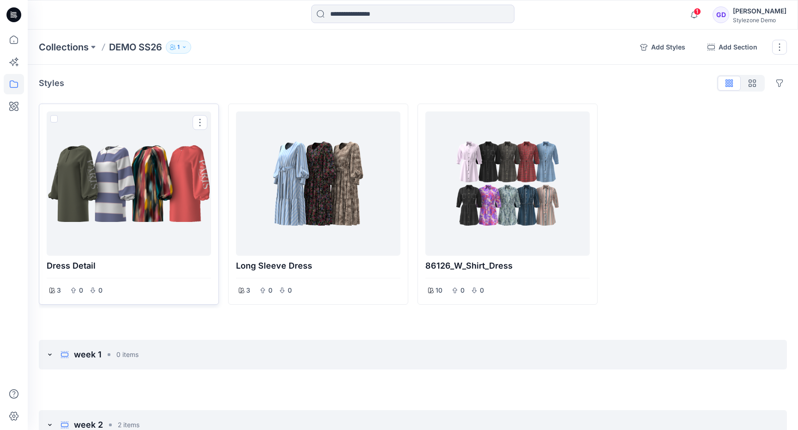
click at [93, 198] on div at bounding box center [128, 183] width 157 height 137
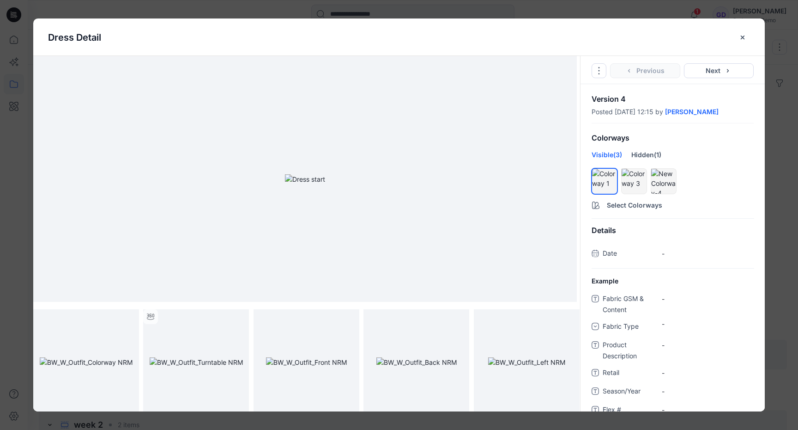
click at [16, 202] on div "Dress detail Go to Original Style Duplicate Original Style to... Previous Next …" at bounding box center [399, 215] width 798 height 430
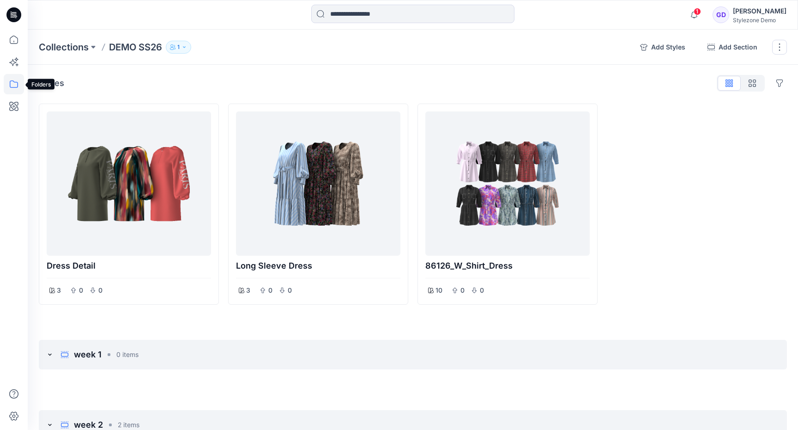
click at [12, 85] on icon at bounding box center [14, 84] width 20 height 20
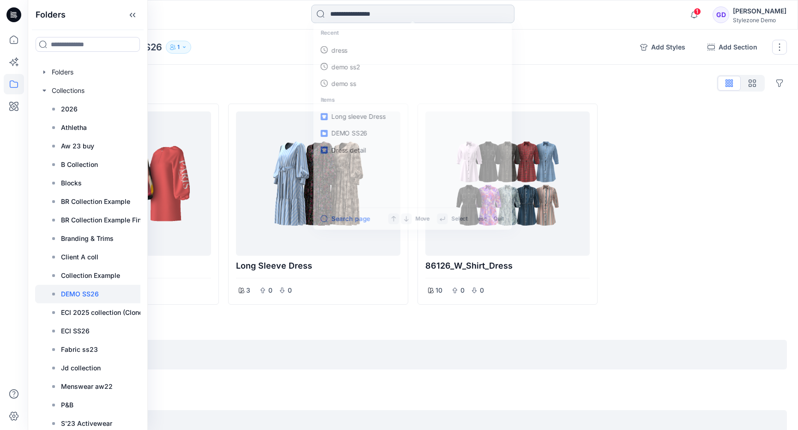
click at [414, 15] on input at bounding box center [412, 14] width 203 height 18
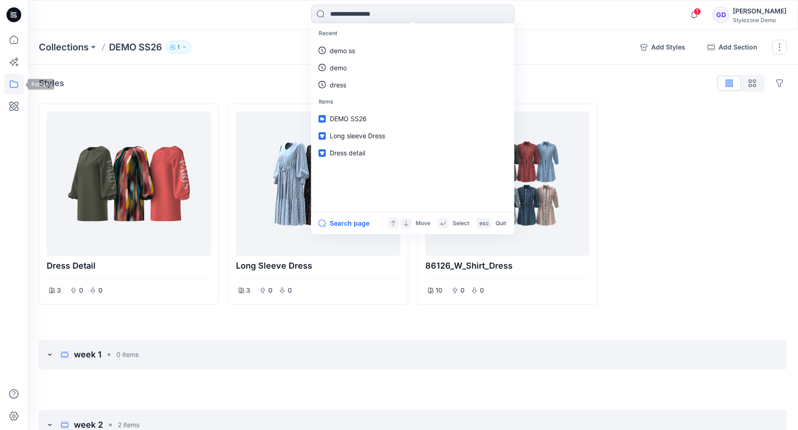
click at [18, 79] on icon at bounding box center [14, 84] width 20 height 20
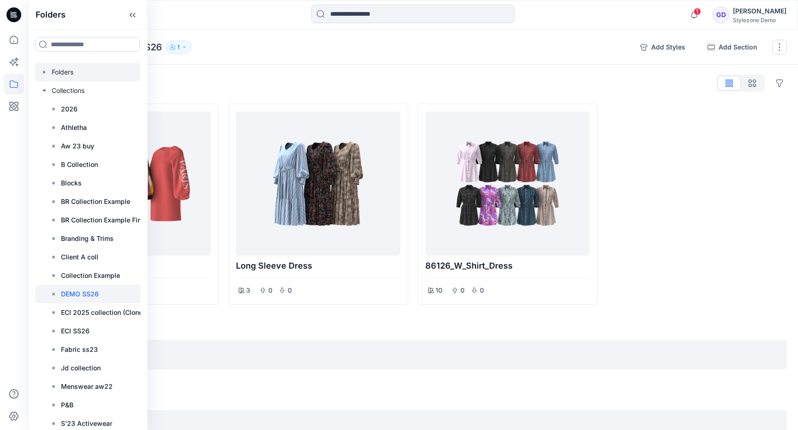
click at [60, 69] on div at bounding box center [87, 72] width 105 height 18
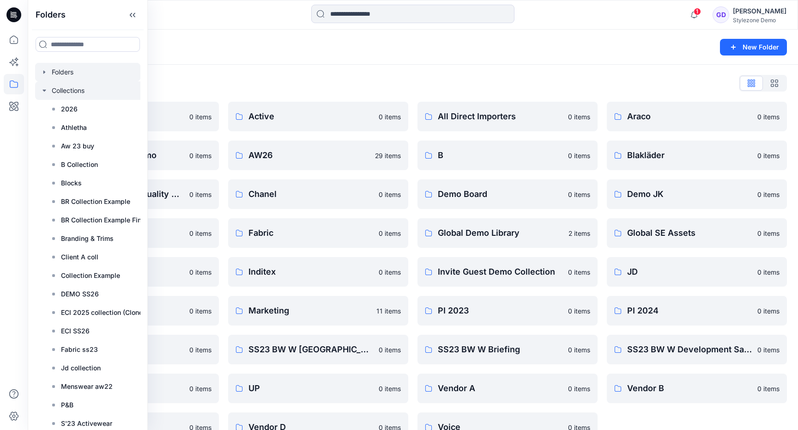
click at [44, 93] on icon "button" at bounding box center [44, 90] width 7 height 7
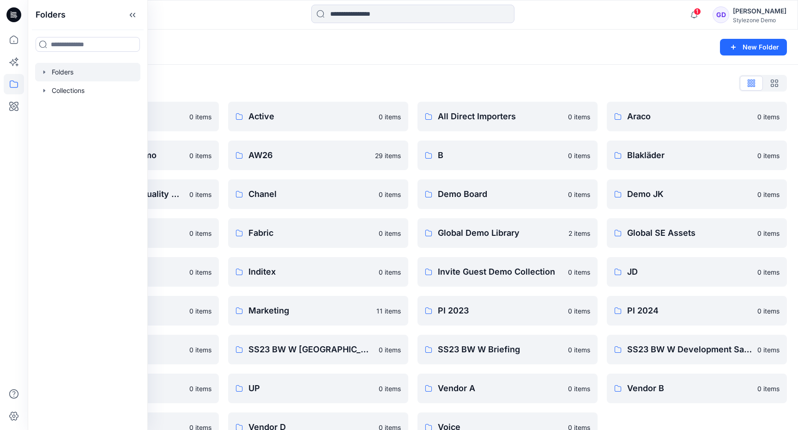
click at [280, 64] on div "Folders New Folder" at bounding box center [413, 47] width 771 height 35
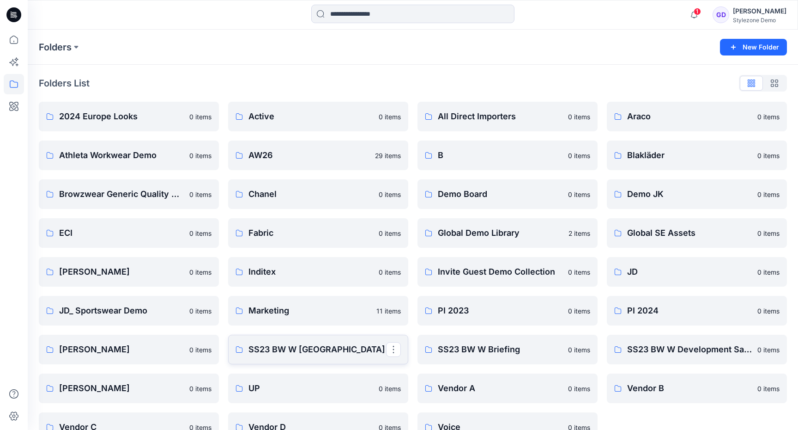
scroll to position [23, 0]
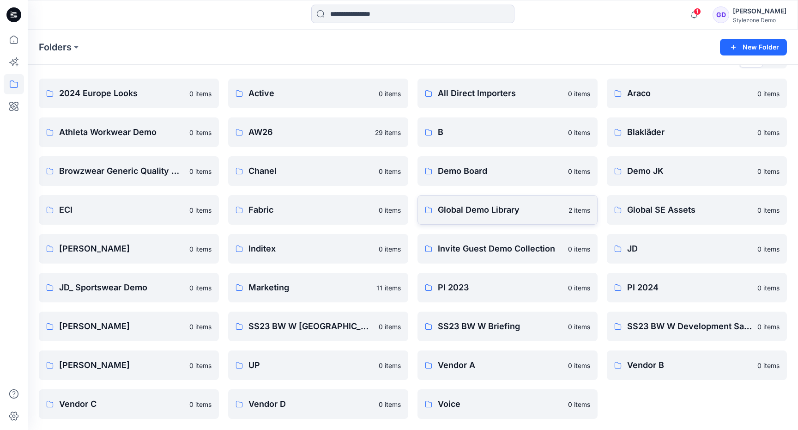
click at [513, 213] on p "Global Demo Library" at bounding box center [500, 209] width 125 height 13
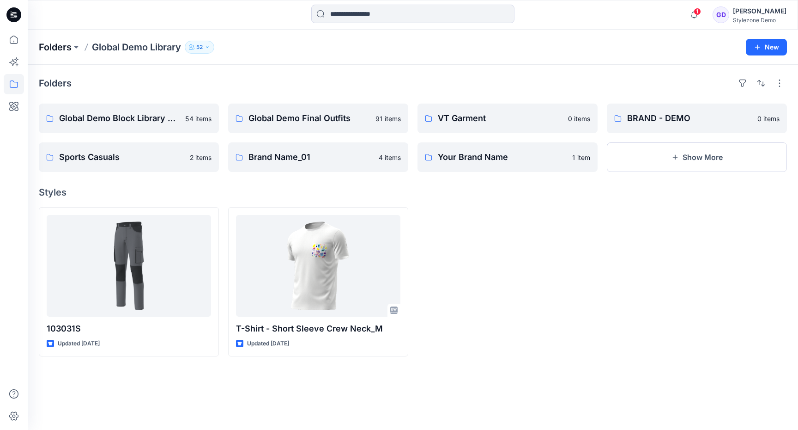
click at [61, 46] on p "Folders" at bounding box center [55, 47] width 33 height 13
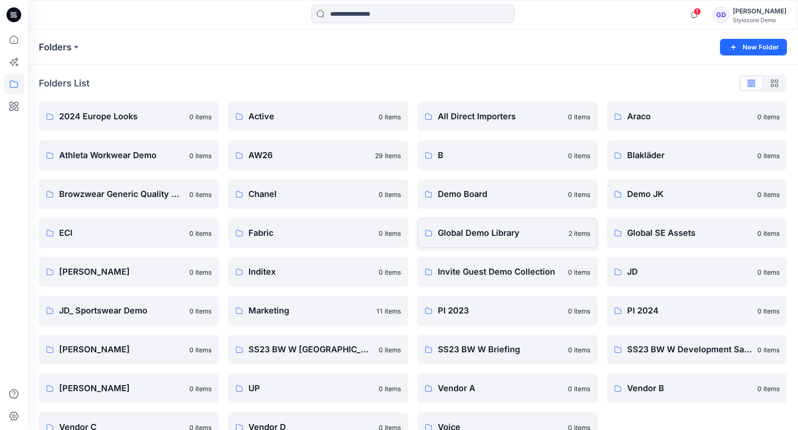
click at [520, 228] on p "Global Demo Library" at bounding box center [500, 232] width 125 height 13
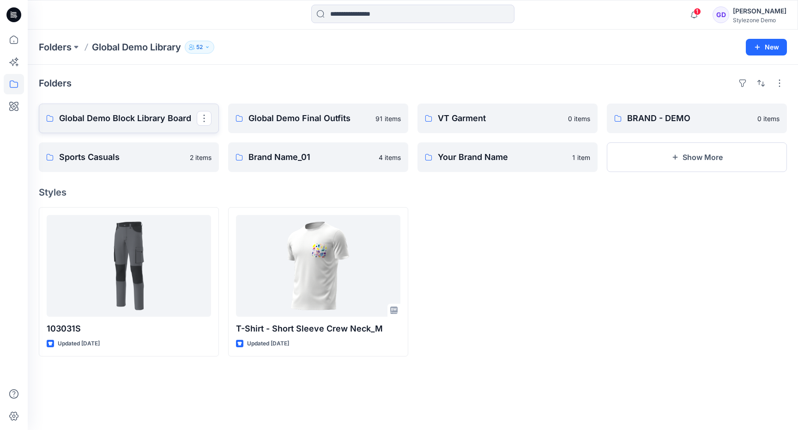
click at [125, 125] on link "Global Demo Block Library Board" at bounding box center [129, 118] width 180 height 30
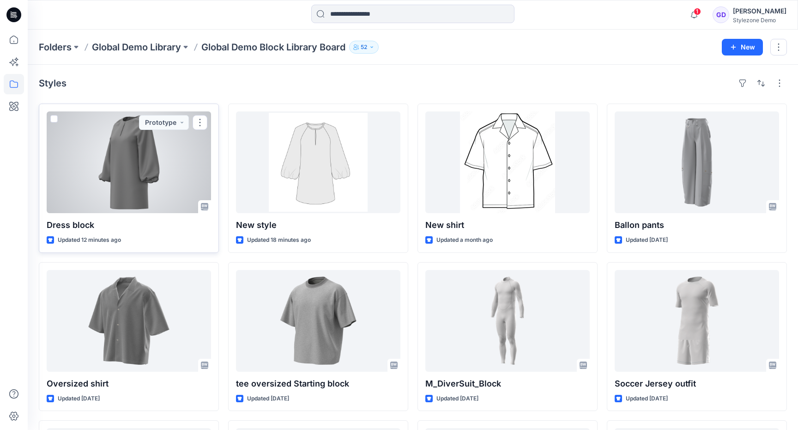
click at [57, 121] on span at bounding box center [53, 118] width 7 height 7
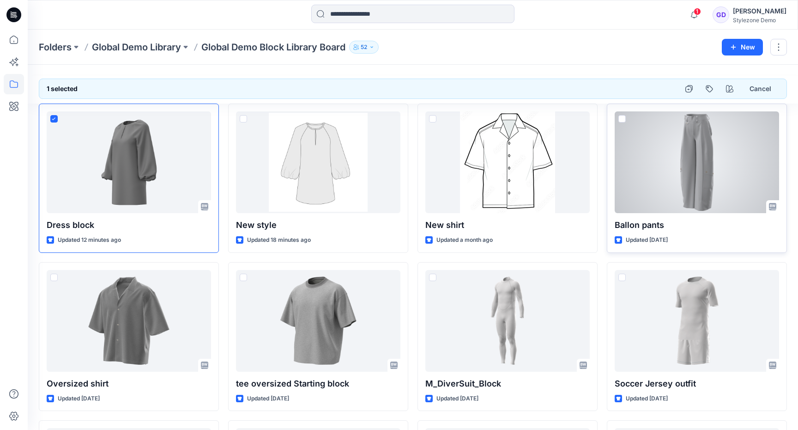
click at [622, 117] on span at bounding box center [622, 118] width 7 height 7
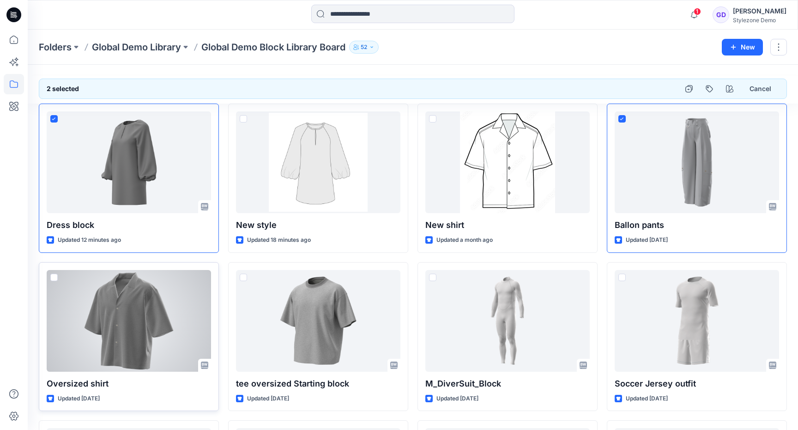
click at [55, 278] on span at bounding box center [53, 277] width 7 height 7
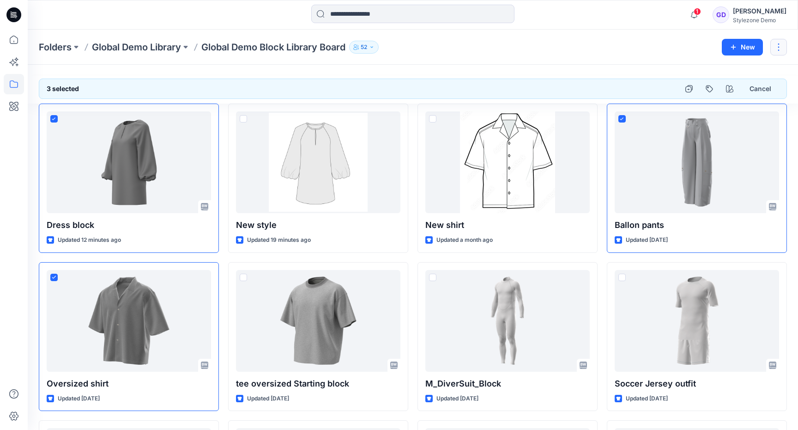
click at [779, 44] on button "button" at bounding box center [779, 47] width 17 height 17
click at [538, 83] on div "3 selected Cancel" at bounding box center [413, 89] width 748 height 20
click at [693, 93] on button "button" at bounding box center [689, 88] width 17 height 17
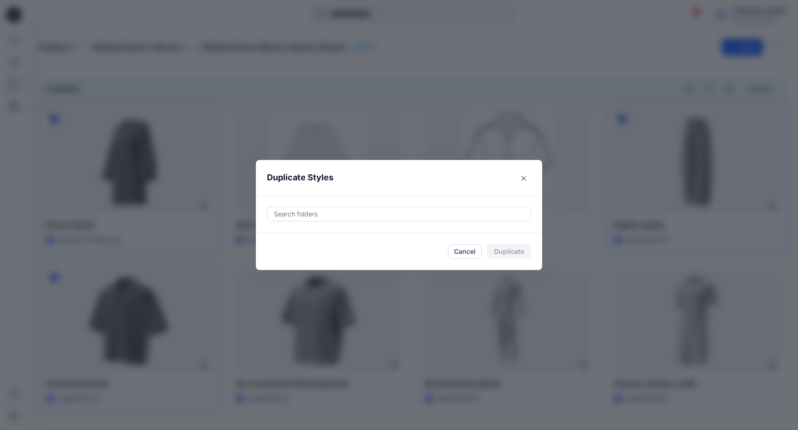
click at [344, 211] on div at bounding box center [399, 213] width 252 height 11
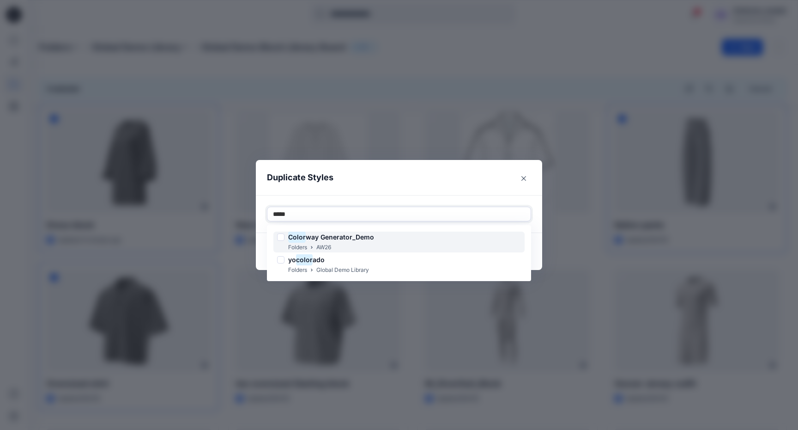
click at [360, 242] on h6 "Color way Generator_Demo" at bounding box center [331, 236] width 86 height 11
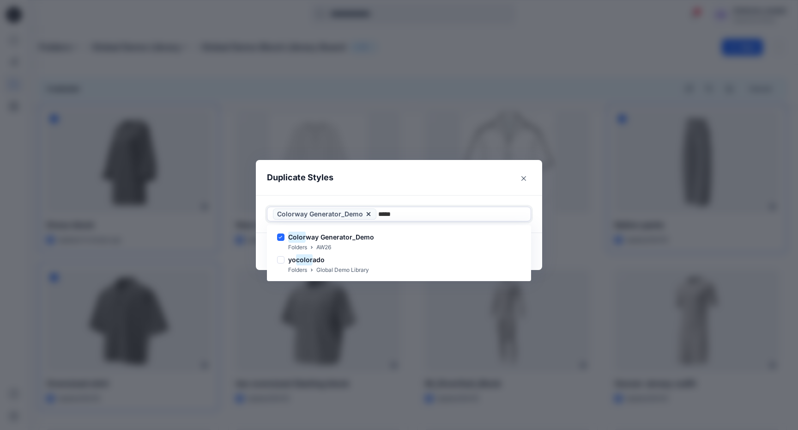
type input "*****"
click at [385, 177] on header "Duplicate Styles" at bounding box center [390, 177] width 268 height 35
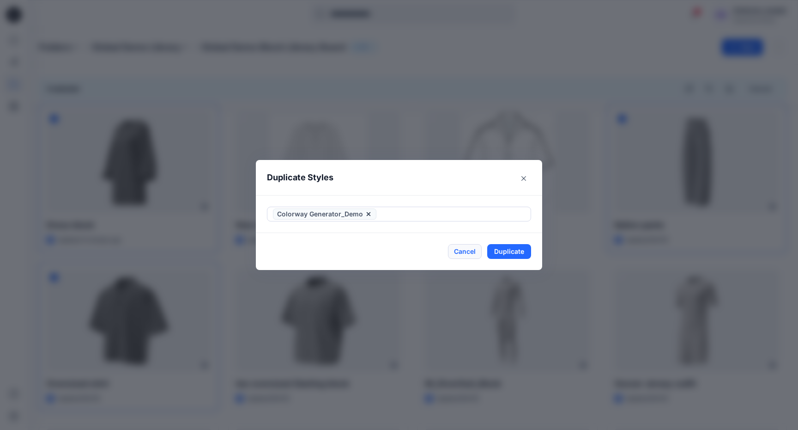
click at [470, 250] on button "Cancel" at bounding box center [465, 251] width 34 height 15
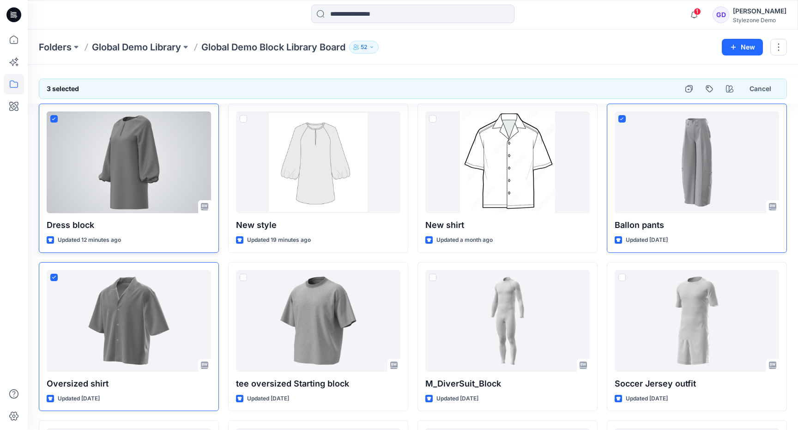
click at [56, 121] on span at bounding box center [53, 118] width 7 height 7
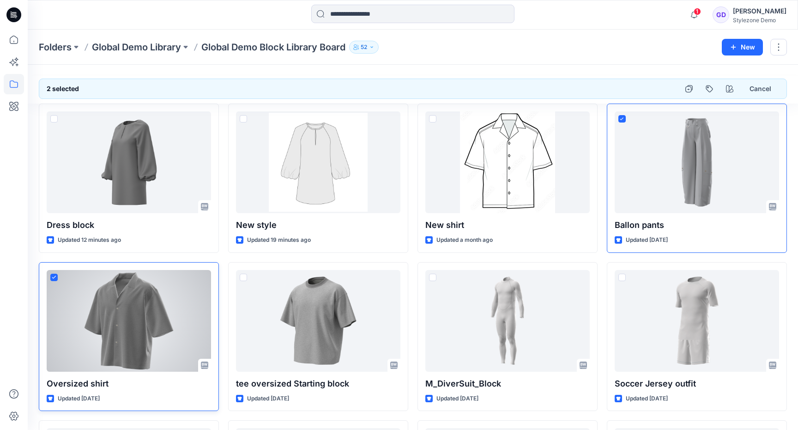
click at [55, 278] on icon at bounding box center [54, 276] width 4 height 3
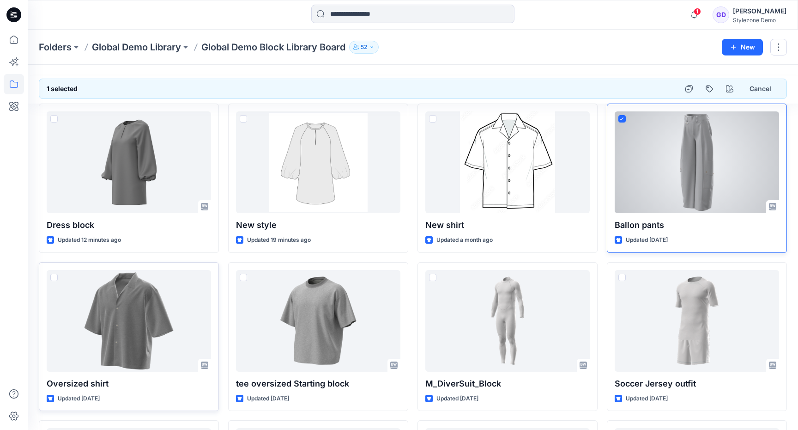
click at [625, 119] on span at bounding box center [622, 118] width 7 height 7
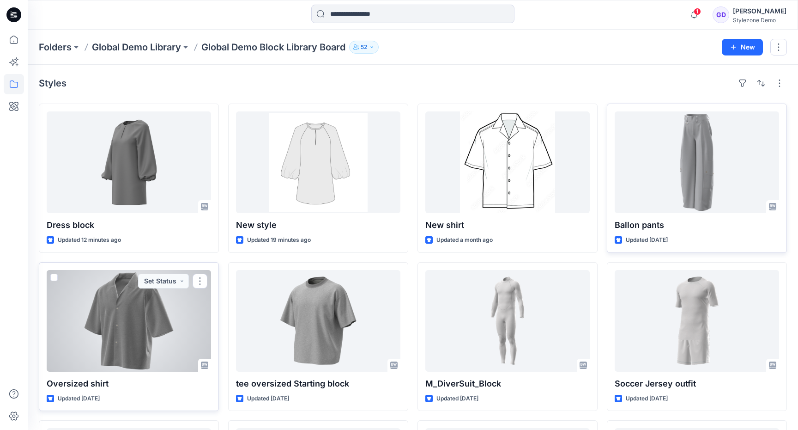
click at [51, 277] on span at bounding box center [53, 277] width 7 height 7
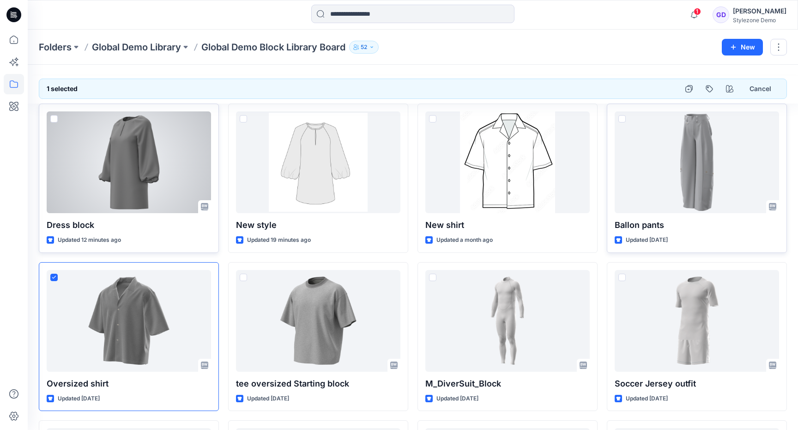
click at [52, 119] on span at bounding box center [53, 118] width 7 height 7
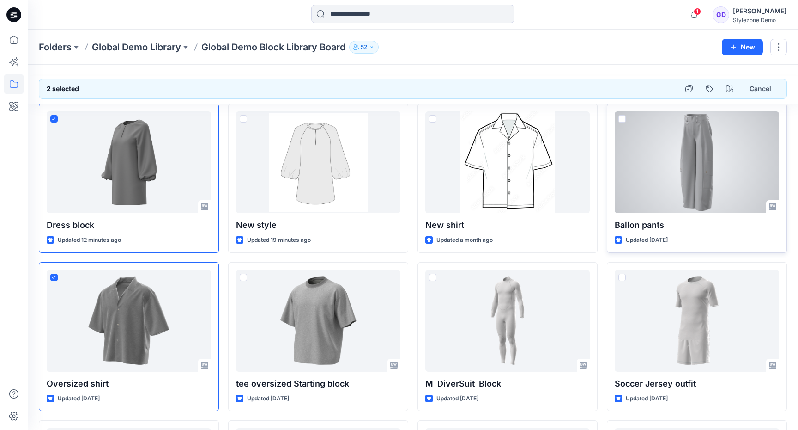
click at [622, 120] on span at bounding box center [622, 118] width 7 height 7
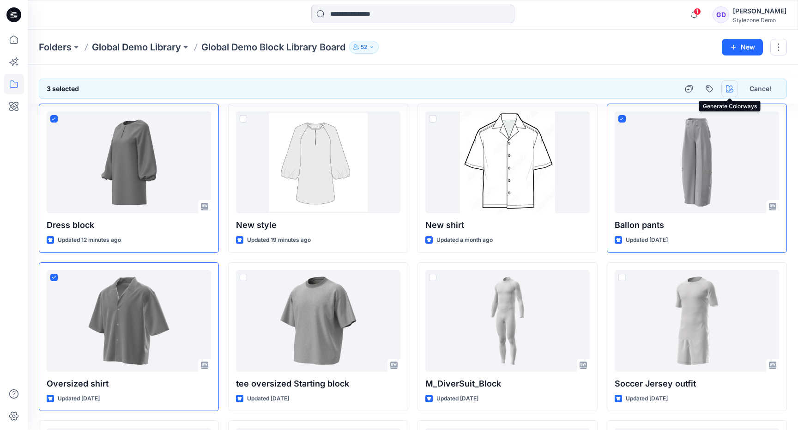
click at [726, 84] on button "button" at bounding box center [730, 88] width 17 height 17
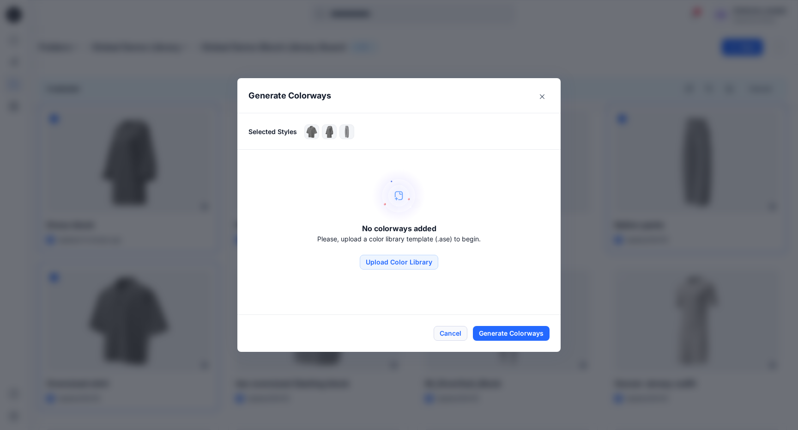
click at [453, 336] on button "Cancel" at bounding box center [451, 333] width 34 height 15
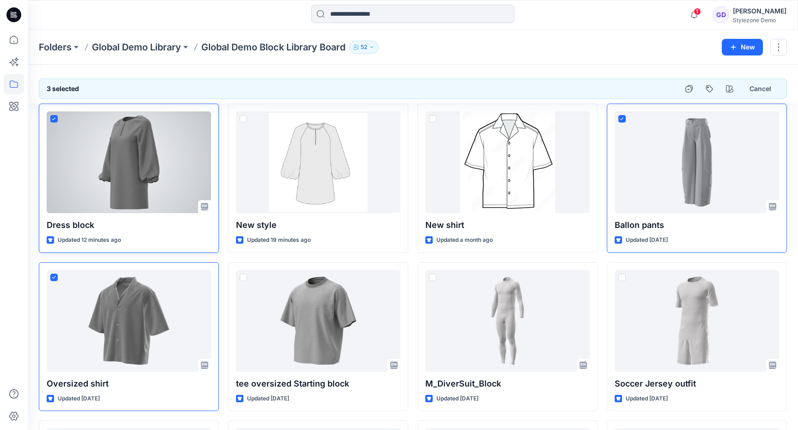
click at [73, 122] on div at bounding box center [129, 162] width 164 height 102
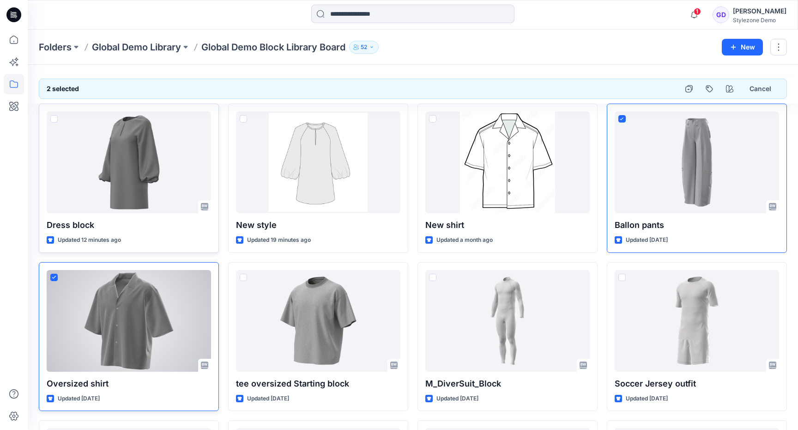
click at [57, 279] on label at bounding box center [53, 277] width 7 height 7
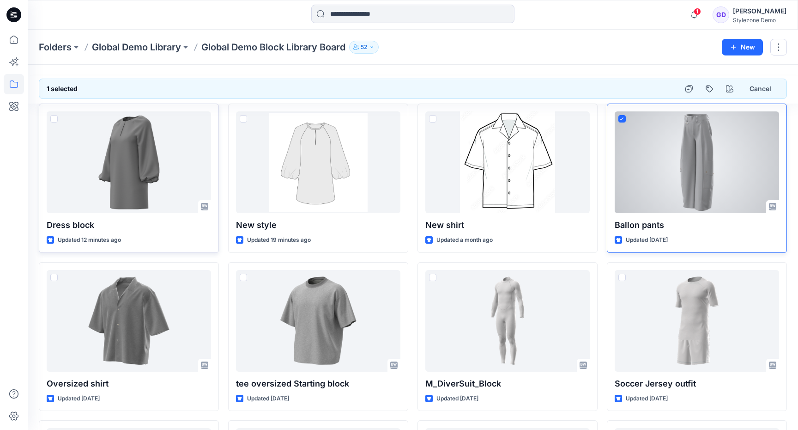
click at [689, 108] on div "Ballon pants Updated [DATE]" at bounding box center [697, 177] width 180 height 149
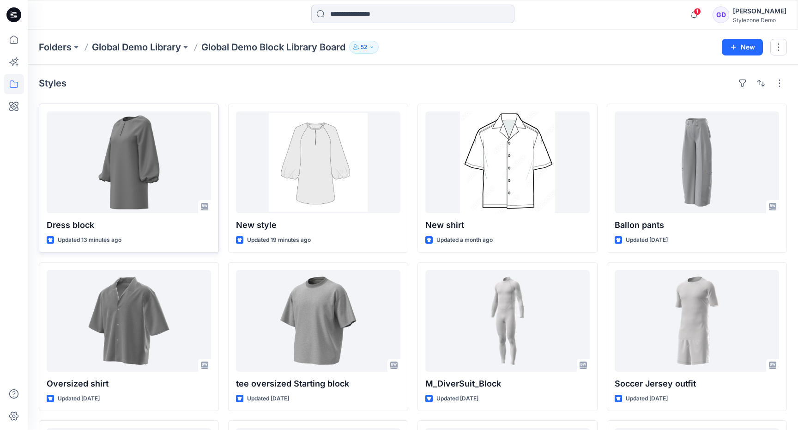
click at [403, 19] on input at bounding box center [412, 14] width 203 height 18
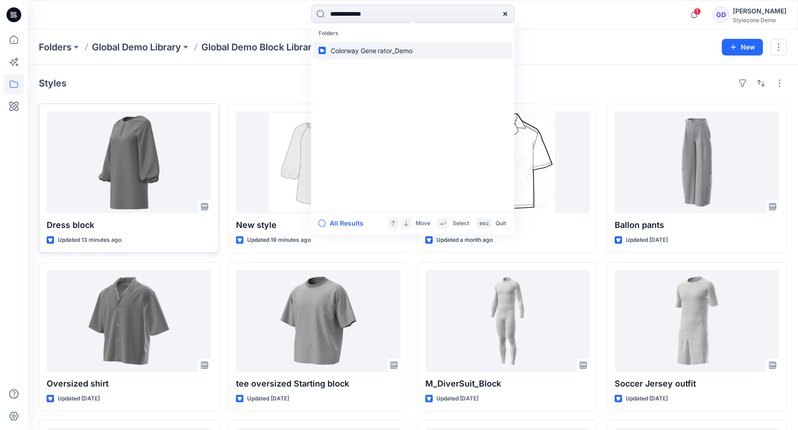
type input "**********"
click at [377, 51] on mark "Colorway Gene" at bounding box center [354, 50] width 49 height 11
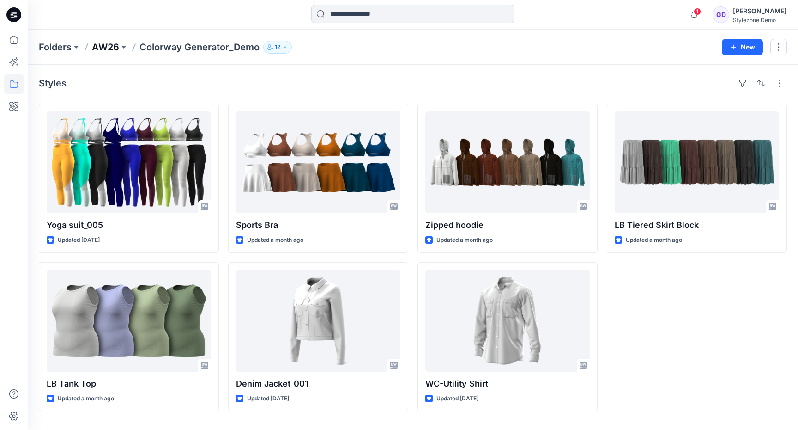
click at [103, 47] on p "AW26" at bounding box center [105, 47] width 27 height 13
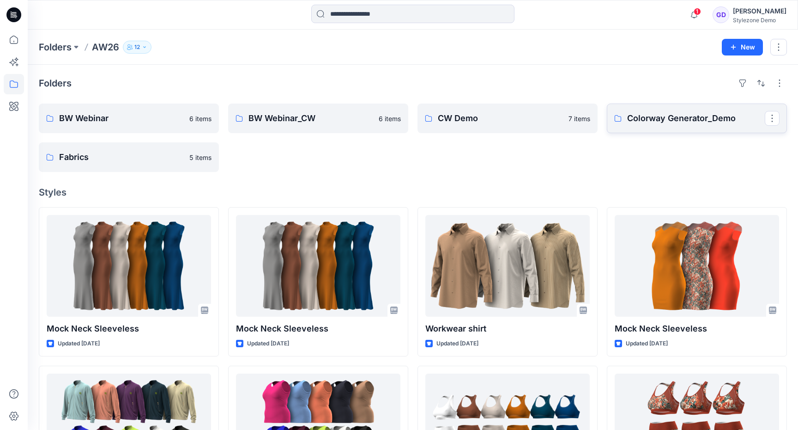
click at [693, 119] on p "Colorway Generator_Demo" at bounding box center [696, 118] width 138 height 13
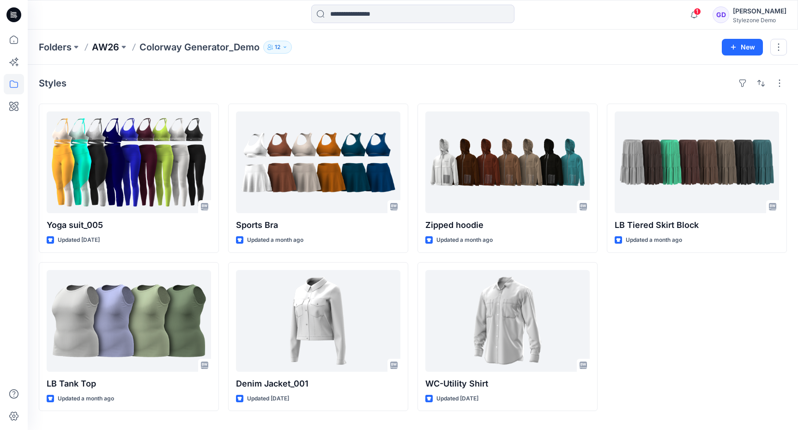
click at [110, 44] on p "AW26" at bounding box center [105, 47] width 27 height 13
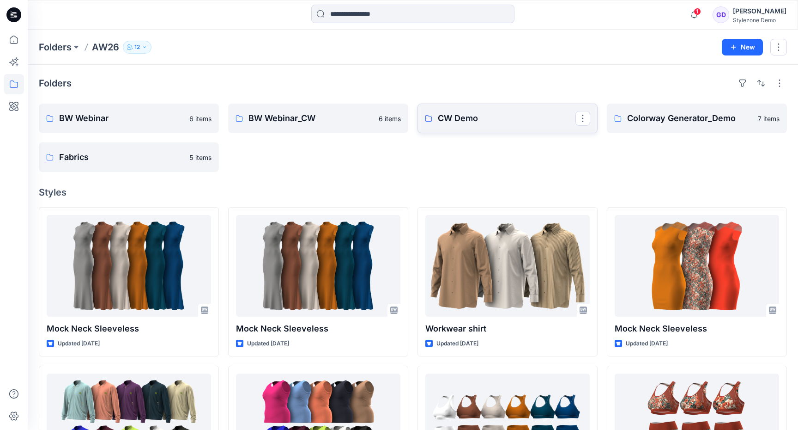
click at [503, 120] on p "CW Demo" at bounding box center [507, 118] width 138 height 13
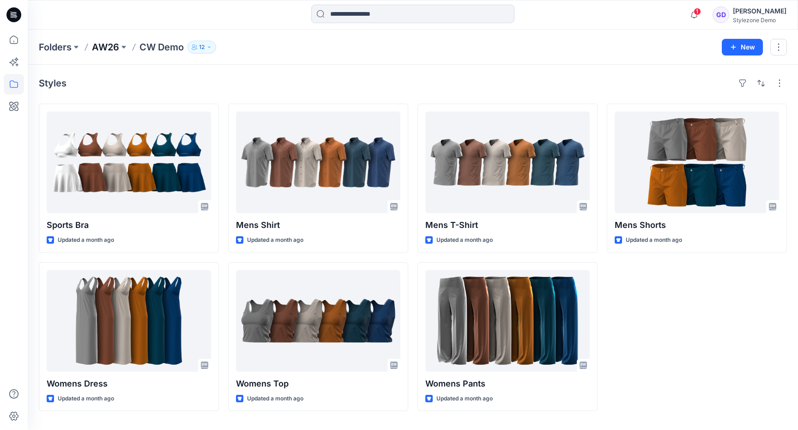
click at [109, 49] on p "AW26" at bounding box center [105, 47] width 27 height 13
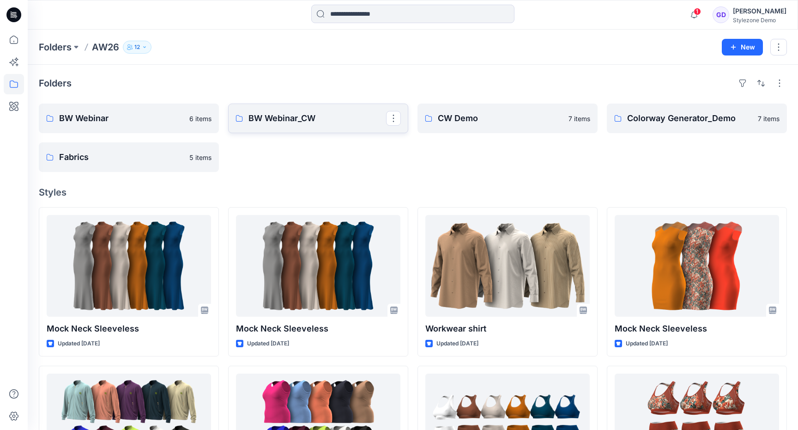
click at [313, 122] on p "BW Webinar_CW" at bounding box center [318, 118] width 138 height 13
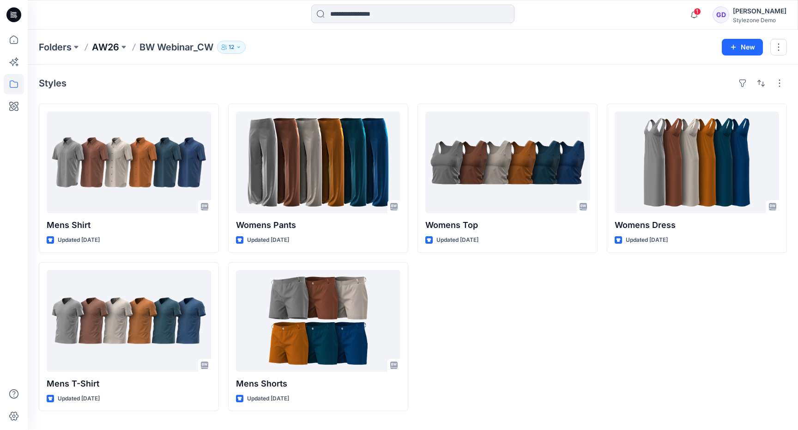
click at [109, 48] on p "AW26" at bounding box center [105, 47] width 27 height 13
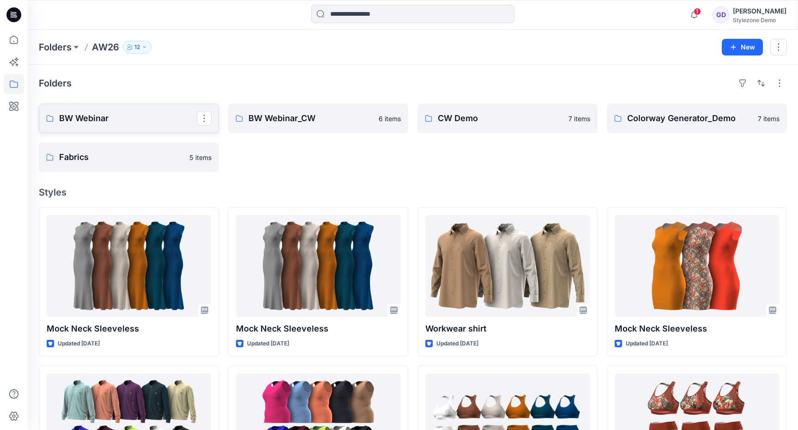
click at [93, 122] on p "BW Webinar" at bounding box center [128, 118] width 138 height 13
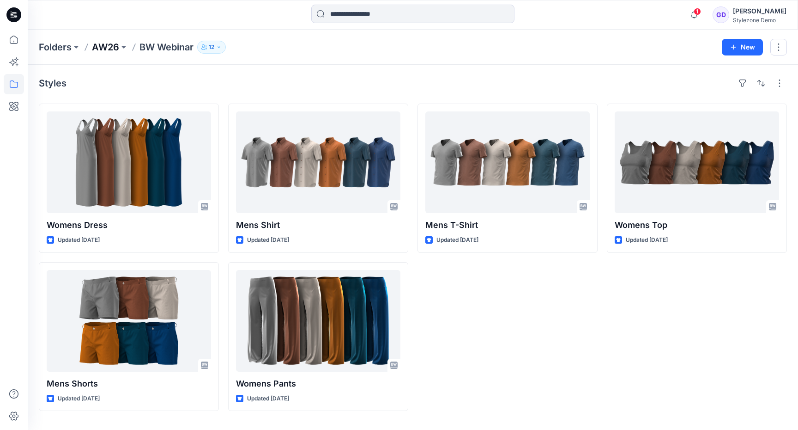
click at [107, 52] on p "AW26" at bounding box center [105, 47] width 27 height 13
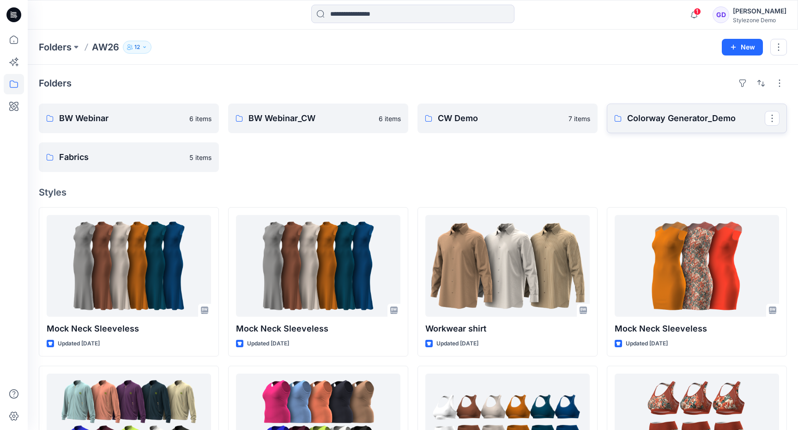
click at [656, 123] on p "Colorway Generator_Demo" at bounding box center [696, 118] width 138 height 13
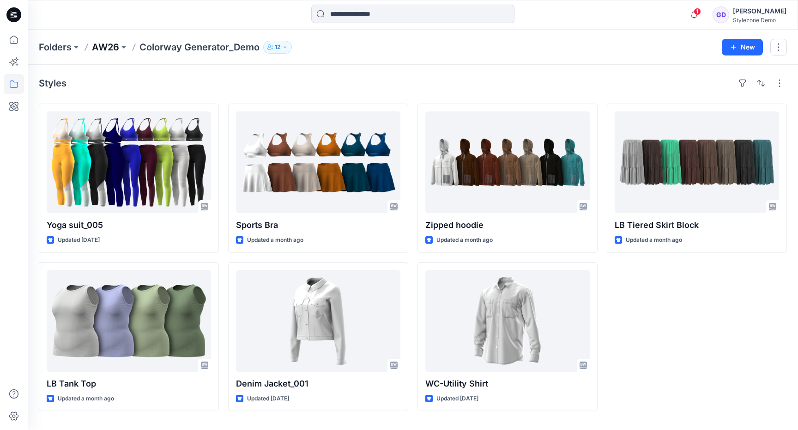
click at [96, 43] on p "AW26" at bounding box center [105, 47] width 27 height 13
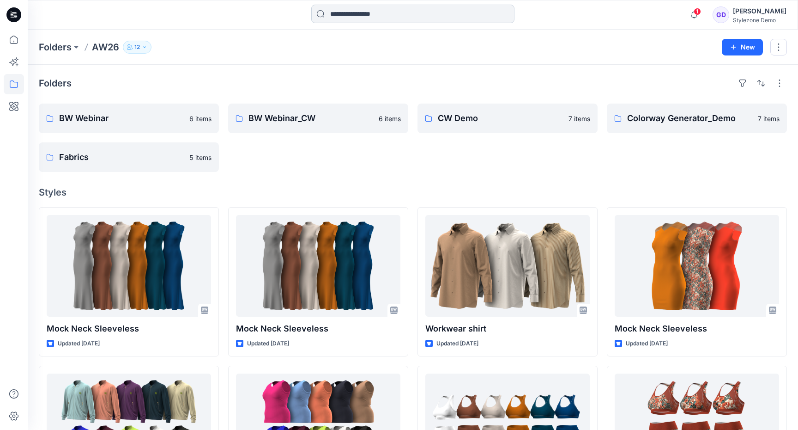
click at [398, 20] on input at bounding box center [412, 14] width 203 height 18
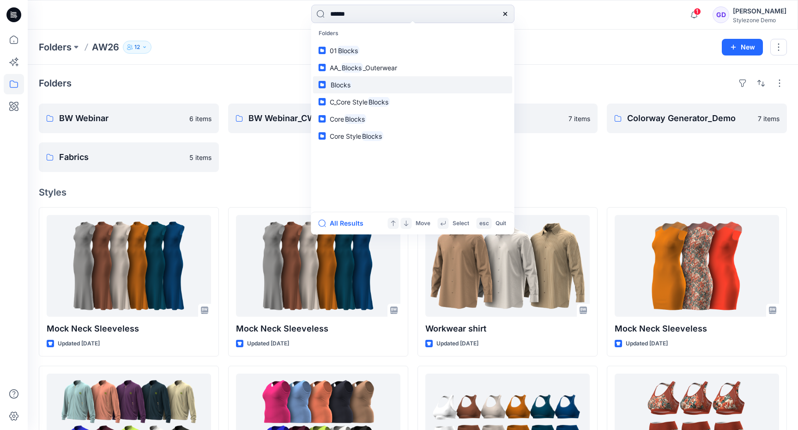
type input "******"
click at [347, 85] on mark "Blocks" at bounding box center [341, 84] width 23 height 11
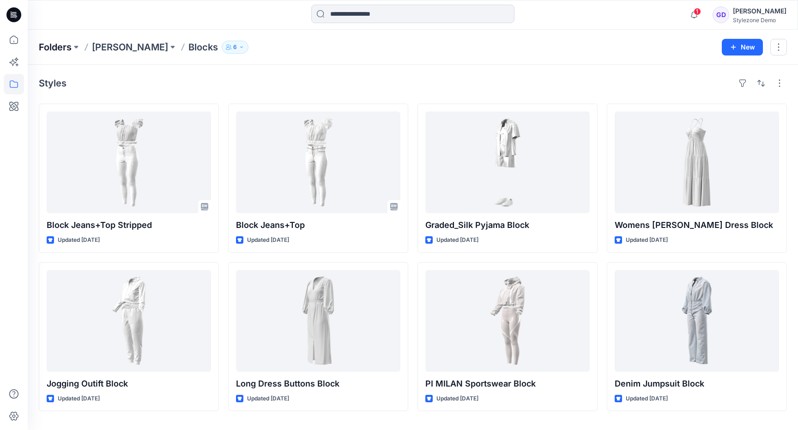
click at [42, 46] on p "Folders" at bounding box center [55, 47] width 33 height 13
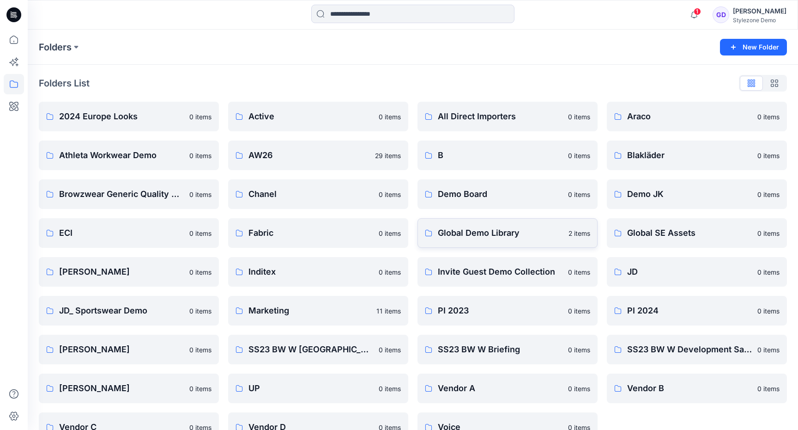
click at [476, 236] on p "Global Demo Library" at bounding box center [500, 232] width 125 height 13
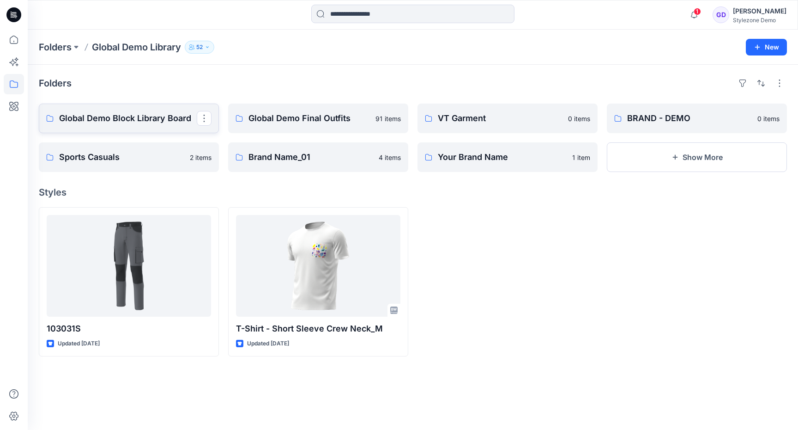
click at [115, 121] on p "Global Demo Block Library Board" at bounding box center [128, 118] width 138 height 13
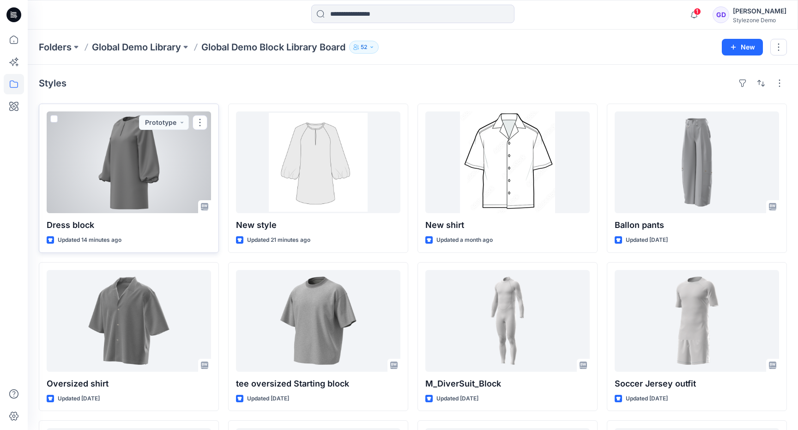
click at [52, 120] on span at bounding box center [53, 118] width 7 height 7
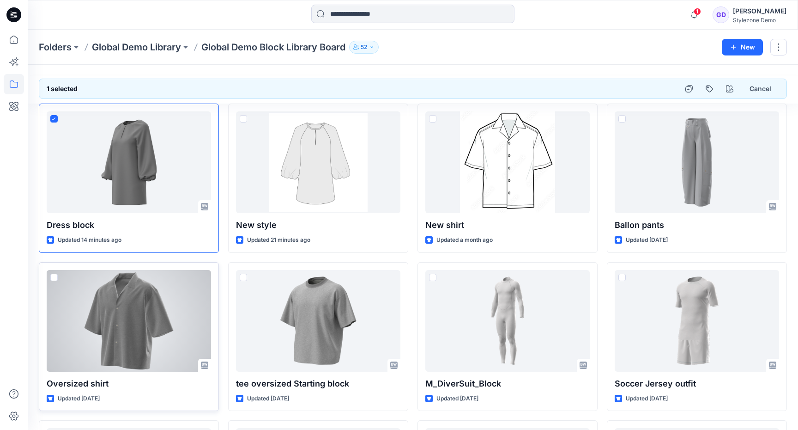
click at [55, 276] on span at bounding box center [53, 277] width 7 height 7
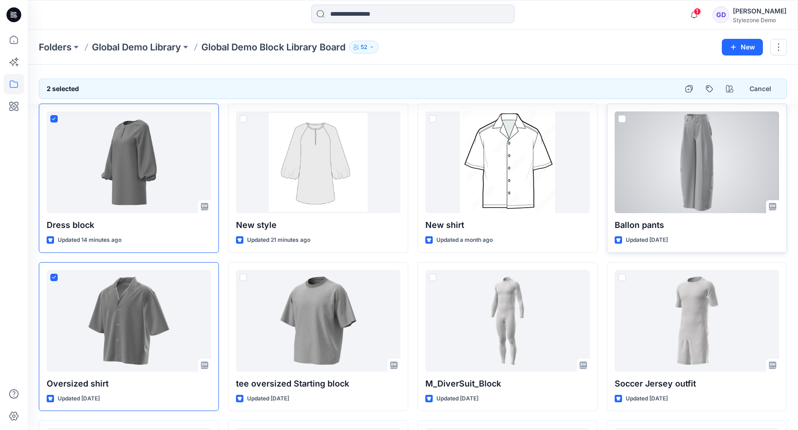
click at [621, 118] on span at bounding box center [622, 118] width 7 height 7
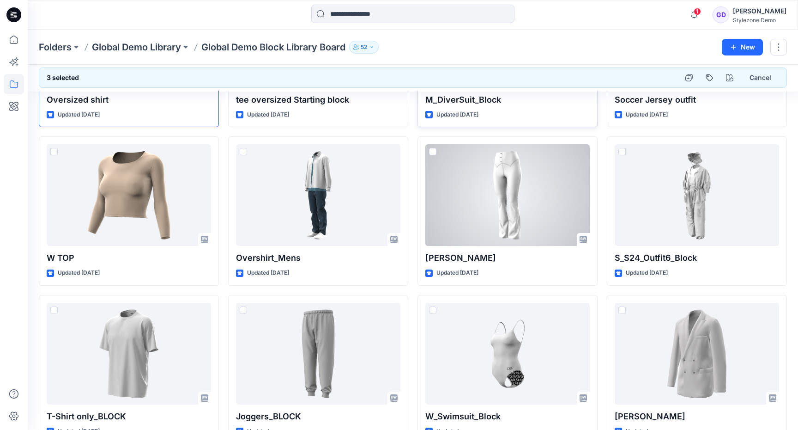
scroll to position [289, 0]
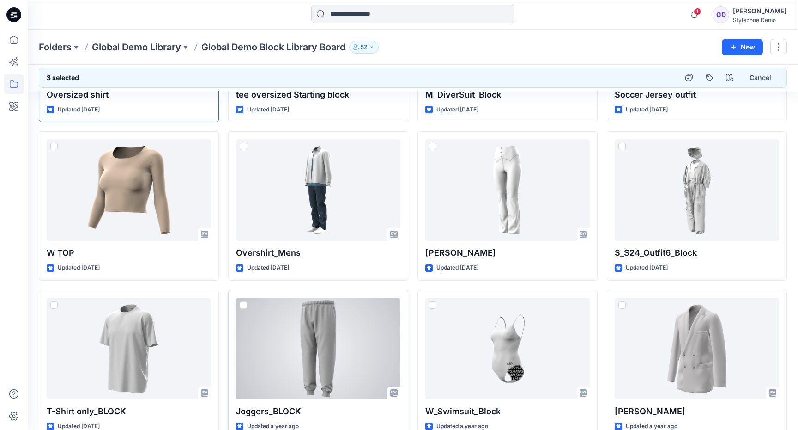
click at [245, 306] on span at bounding box center [243, 304] width 7 height 7
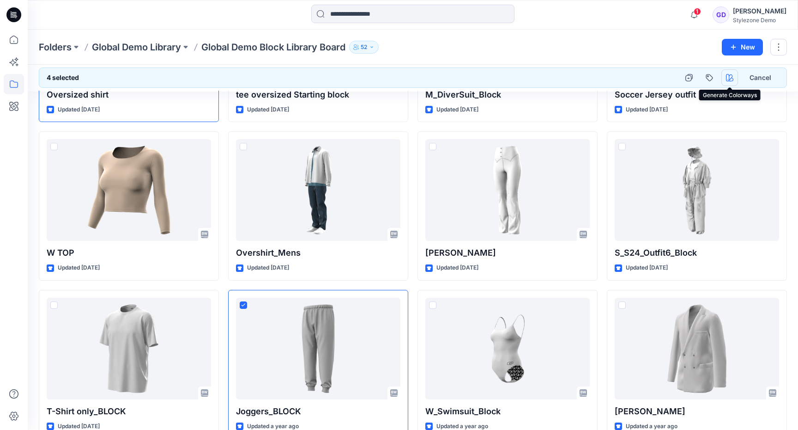
click at [733, 76] on icon "button" at bounding box center [729, 77] width 7 height 7
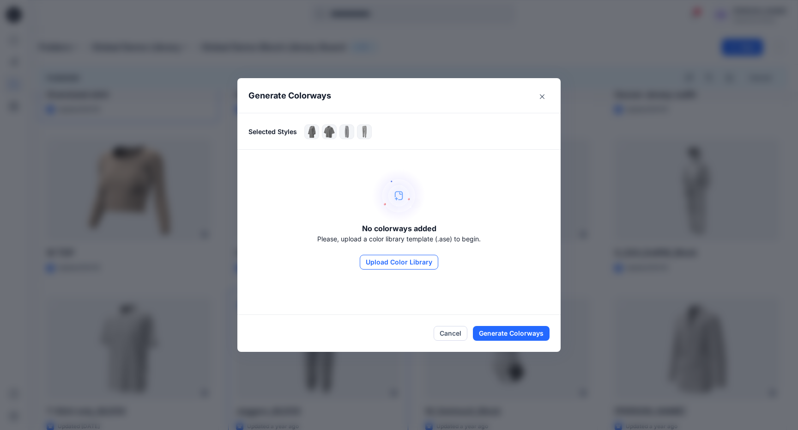
click at [391, 265] on button "Upload Color Library" at bounding box center [399, 262] width 79 height 15
click at [396, 269] on button "Upload Color Library" at bounding box center [399, 262] width 79 height 15
click at [455, 333] on button "Cancel" at bounding box center [451, 333] width 34 height 15
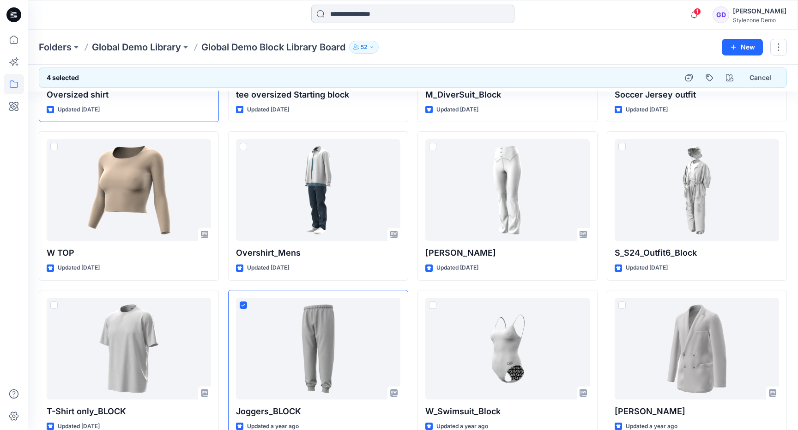
click at [416, 18] on input at bounding box center [412, 14] width 203 height 18
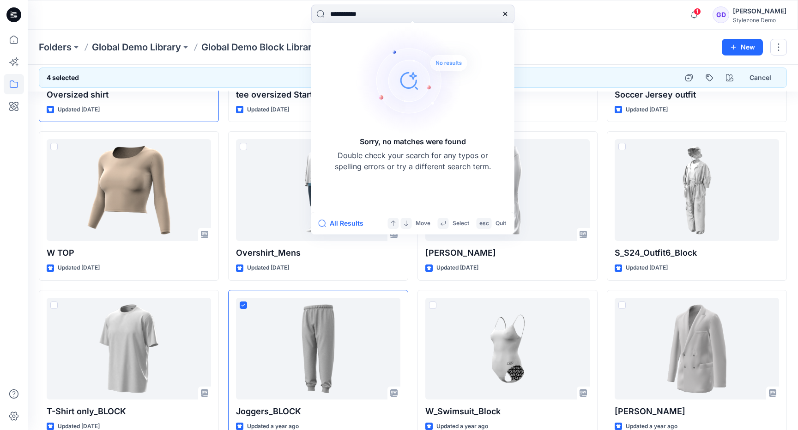
drag, startPoint x: 344, startPoint y: 14, endPoint x: 241, endPoint y: 8, distance: 102.7
click at [241, 8] on div "**********" at bounding box center [412, 15] width 385 height 20
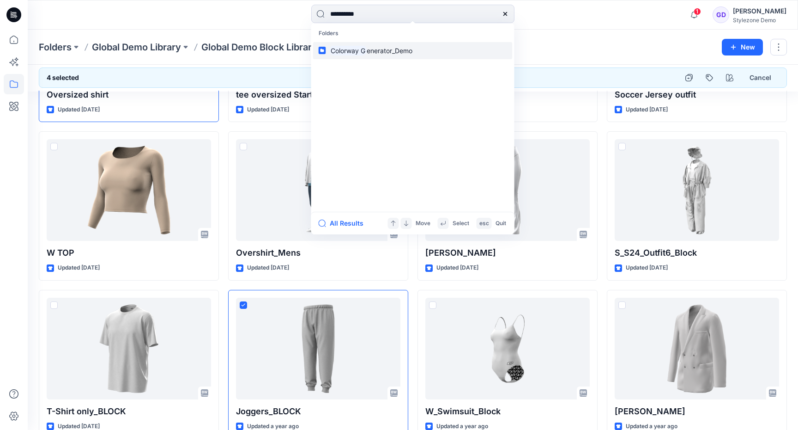
type input "**********"
click at [377, 48] on span "enerator_Demo" at bounding box center [390, 51] width 46 height 8
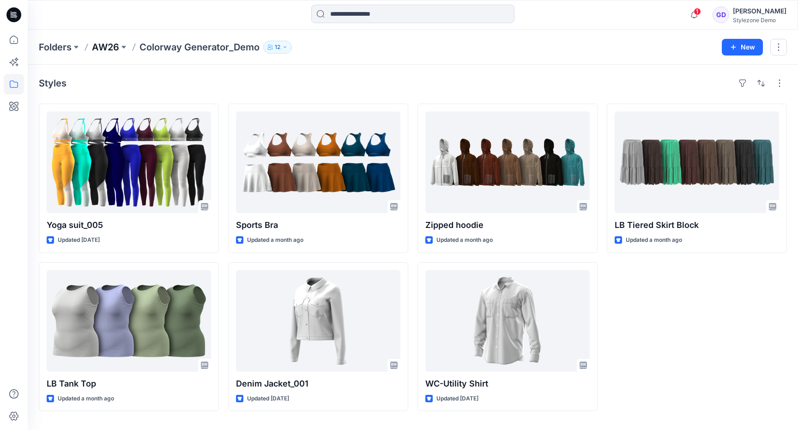
click at [102, 48] on p "AW26" at bounding box center [105, 47] width 27 height 13
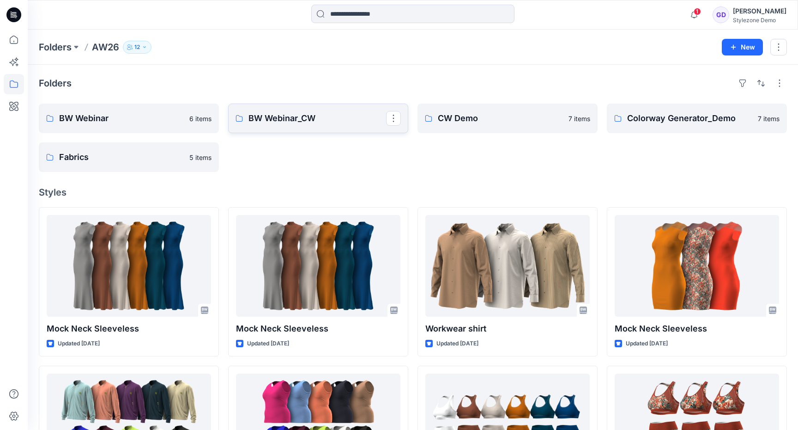
click at [306, 126] on link "BW Webinar_CW" at bounding box center [318, 118] width 180 height 30
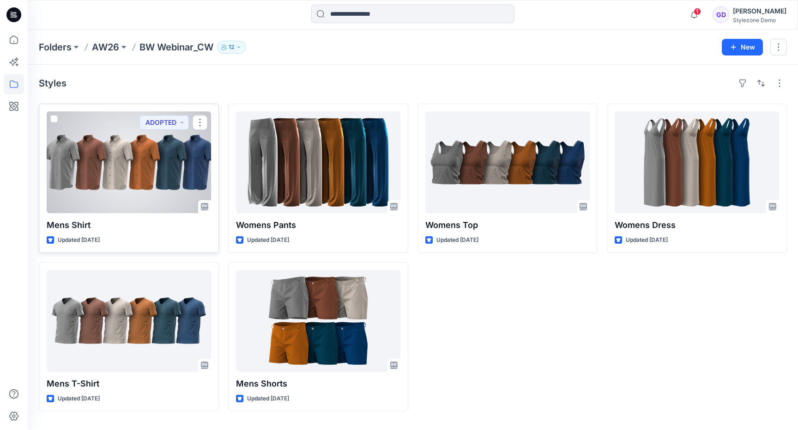
click at [126, 168] on div at bounding box center [129, 162] width 164 height 102
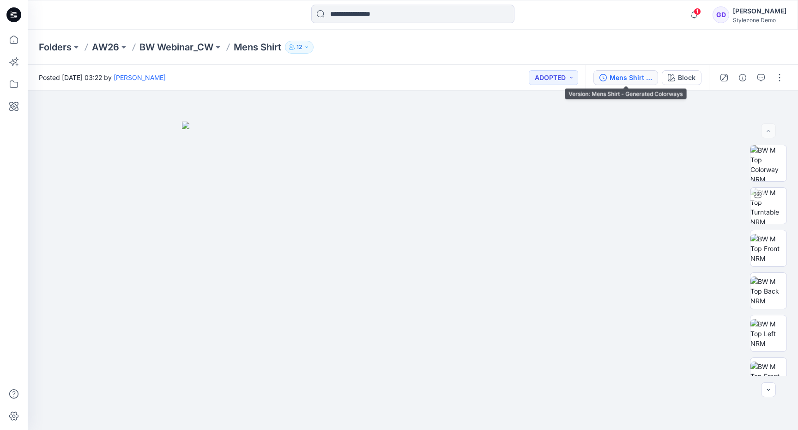
click at [629, 82] on div "Mens Shirt - Generated Colorways" at bounding box center [631, 78] width 43 height 10
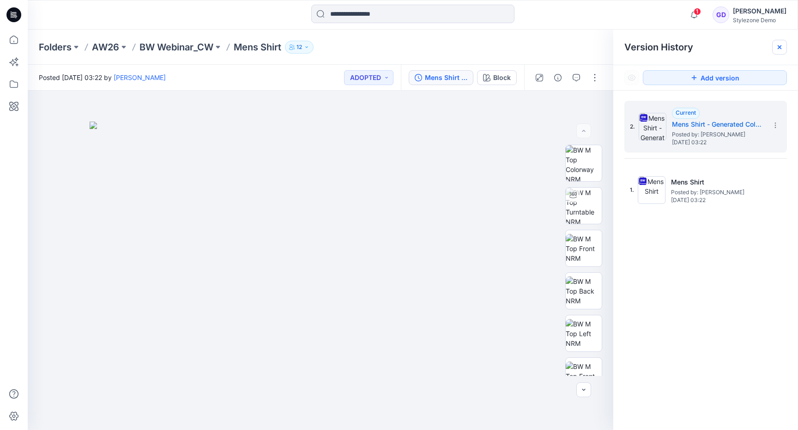
click at [778, 46] on icon at bounding box center [779, 46] width 7 height 7
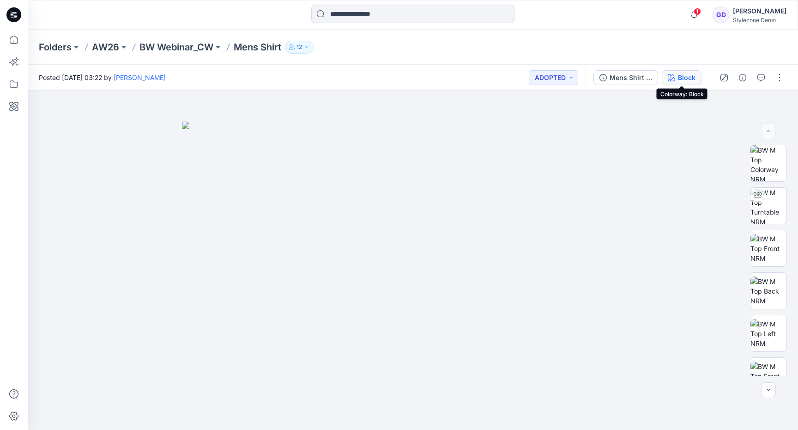
click at [675, 78] on icon "button" at bounding box center [671, 77] width 7 height 7
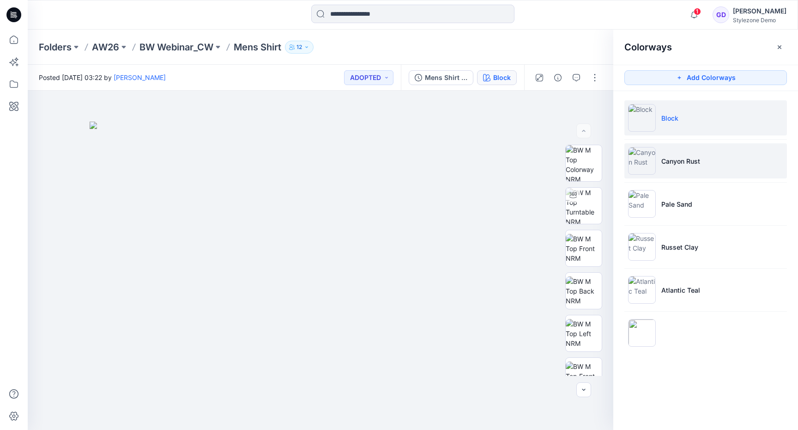
click at [687, 163] on p "Canyon Rust" at bounding box center [681, 161] width 39 height 10
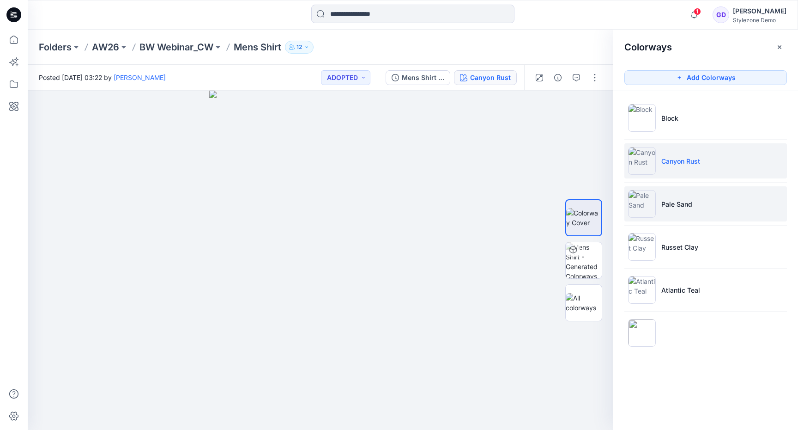
click at [699, 203] on li "Pale Sand" at bounding box center [706, 203] width 163 height 35
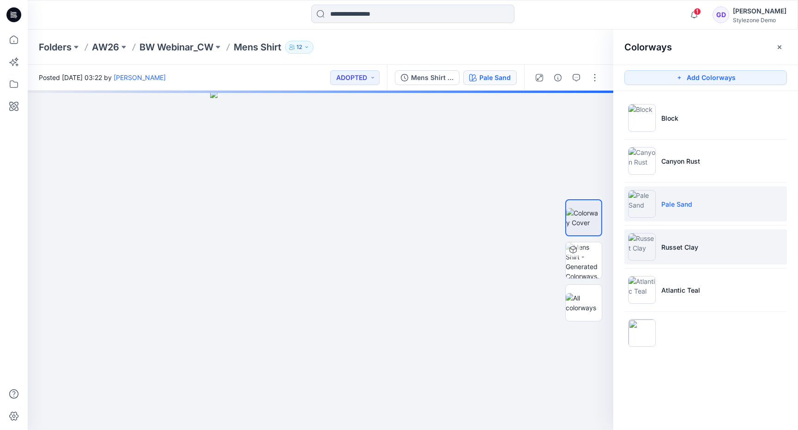
click at [686, 243] on p "Russet Clay" at bounding box center [680, 247] width 37 height 10
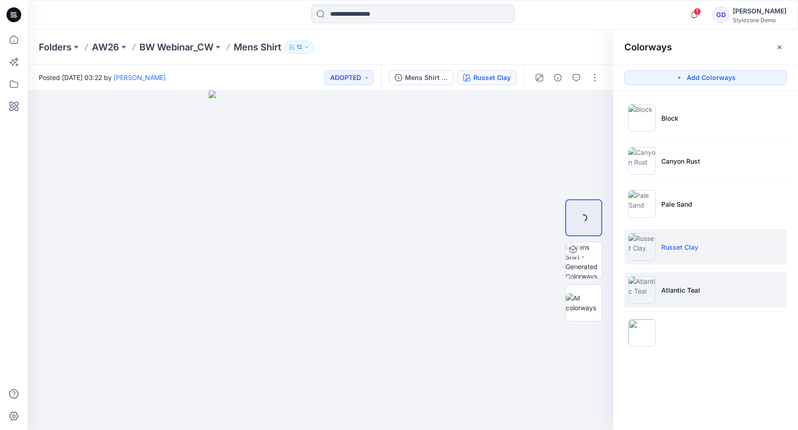
click at [681, 289] on p "Atlantic Teal" at bounding box center [681, 290] width 39 height 10
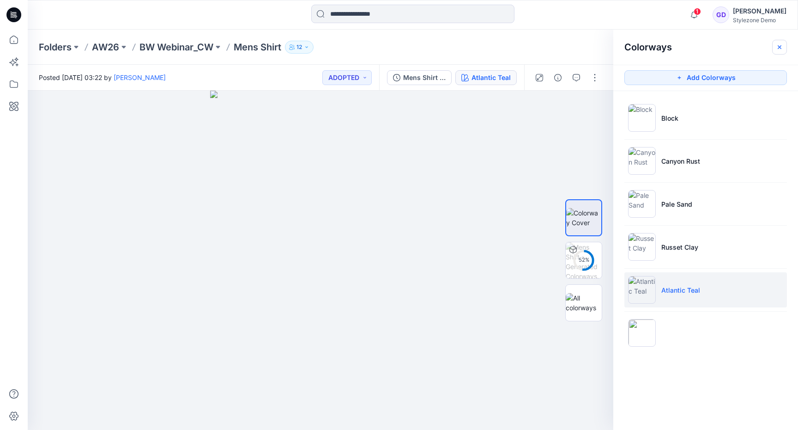
click at [778, 42] on button "button" at bounding box center [779, 47] width 15 height 15
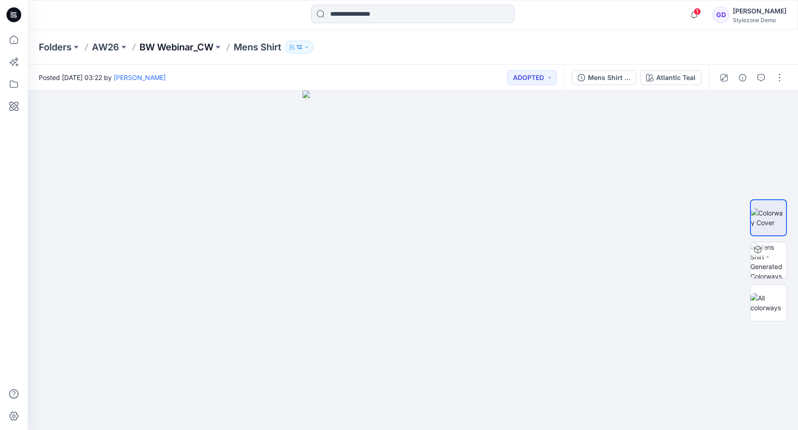
click at [159, 42] on p "BW Webinar_CW" at bounding box center [177, 47] width 74 height 13
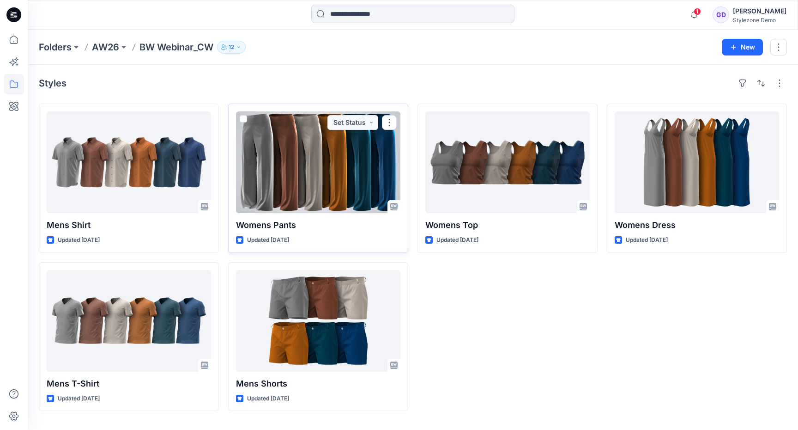
click at [318, 186] on div at bounding box center [318, 162] width 164 height 102
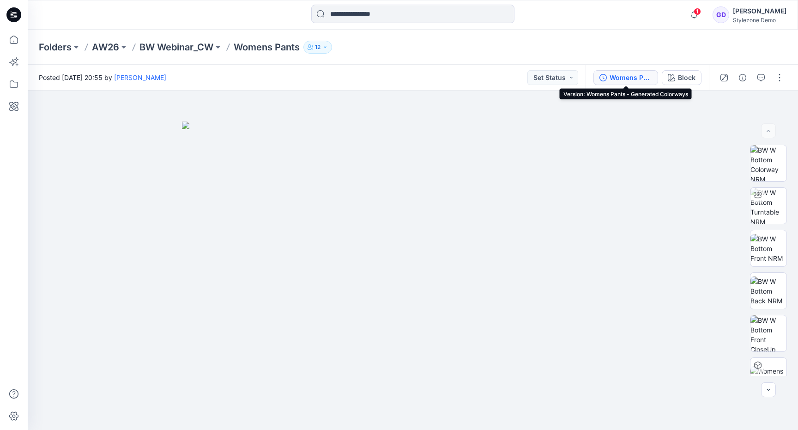
click at [614, 78] on div "Womens Pants - Generated Colorways" at bounding box center [631, 78] width 43 height 10
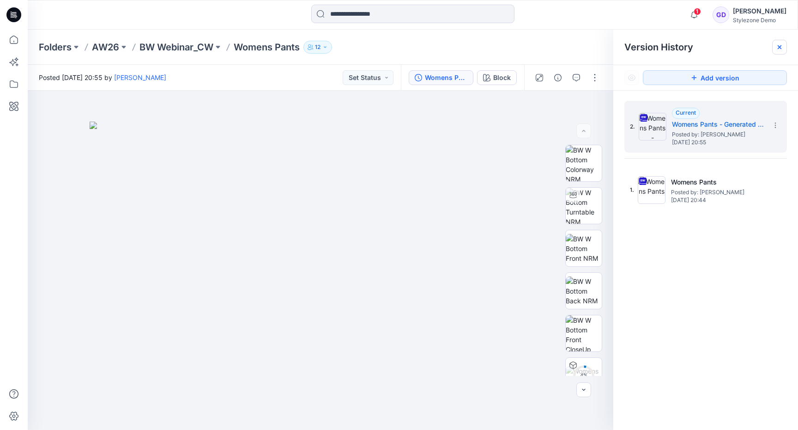
click at [778, 46] on icon at bounding box center [779, 46] width 7 height 7
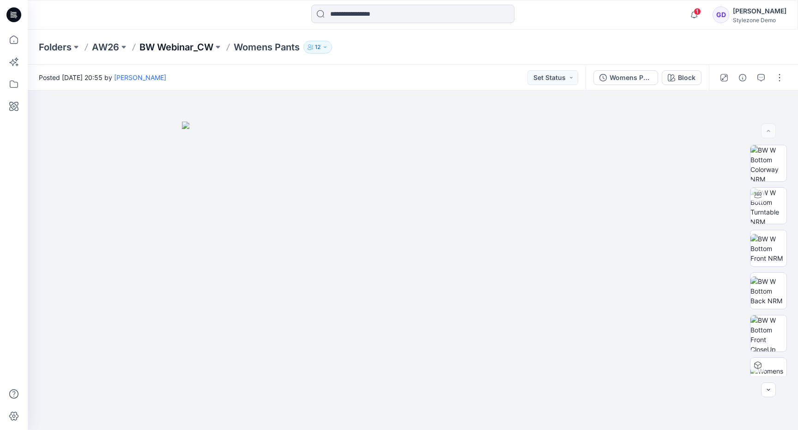
click at [202, 48] on p "BW Webinar_CW" at bounding box center [177, 47] width 74 height 13
